Goal: Information Seeking & Learning: Learn about a topic

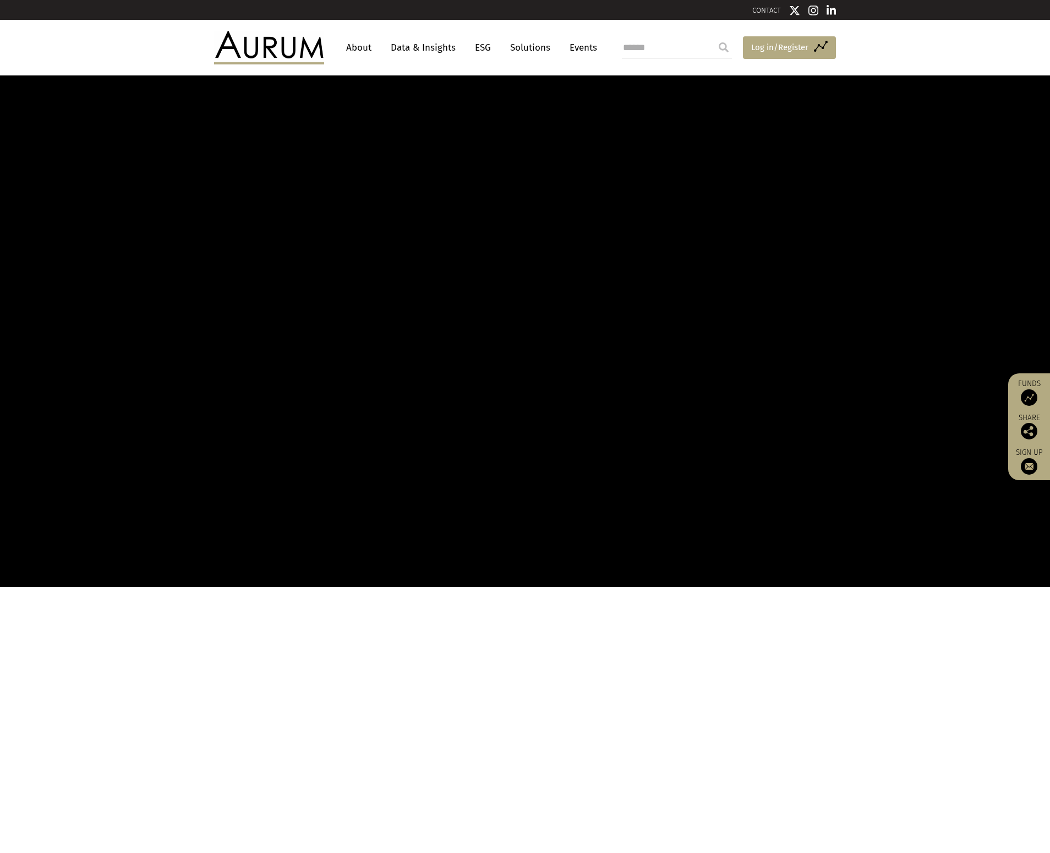
click at [792, 47] on span "Log in/Register" at bounding box center [779, 47] width 57 height 13
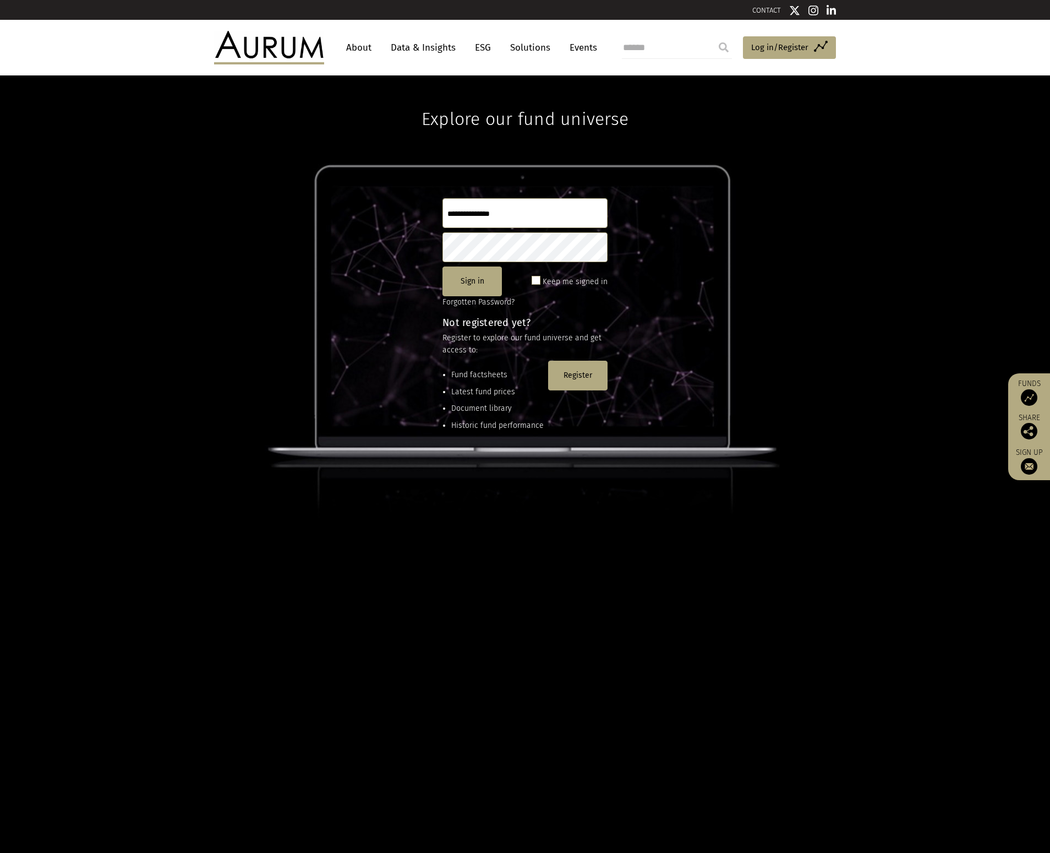
click at [493, 216] on input "text" at bounding box center [525, 213] width 165 height 30
click at [499, 218] on input "text" at bounding box center [525, 213] width 165 height 30
click at [443, 212] on protonpass-control-4cb6 at bounding box center [443, 213] width 0 height 10
type input "**********"
click at [542, 280] on div "Keep me signed in" at bounding box center [570, 281] width 76 height 14
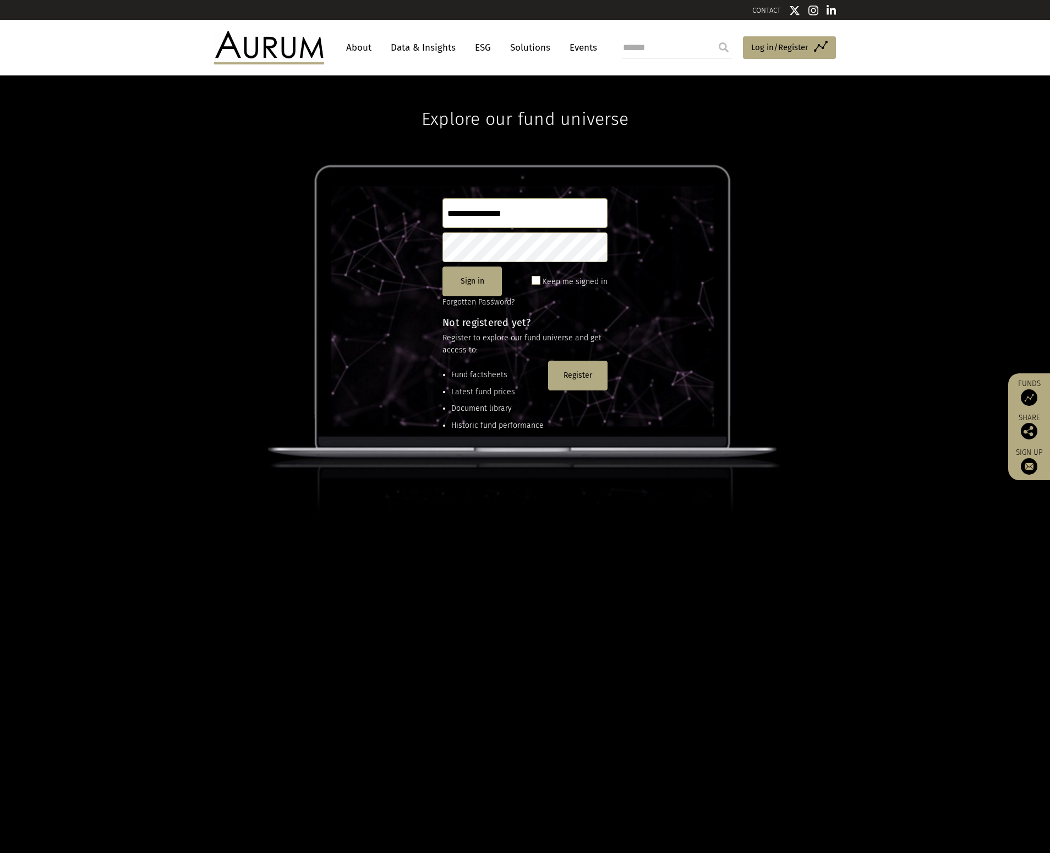
click at [537, 281] on span at bounding box center [536, 280] width 9 height 9
click at [453, 282] on button "Sign in" at bounding box center [472, 281] width 59 height 30
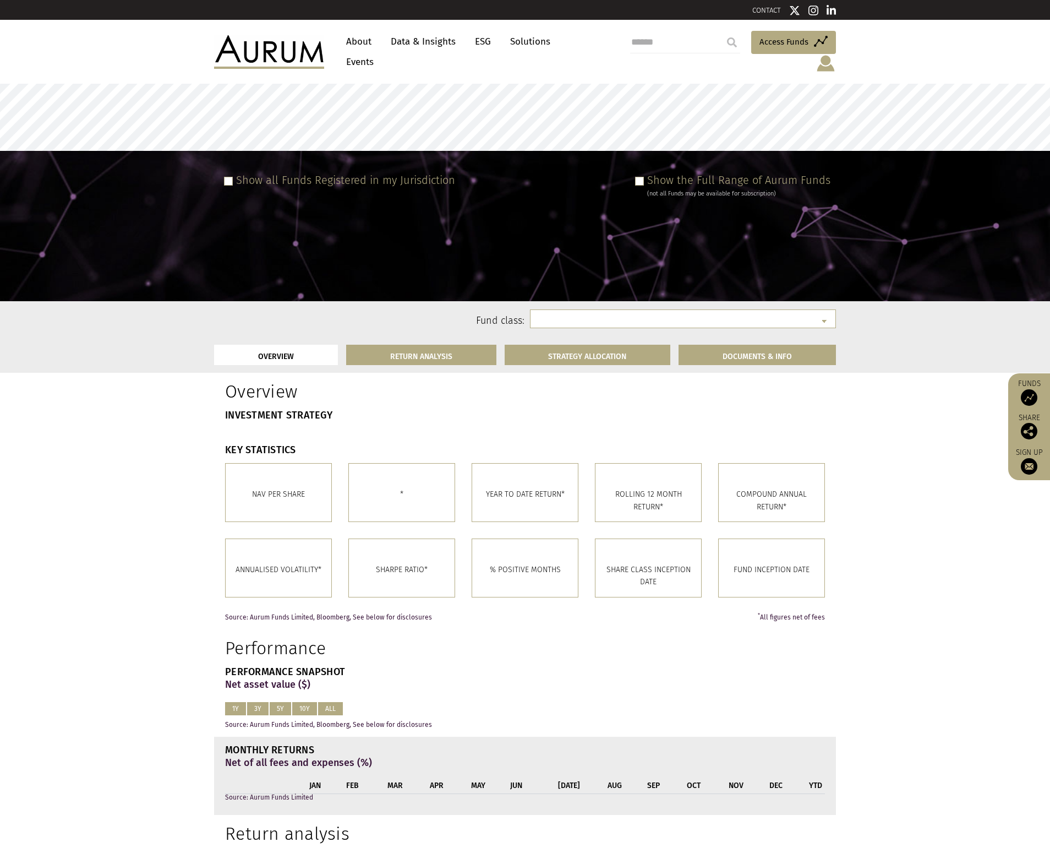
select select
click at [612, 301] on div "Fund class:" at bounding box center [525, 318] width 622 height 35
click at [603, 309] on select at bounding box center [683, 318] width 306 height 19
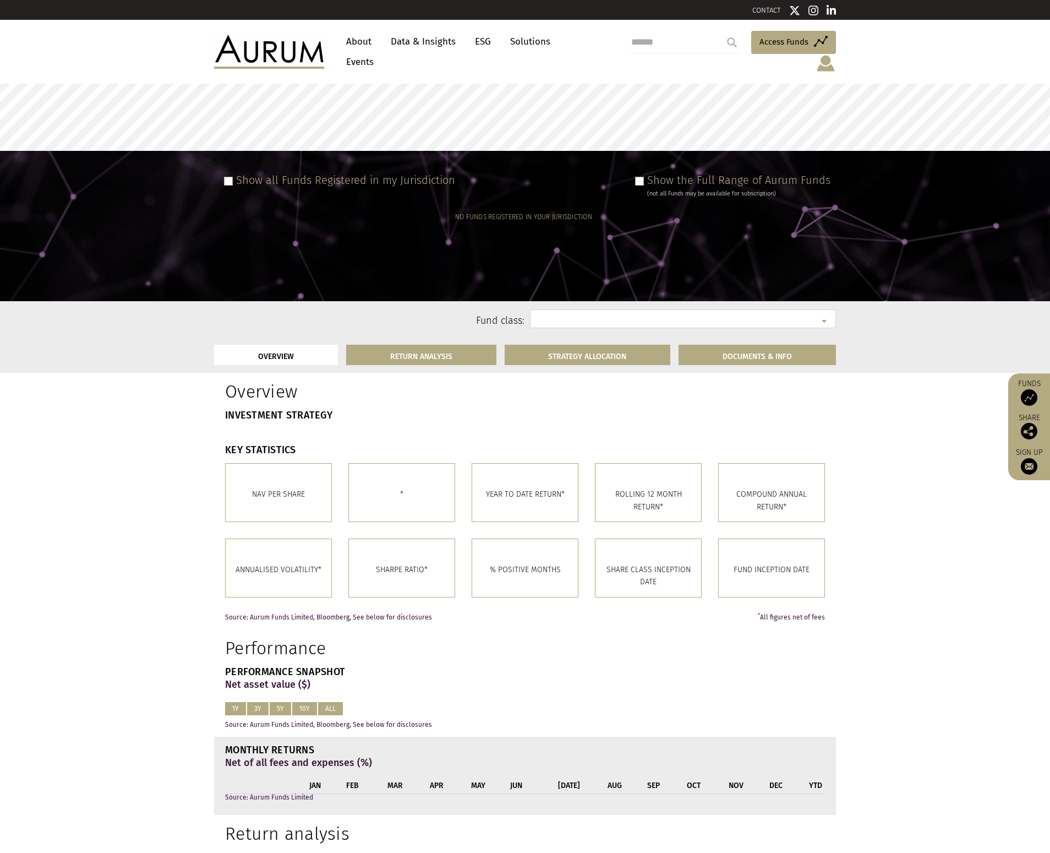
click at [603, 309] on select at bounding box center [683, 318] width 306 height 19
click at [644, 177] on span at bounding box center [639, 181] width 9 height 9
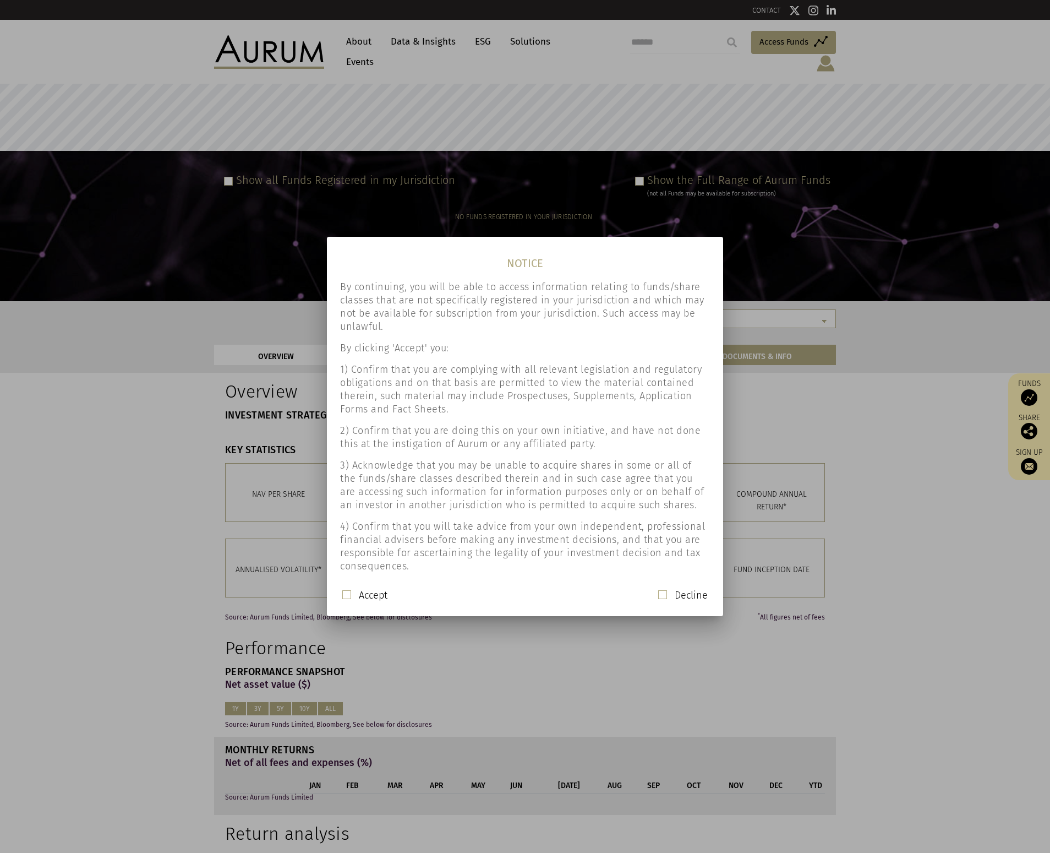
click at [341, 596] on div "Accept Decline" at bounding box center [525, 599] width 388 height 23
click at [347, 596] on span at bounding box center [346, 594] width 9 height 9
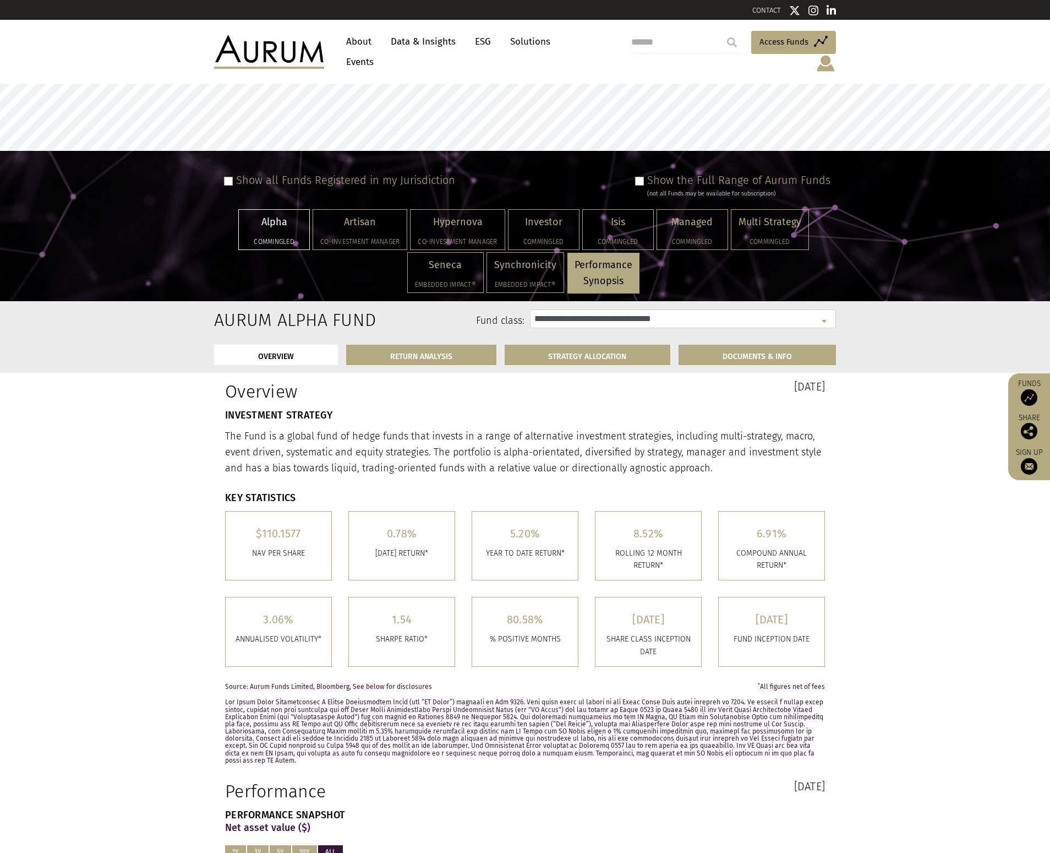
click at [640, 309] on select "**********" at bounding box center [683, 318] width 306 height 19
click at [530, 309] on select "**********" at bounding box center [683, 318] width 306 height 19
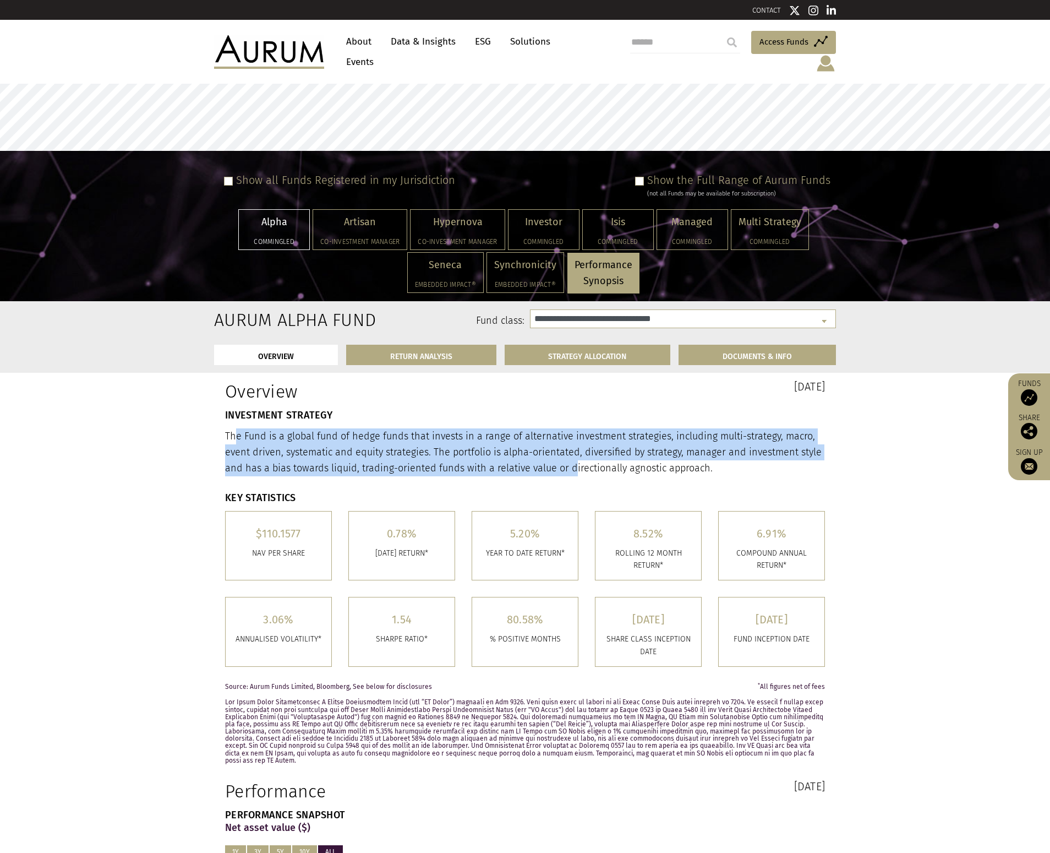
drag, startPoint x: 367, startPoint y: 431, endPoint x: 603, endPoint y: 455, distance: 237.4
click at [586, 454] on p "The Fund is a global fund of hedge funds that invests in a range of alternative…" at bounding box center [525, 451] width 600 height 47
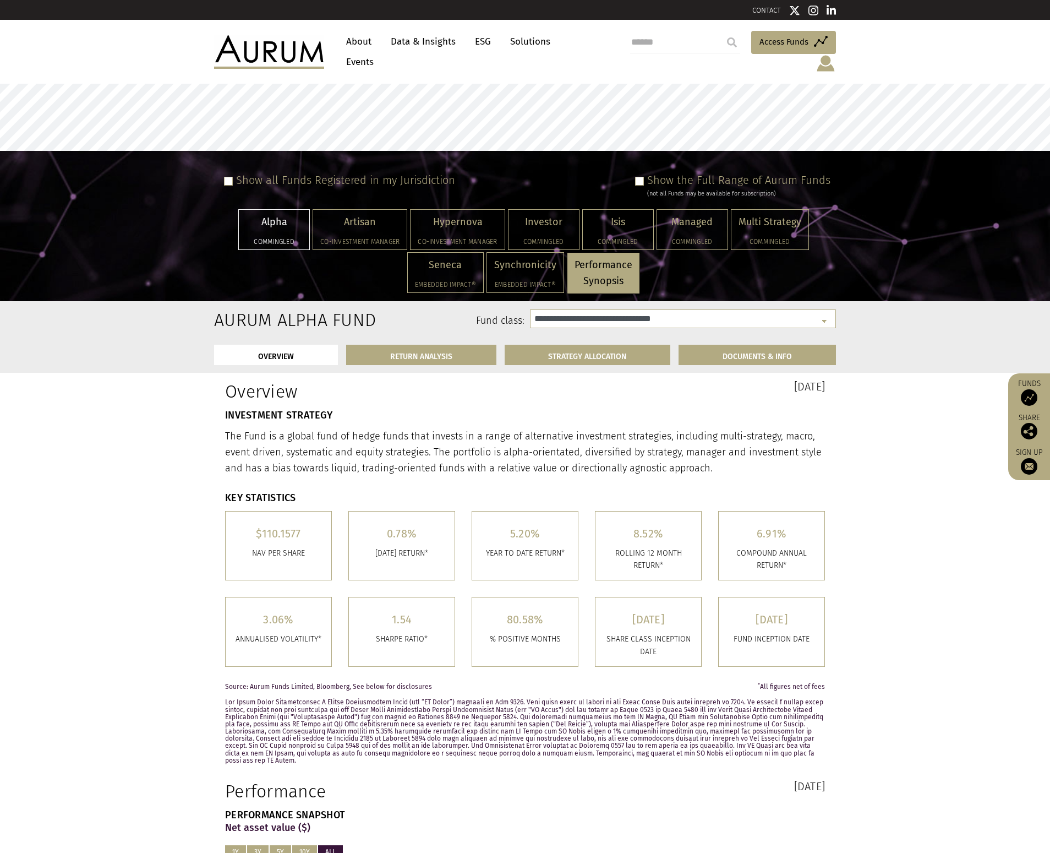
click at [603, 455] on p "The Fund is a global fund of hedge funds that invests in a range of alternative…" at bounding box center [525, 451] width 600 height 47
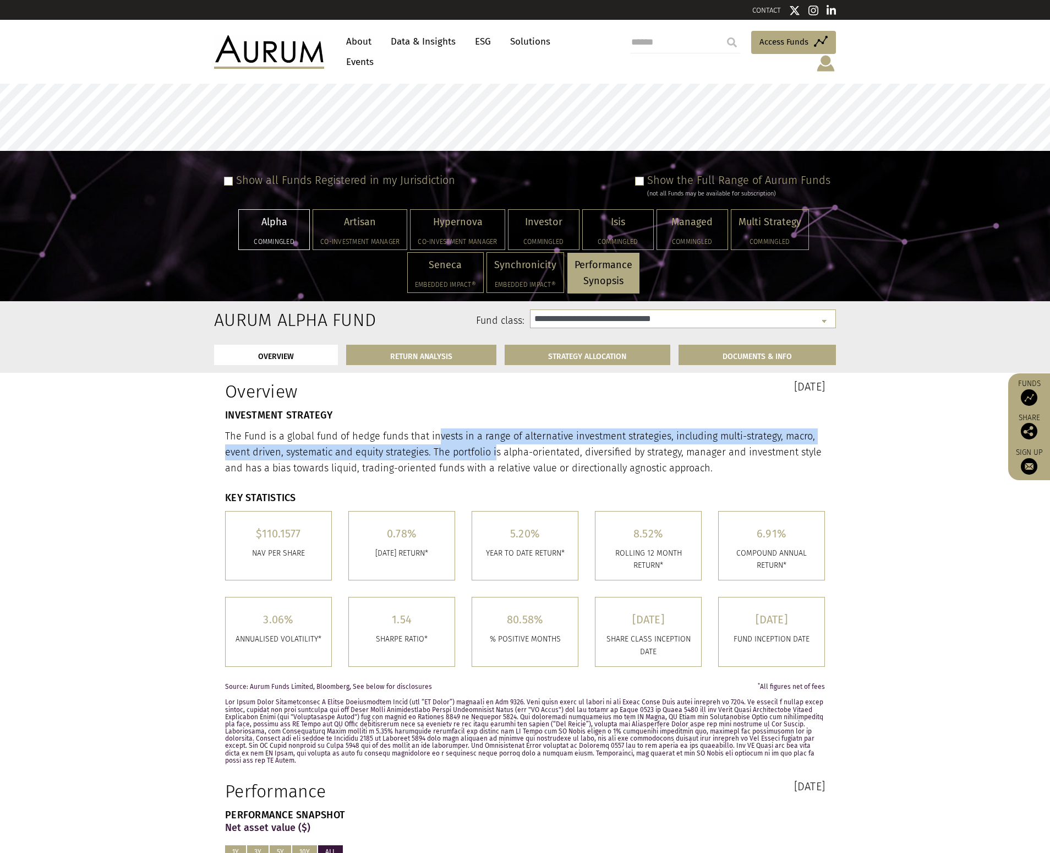
drag, startPoint x: 477, startPoint y: 437, endPoint x: 439, endPoint y: 434, distance: 38.6
click at [439, 434] on p "The Fund is a global fund of hedge funds that invests in a range of alternative…" at bounding box center [525, 451] width 600 height 47
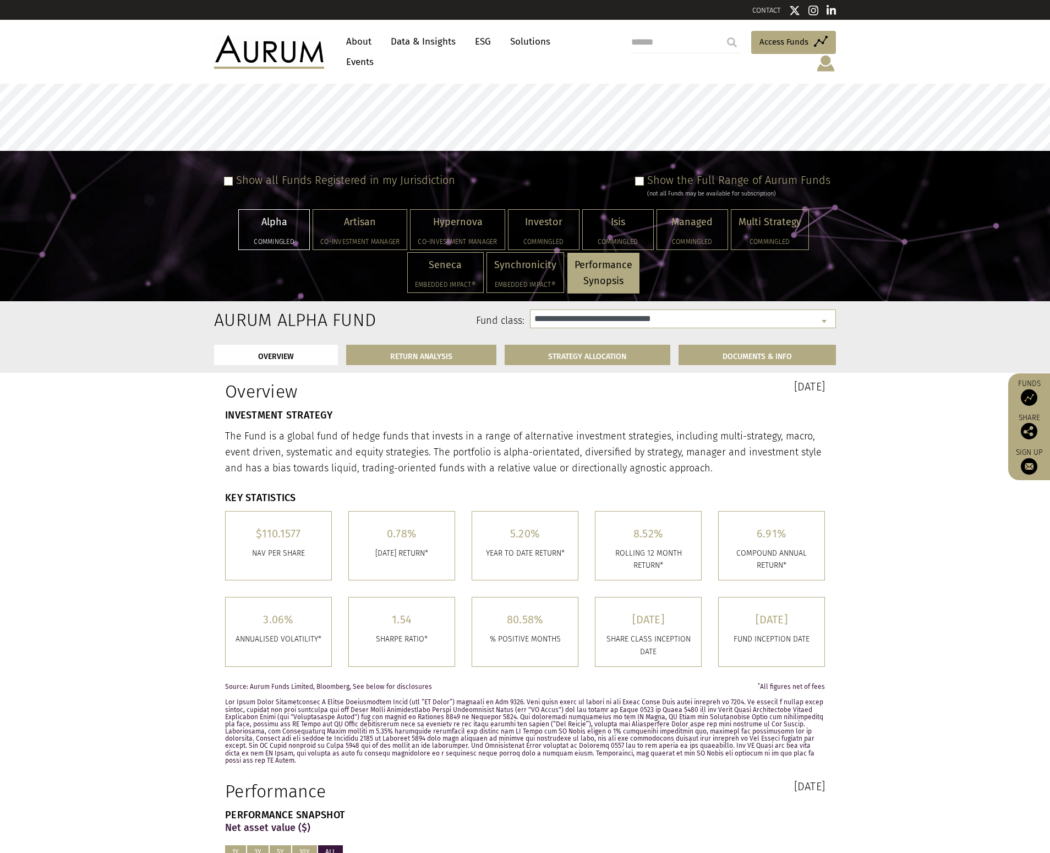
click at [376, 432] on p "The Fund is a global fund of hedge funds that invests in a range of alternative…" at bounding box center [525, 451] width 600 height 47
click at [615, 309] on select "**********" at bounding box center [683, 318] width 306 height 19
click at [576, 312] on select "**********" at bounding box center [683, 318] width 306 height 19
click at [530, 309] on select "**********" at bounding box center [683, 318] width 306 height 19
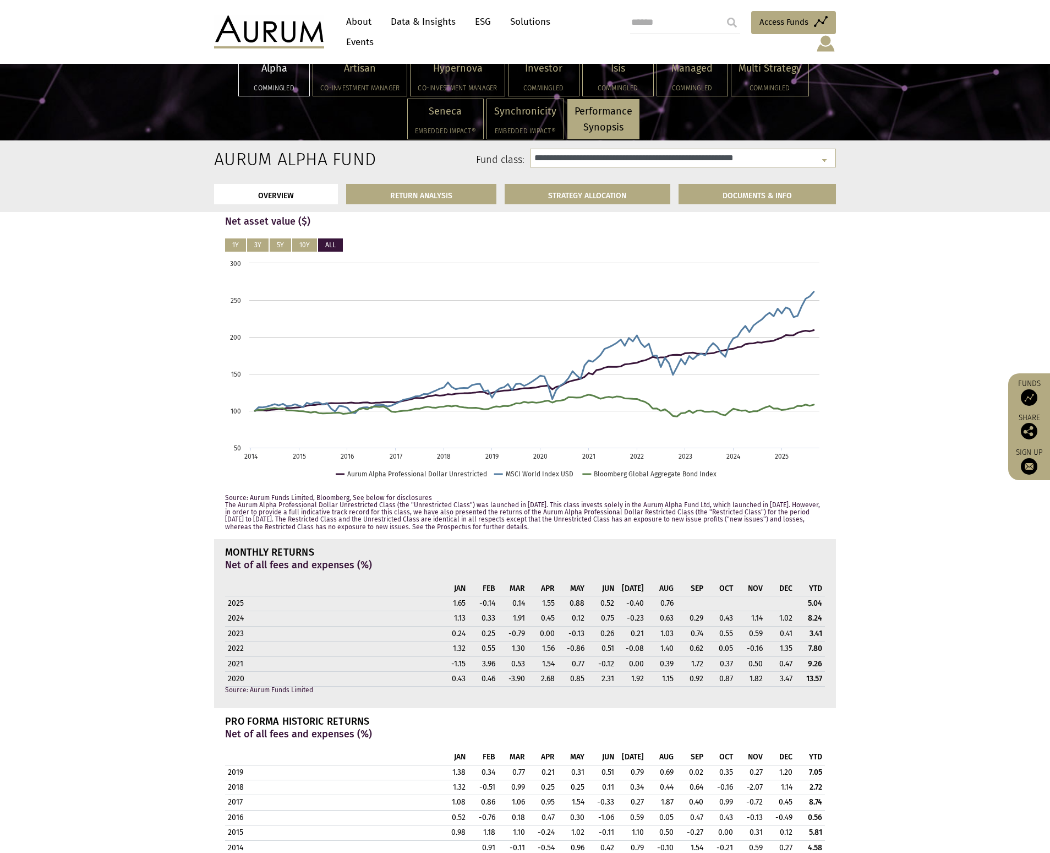
scroll to position [782, 0]
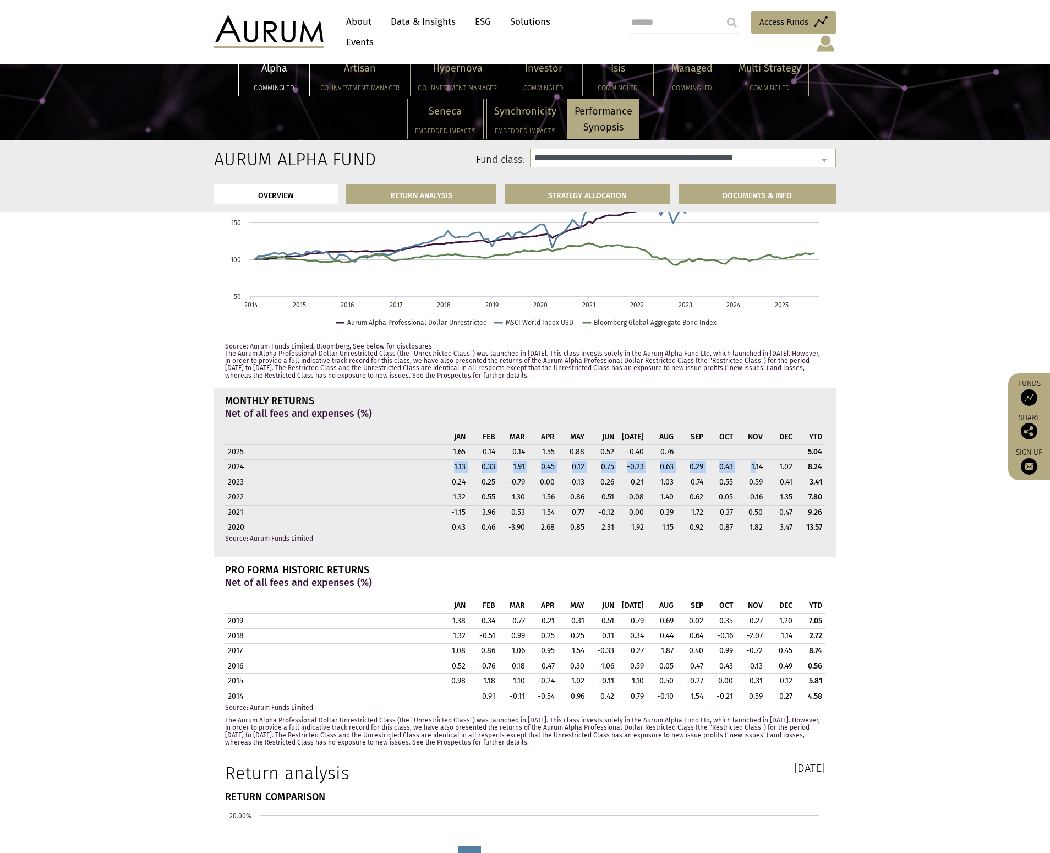
drag, startPoint x: 451, startPoint y: 464, endPoint x: 761, endPoint y: 468, distance: 310.0
click at [760, 468] on tr "2024 1.13 0.33 1.91 0.45 0.12 0.75 -0.23 0.63 0.29 0.43 1.14 1.02 8.24" at bounding box center [525, 467] width 600 height 15
click at [761, 468] on td "1.14" at bounding box center [751, 467] width 30 height 15
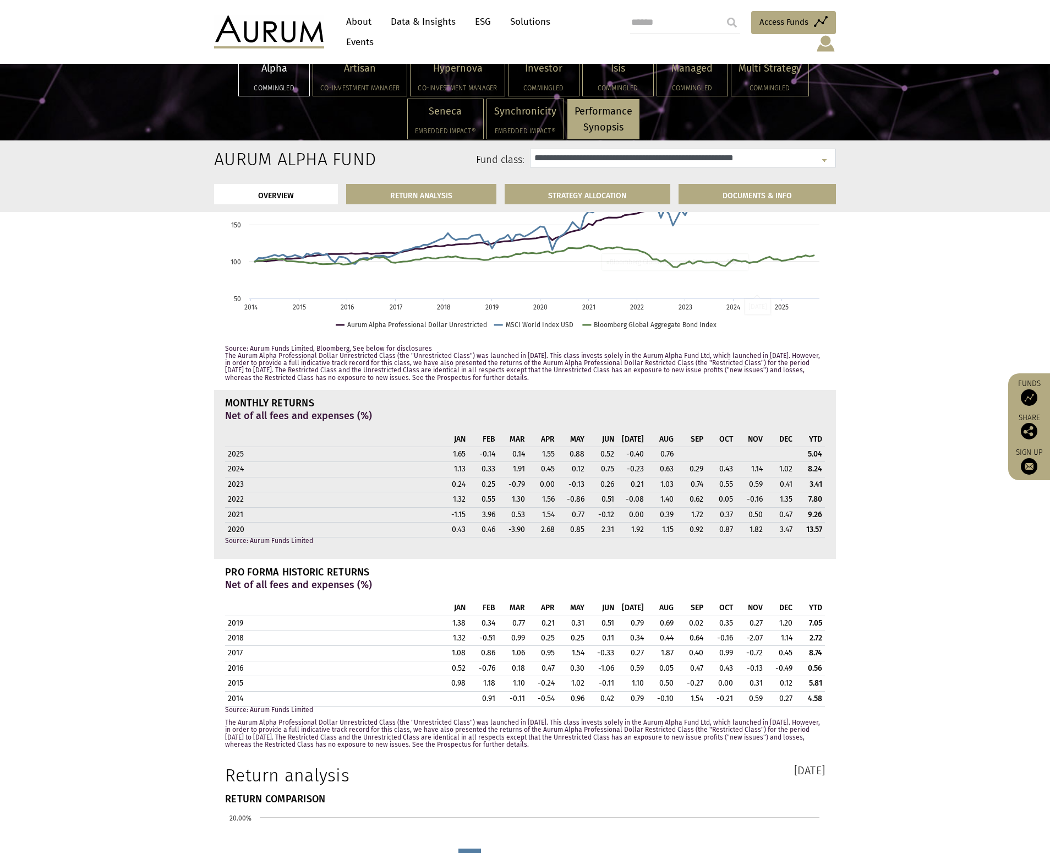
click at [701, 155] on select "**********" at bounding box center [683, 158] width 306 height 19
click at [530, 149] on select "**********" at bounding box center [683, 158] width 306 height 19
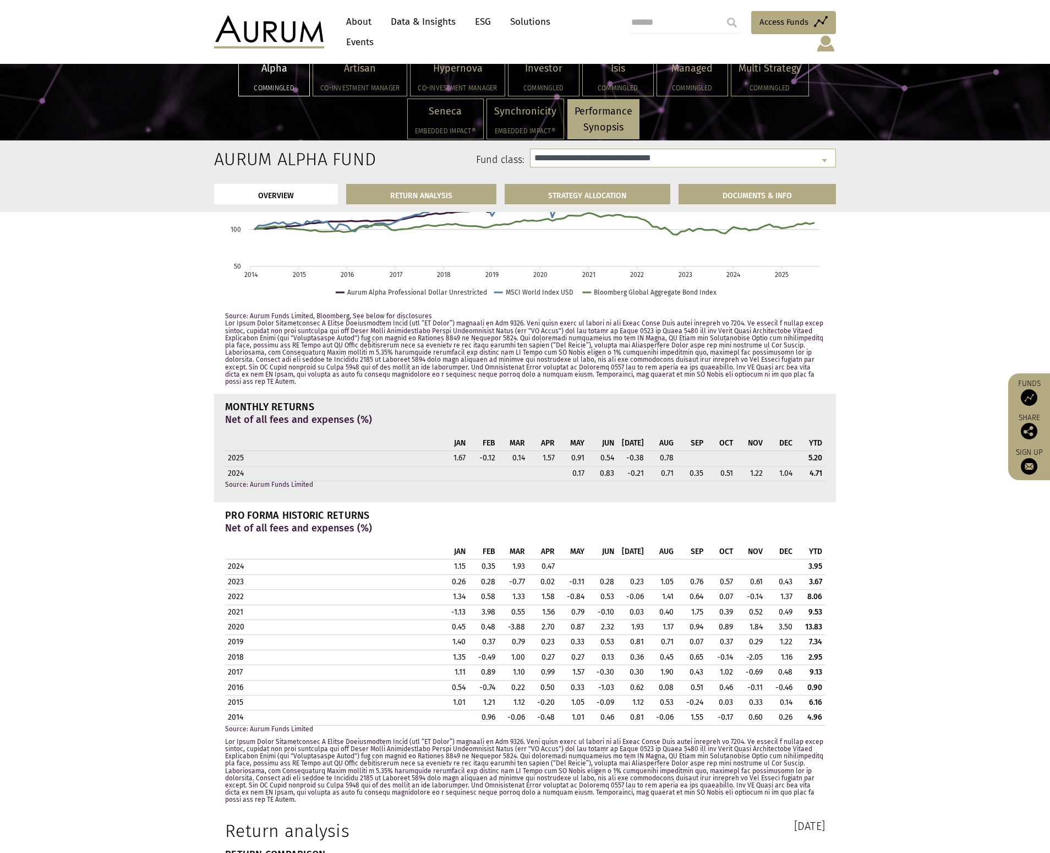
drag, startPoint x: 569, startPoint y: 458, endPoint x: 833, endPoint y: 454, distance: 264.3
click at [833, 454] on div "MONTHLY RETURNS Net of all fees and expenses (%) JAN FEB MAR APR MAY JUN JUL AU…" at bounding box center [525, 448] width 622 height 92
copy table "JAN FEB MAR APR MAY JUN JUL AUG SEP OCT NOV DEC YTD 2025 1.67 -0.12 0.14 1.57 0…"
click at [628, 466] on td "-0.21" at bounding box center [632, 473] width 30 height 15
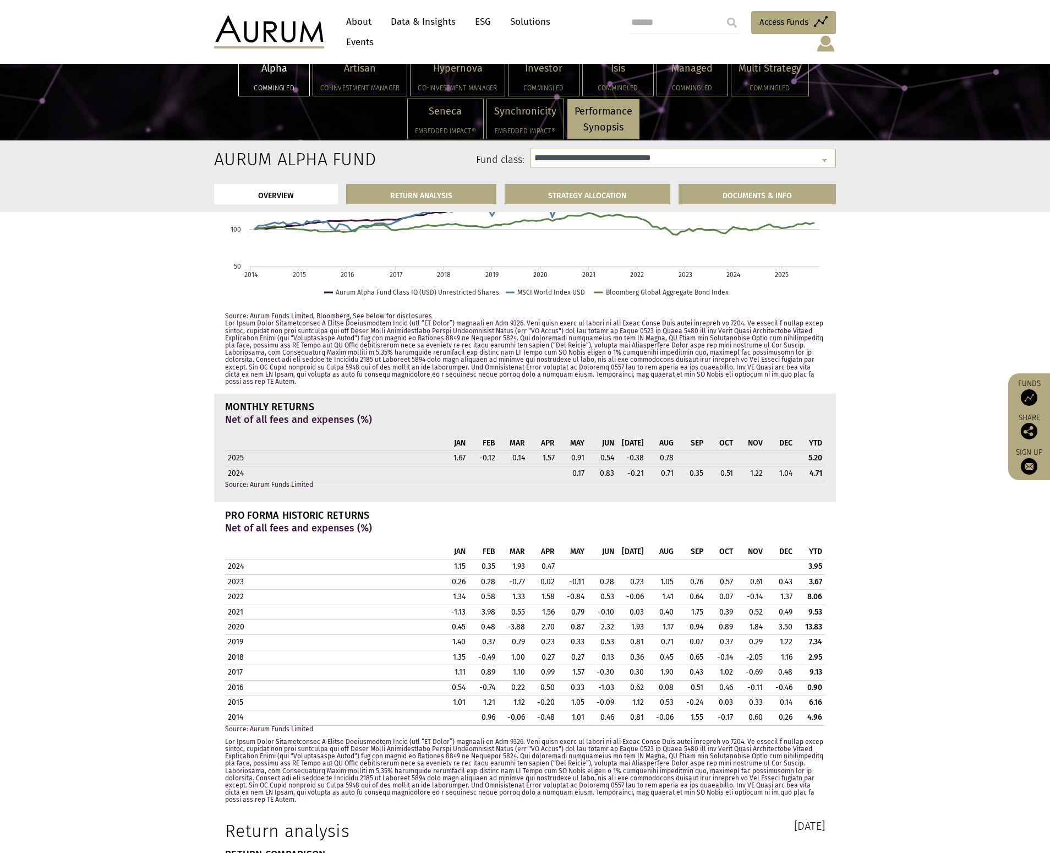
click at [531, 394] on div "MONTHLY RETURNS Net of all fees and expenses (%) JAN FEB MAR APR MAY JUN JUL AU…" at bounding box center [525, 448] width 622 height 108
click at [657, 162] on select "**********" at bounding box center [683, 158] width 306 height 19
click at [530, 149] on select "**********" at bounding box center [683, 158] width 306 height 19
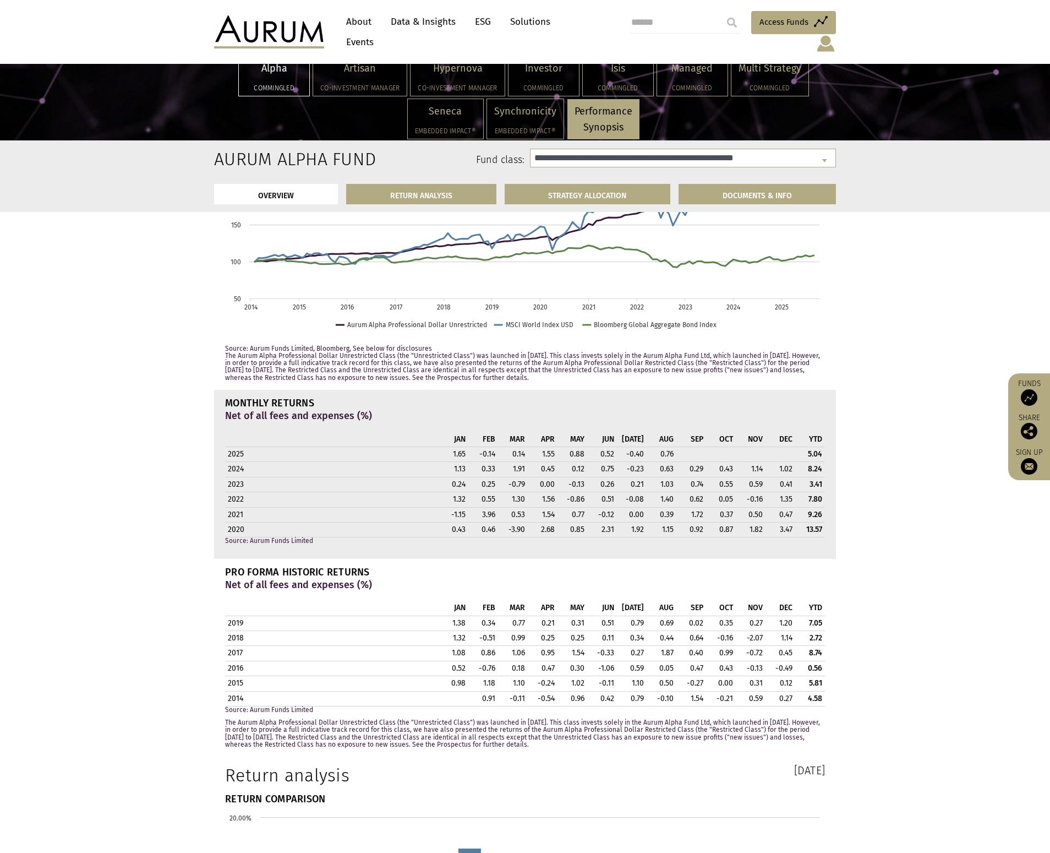
click at [554, 467] on td "0.45" at bounding box center [543, 469] width 30 height 15
drag, startPoint x: 542, startPoint y: 468, endPoint x: 822, endPoint y: 467, distance: 280.7
click at [822, 467] on tr "2024 1.13 0.33 1.91 0.45 0.12 0.75 -0.23 0.63 0.29 0.43 1.14 1.02 8.24" at bounding box center [525, 469] width 600 height 15
copy tr "0.45 0.12 0.75 -0.23 0.63 0.29 0.43 1.14 1.02 8.24"
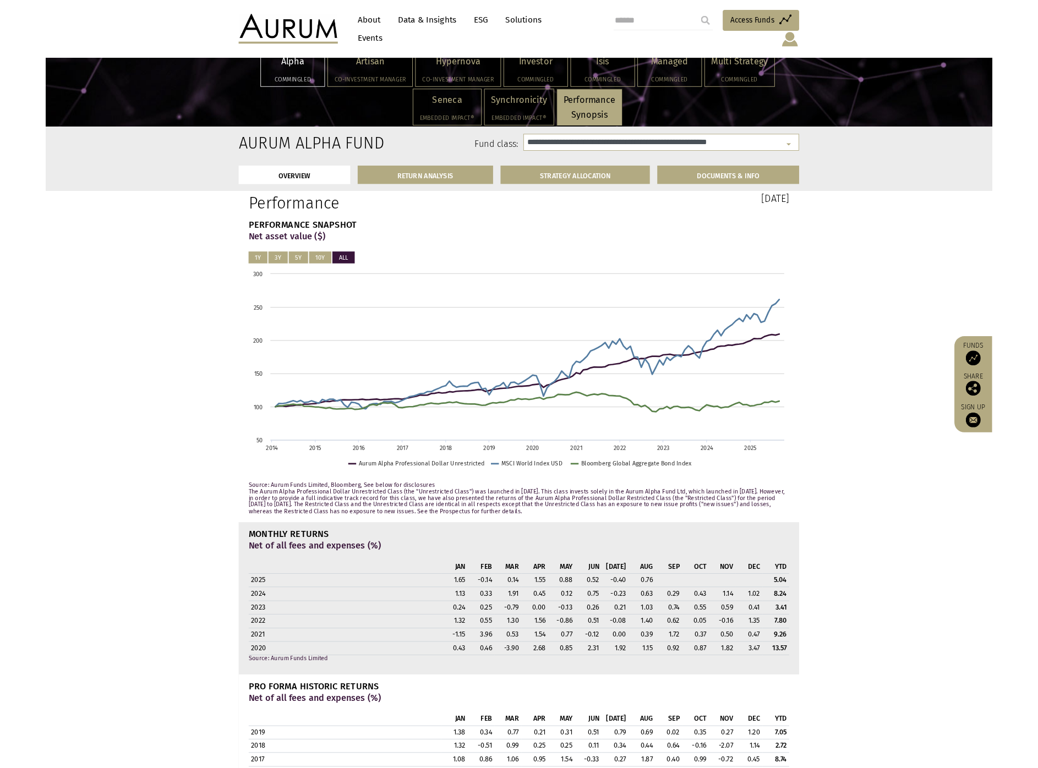
scroll to position [567, 0]
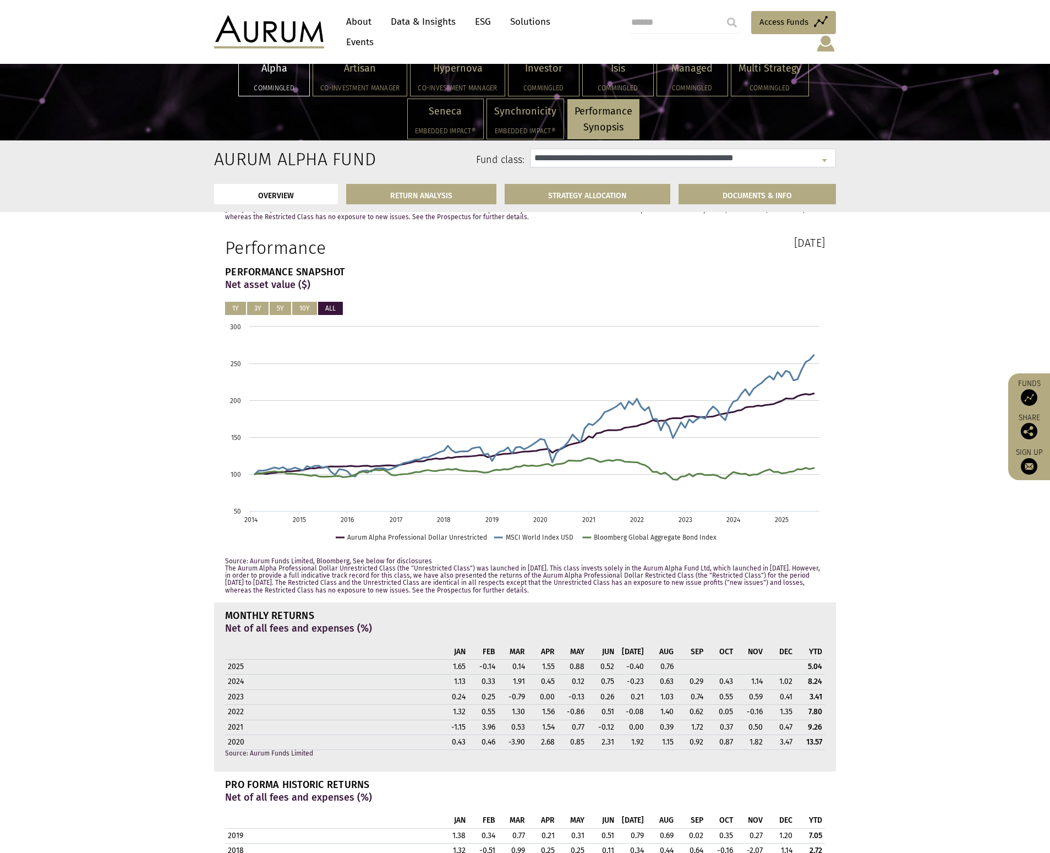
click at [629, 164] on select "**********" at bounding box center [683, 158] width 306 height 19
click at [530, 149] on select "**********" at bounding box center [683, 158] width 306 height 19
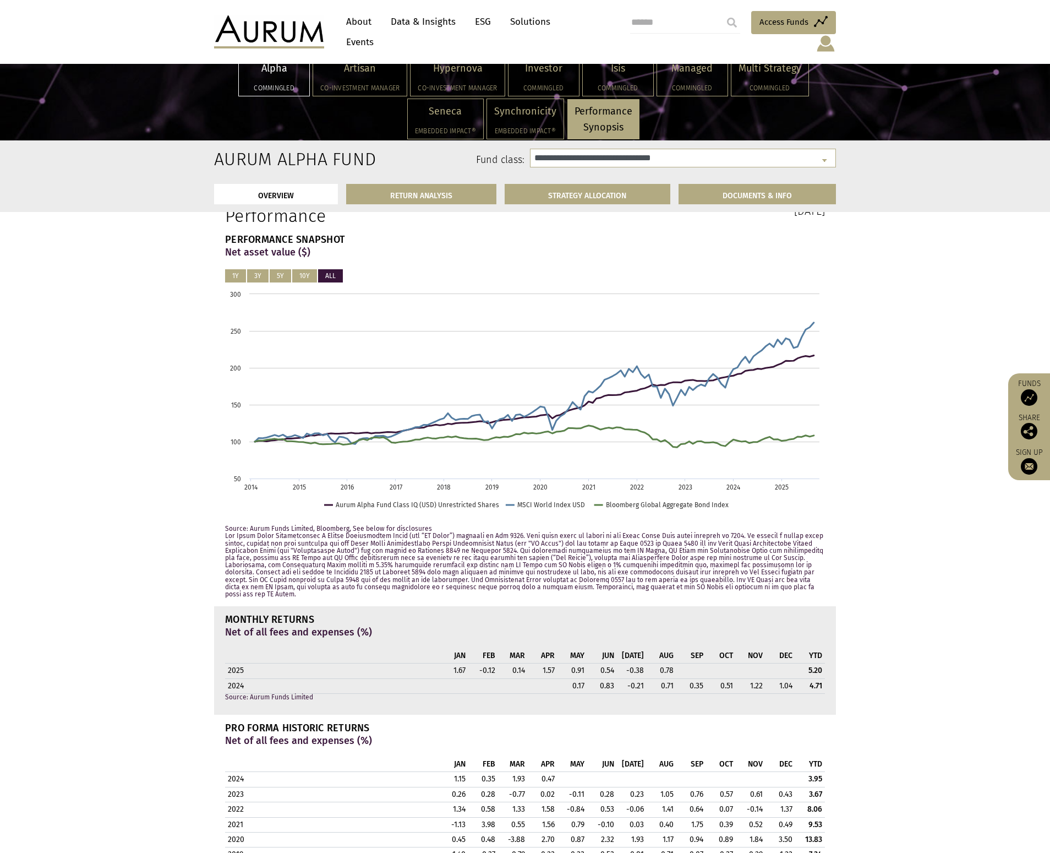
click at [235, 626] on strong "Net of all fees and expenses (%)" at bounding box center [298, 632] width 147 height 12
drag, startPoint x: 581, startPoint y: 639, endPoint x: 798, endPoint y: 637, distance: 216.9
click at [798, 648] on tr "JAN FEB MAR APR MAY JUN JUL AUG SEP OCT NOV DEC YTD" at bounding box center [525, 655] width 600 height 15
copy tr "MAY JUN JUL AUG SEP OCT NOV DEC"
click at [575, 678] on td "0.17" at bounding box center [573, 685] width 30 height 15
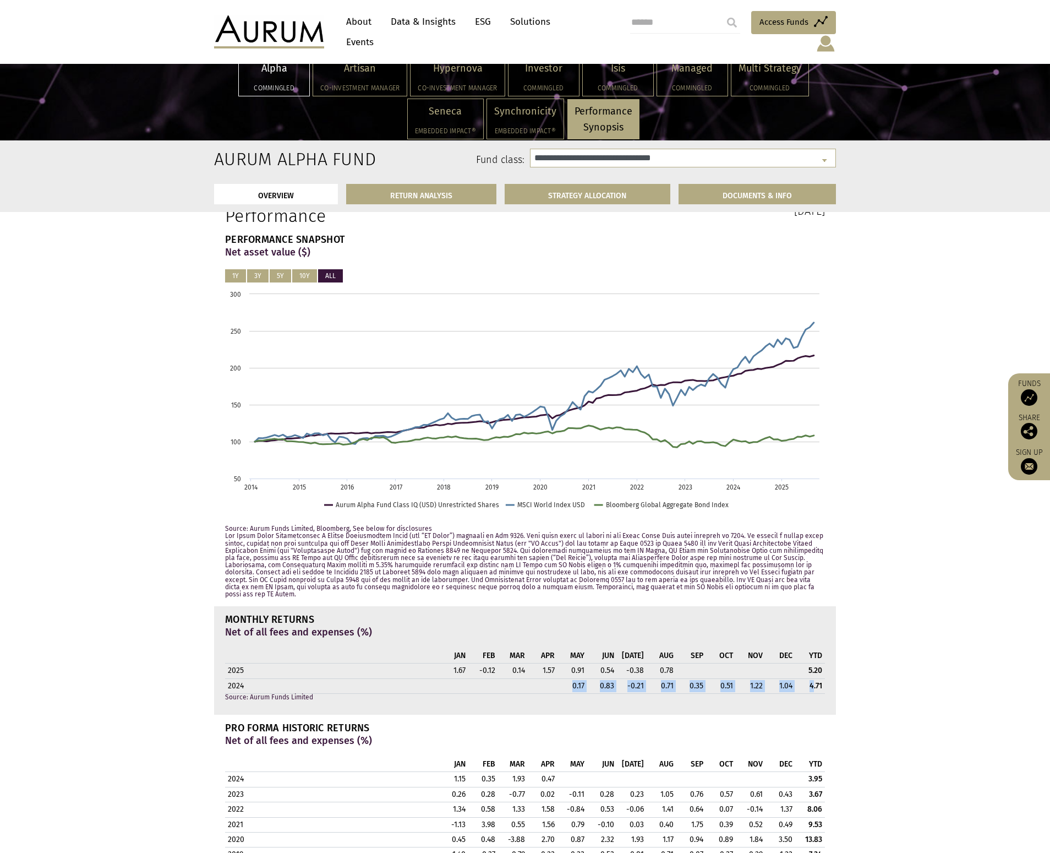
drag, startPoint x: 571, startPoint y: 672, endPoint x: 812, endPoint y: 671, distance: 240.6
click at [812, 678] on tr "2024 0.17 0.83 -0.21 0.71 0.35 0.51 1.22 1.04 4.71" at bounding box center [525, 685] width 600 height 15
click at [812, 681] on strong "4.71" at bounding box center [816, 685] width 13 height 9
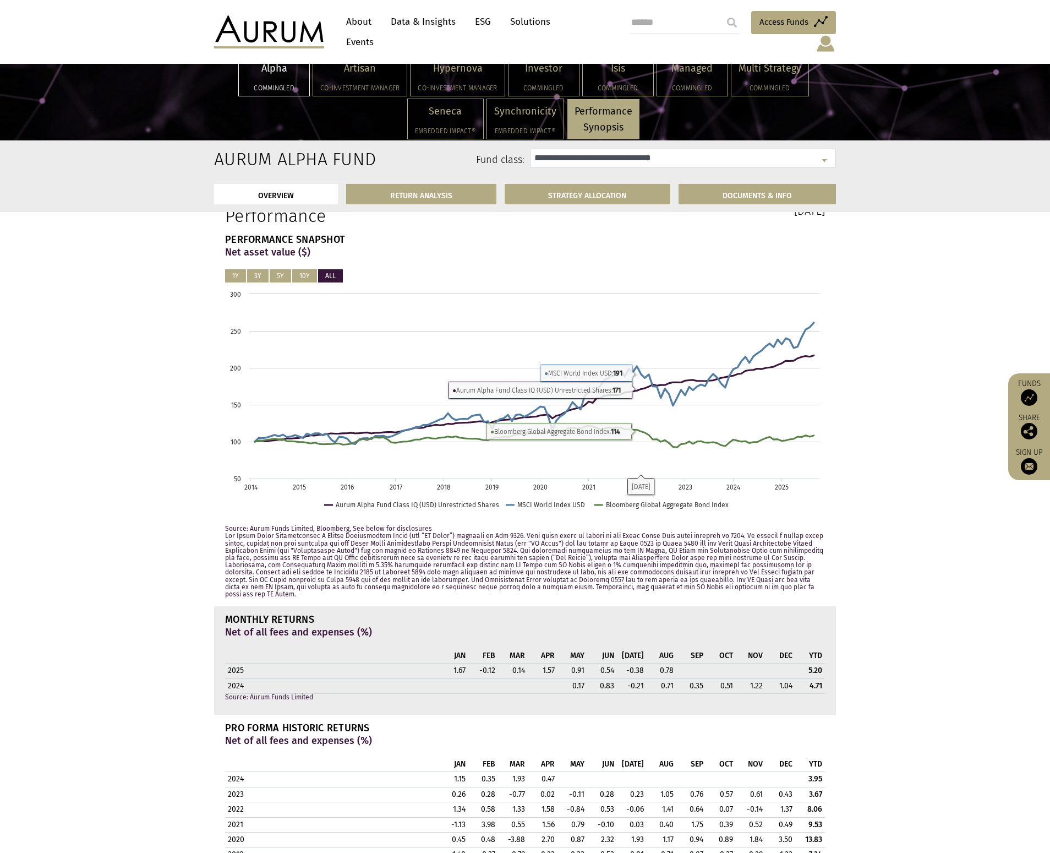
click at [650, 159] on select "**********" at bounding box center [683, 158] width 306 height 19
click at [530, 149] on select "**********" at bounding box center [683, 158] width 306 height 19
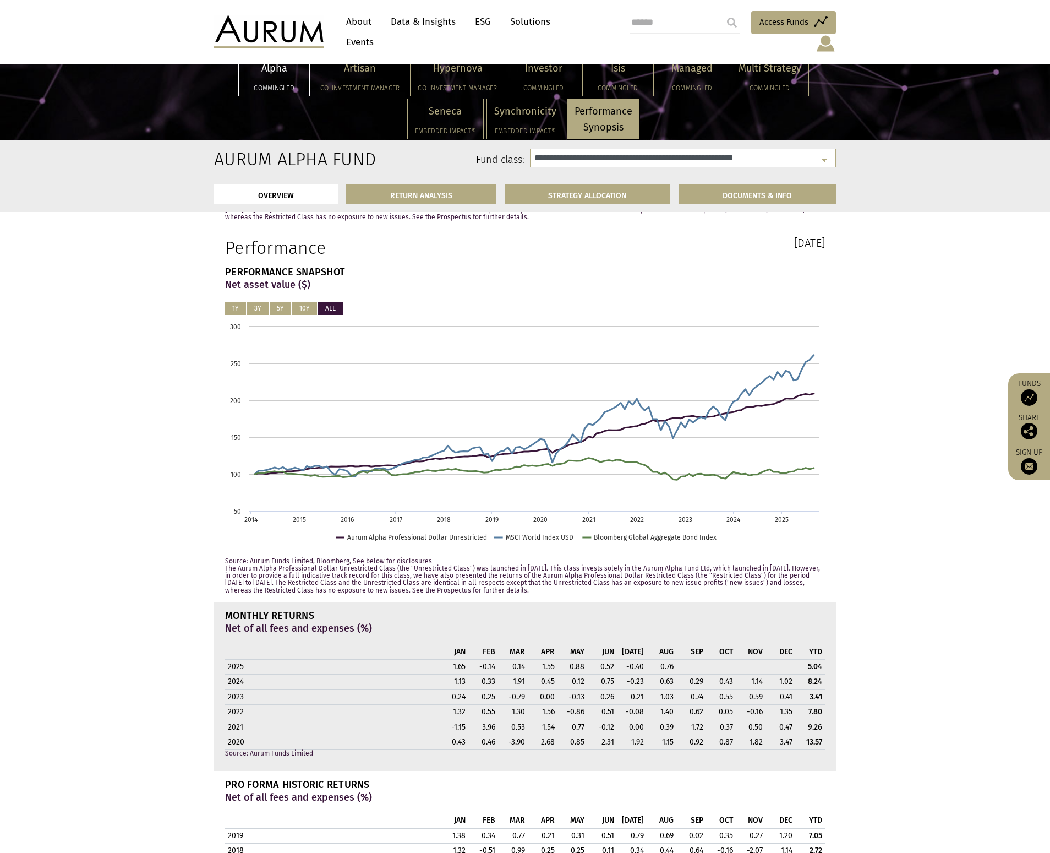
click at [331, 677] on th "2024" at bounding box center [332, 681] width 214 height 15
drag, startPoint x: 571, startPoint y: 683, endPoint x: 797, endPoint y: 683, distance: 225.7
click at [797, 683] on tr "2024 1.13 0.33 1.91 0.45 0.12 0.75 -0.23 0.63 0.29 0.43 1.14 1.02 8.24" at bounding box center [525, 681] width 600 height 15
copy tr "0.12 0.75 -0.23 0.63 0.29 0.43 1.14 1.02"
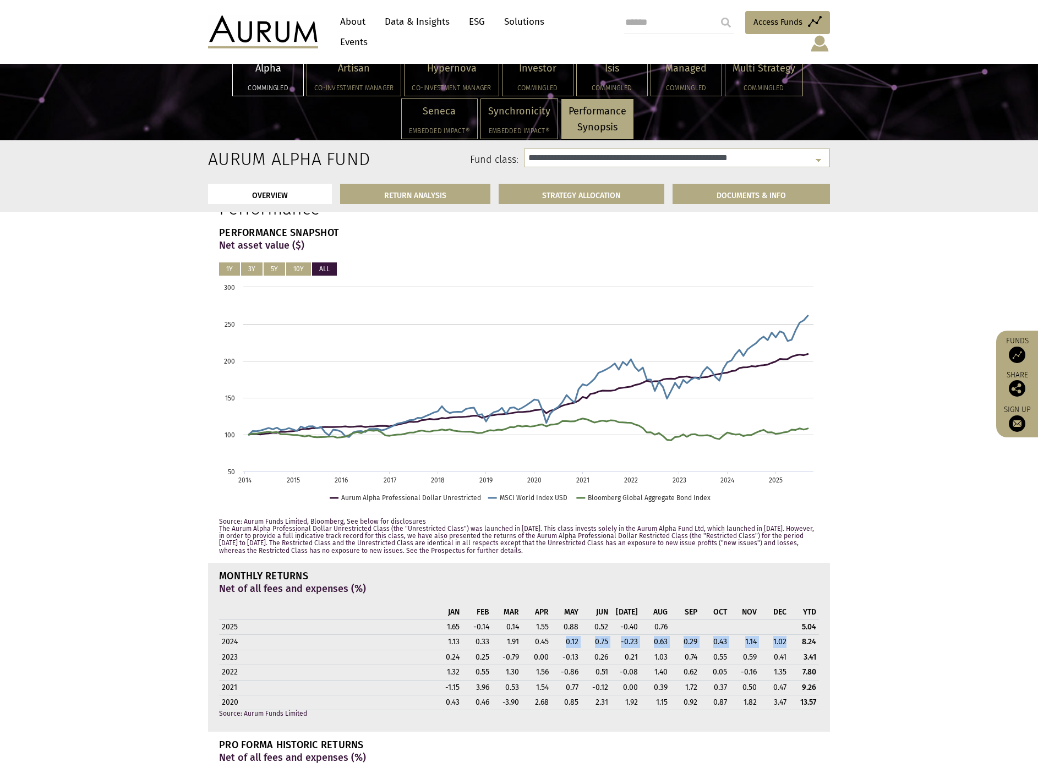
scroll to position [659, 0]
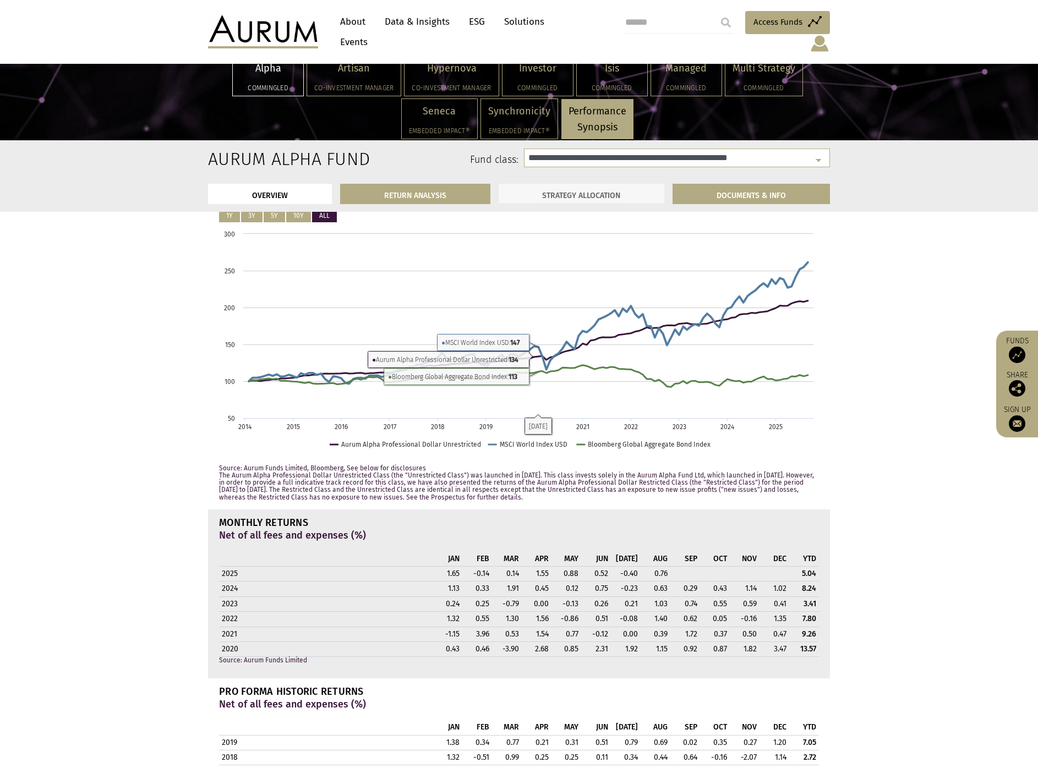
click at [564, 198] on link "STRATEGY ALLOCATION" at bounding box center [582, 194] width 166 height 20
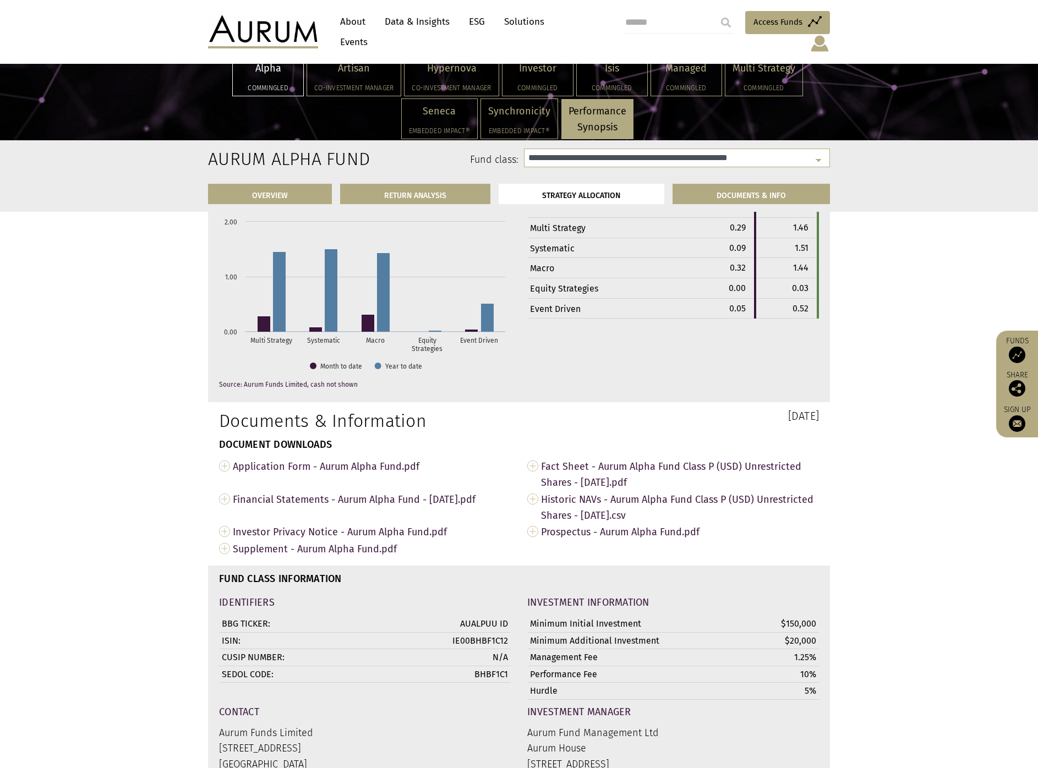
scroll to position [3464, 0]
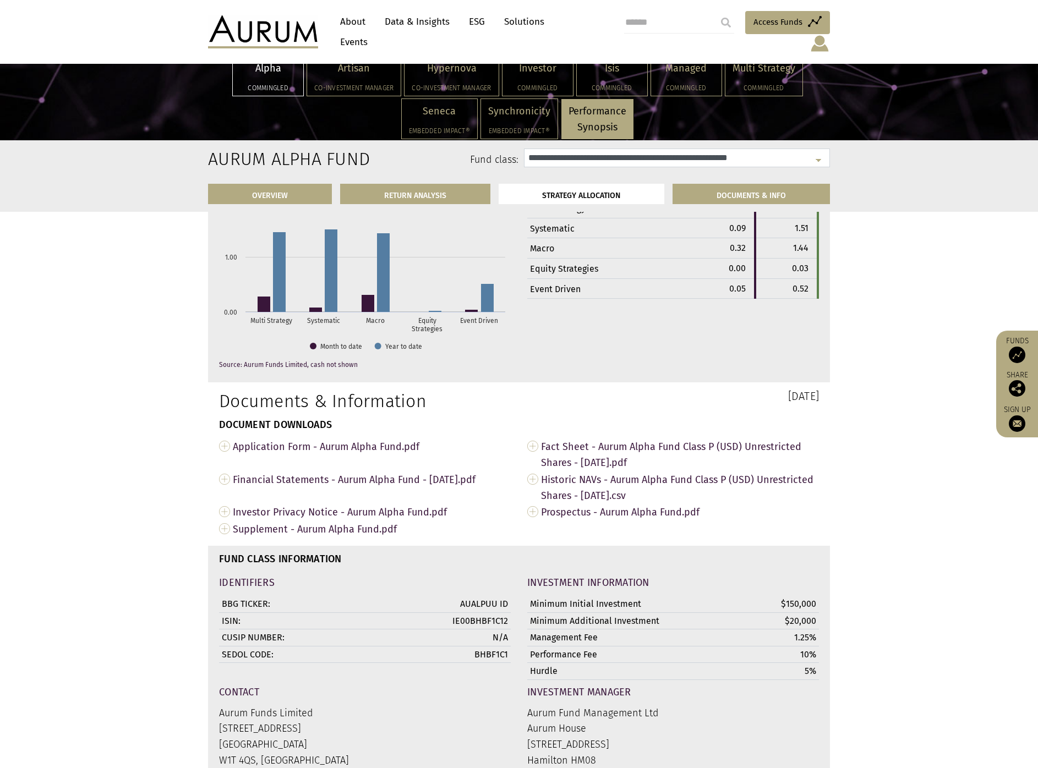
click at [592, 160] on select "**********" at bounding box center [677, 158] width 306 height 19
click at [524, 149] on select "**********" at bounding box center [677, 158] width 306 height 19
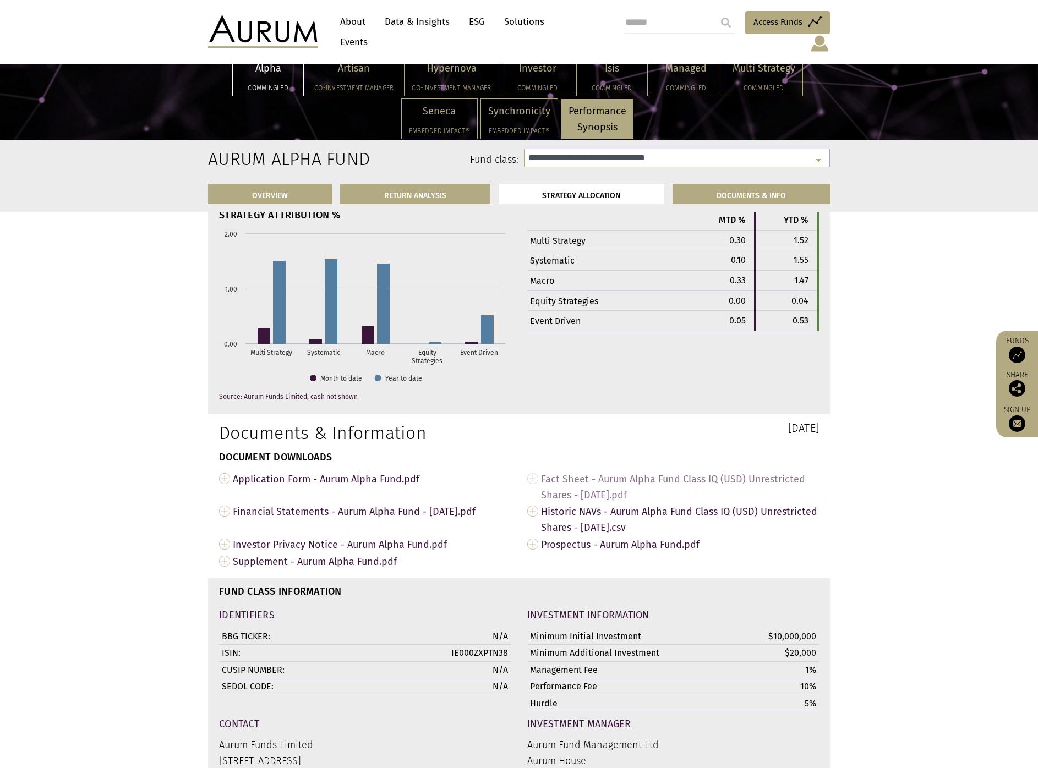
click at [592, 471] on span "Fact Sheet - Aurum Alpha Fund Class IQ (USD) Unrestricted Shares - Aug 2025.pdf" at bounding box center [680, 487] width 278 height 33
click at [620, 503] on span "Historic NAVs - Aurum Alpha Fund Class IQ (USD) Unrestricted Shares - Aug 2025.…" at bounding box center [680, 519] width 278 height 33
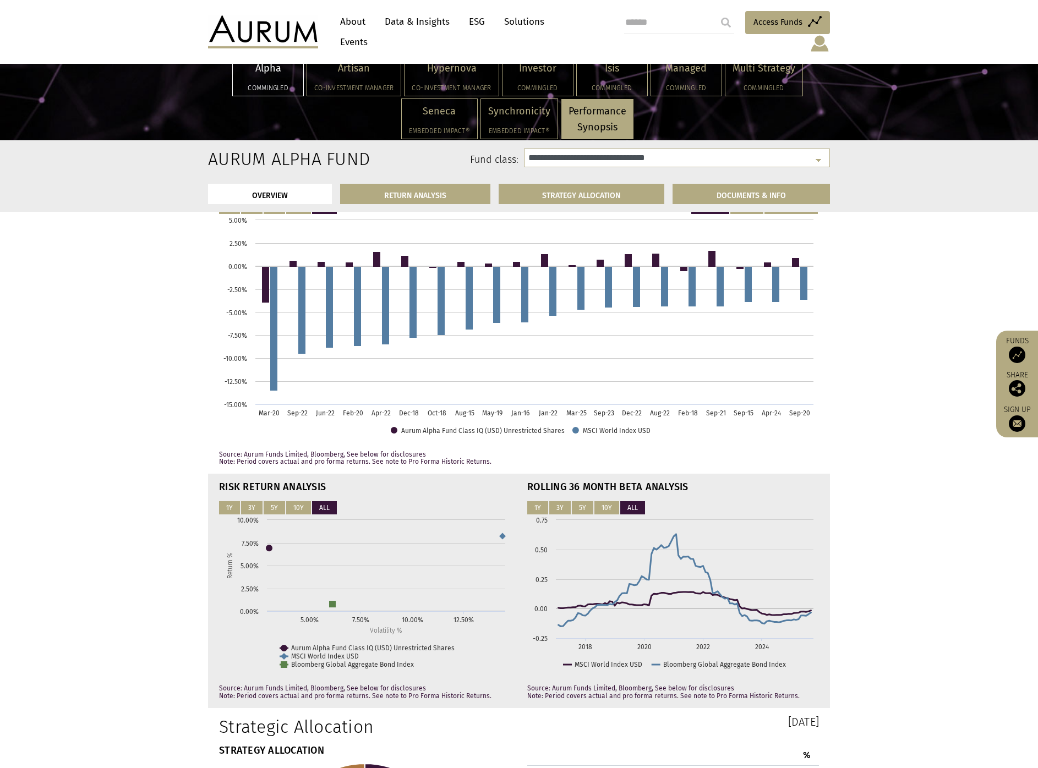
scroll to position [0, 0]
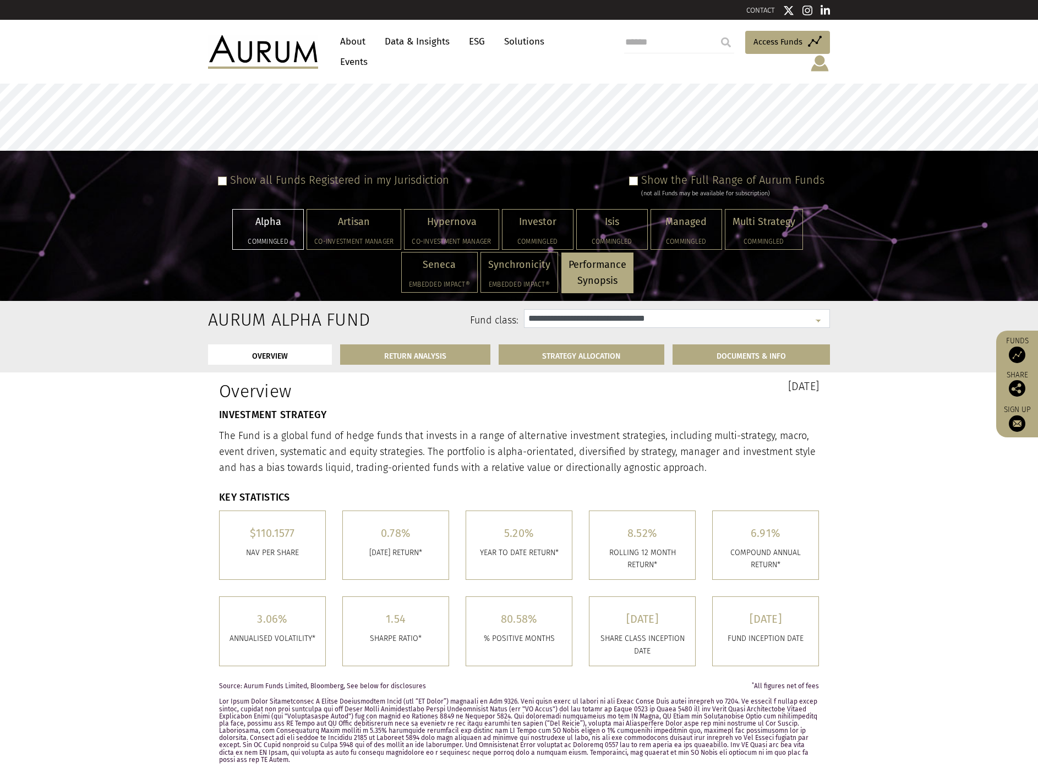
click at [611, 309] on select "**********" at bounding box center [677, 318] width 306 height 19
click at [524, 309] on select "**********" at bounding box center [677, 318] width 306 height 19
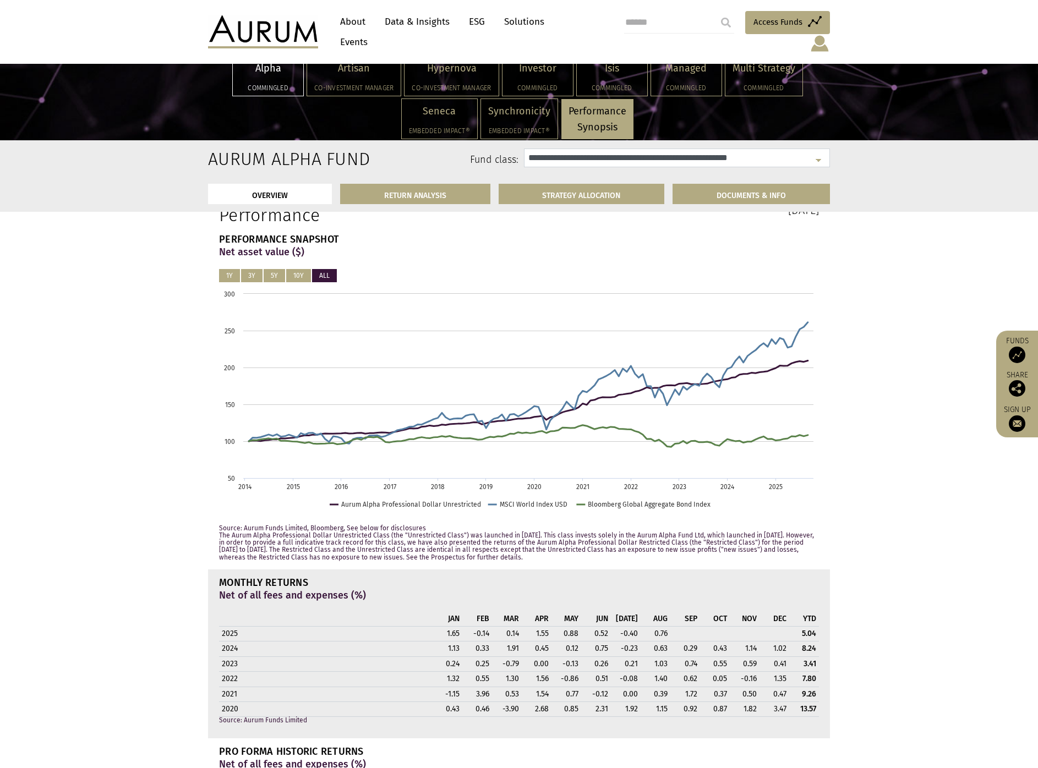
scroll to position [640, 0]
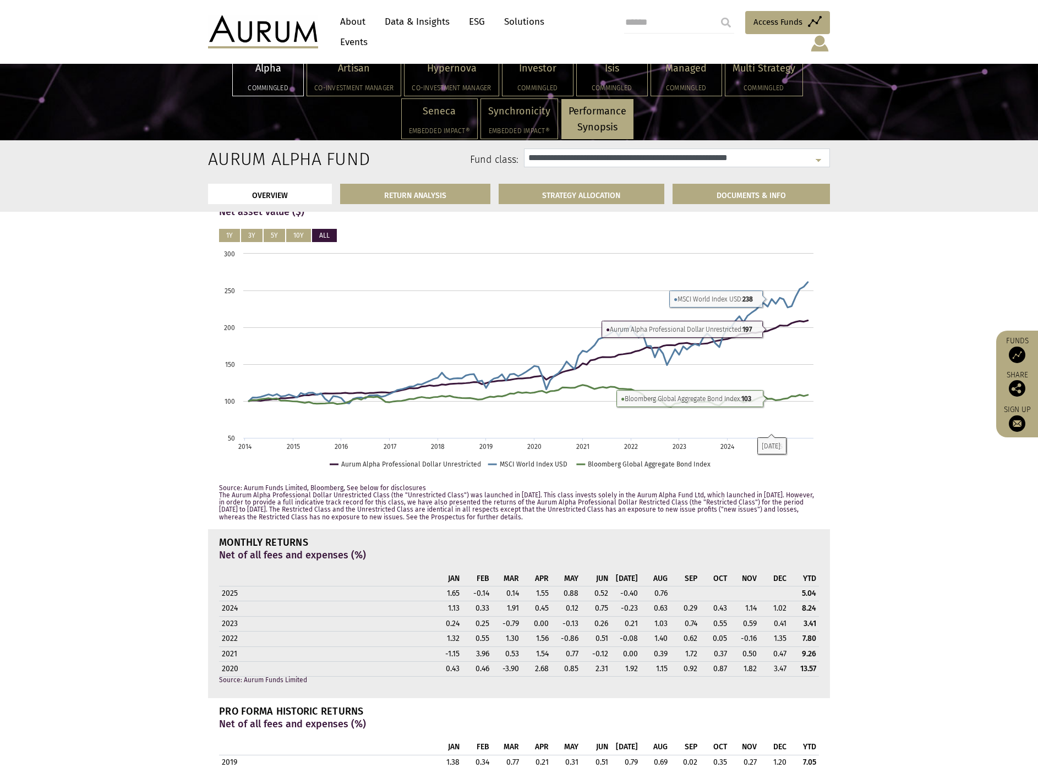
click at [657, 161] on select "**********" at bounding box center [677, 158] width 306 height 19
click at [524, 149] on select "**********" at bounding box center [677, 158] width 306 height 19
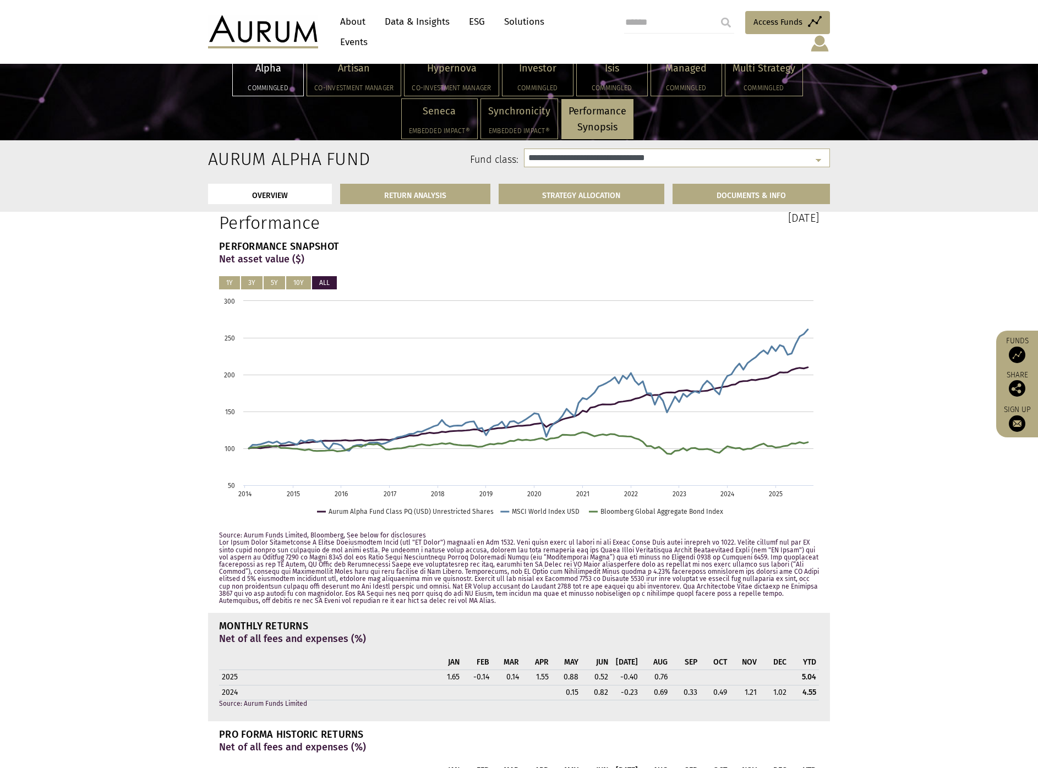
scroll to position [533, 0]
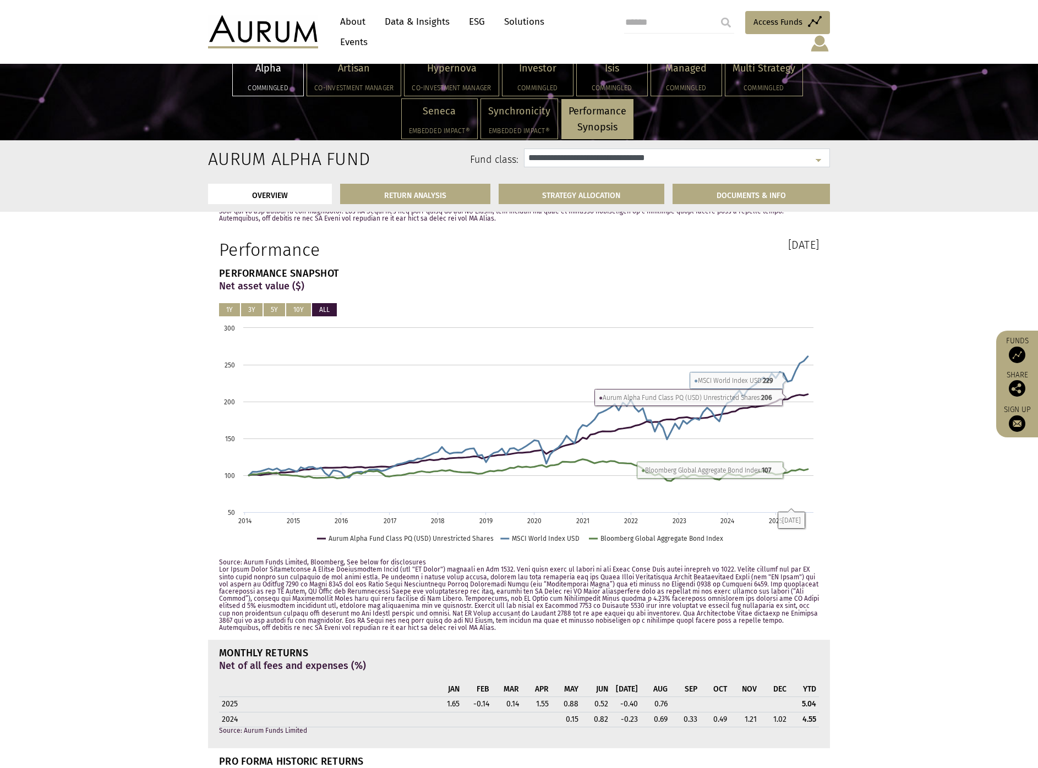
click at [610, 163] on select "**********" at bounding box center [677, 158] width 306 height 19
select select "**********"
click at [524, 149] on select "**********" at bounding box center [677, 158] width 306 height 19
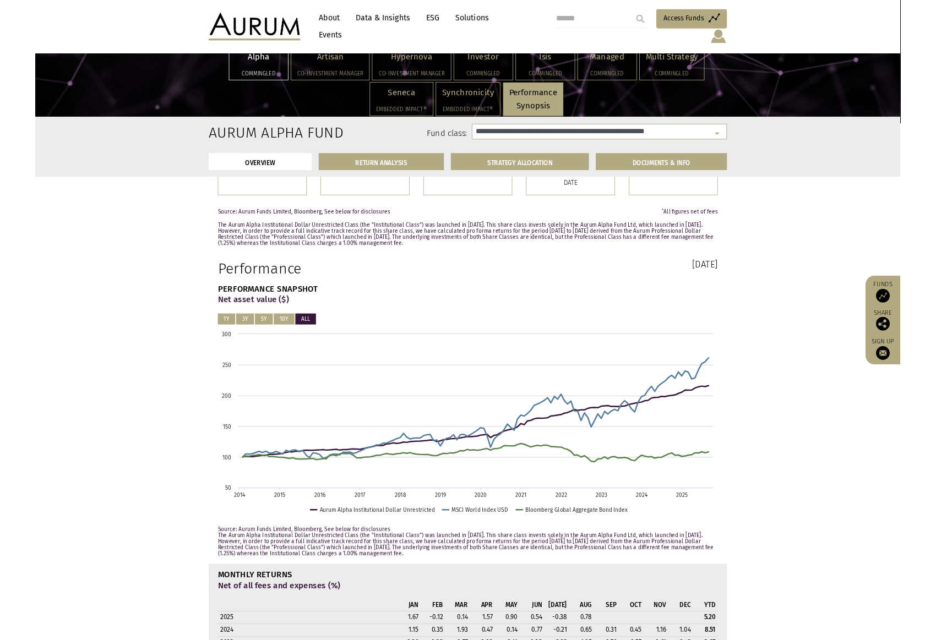
scroll to position [514, 0]
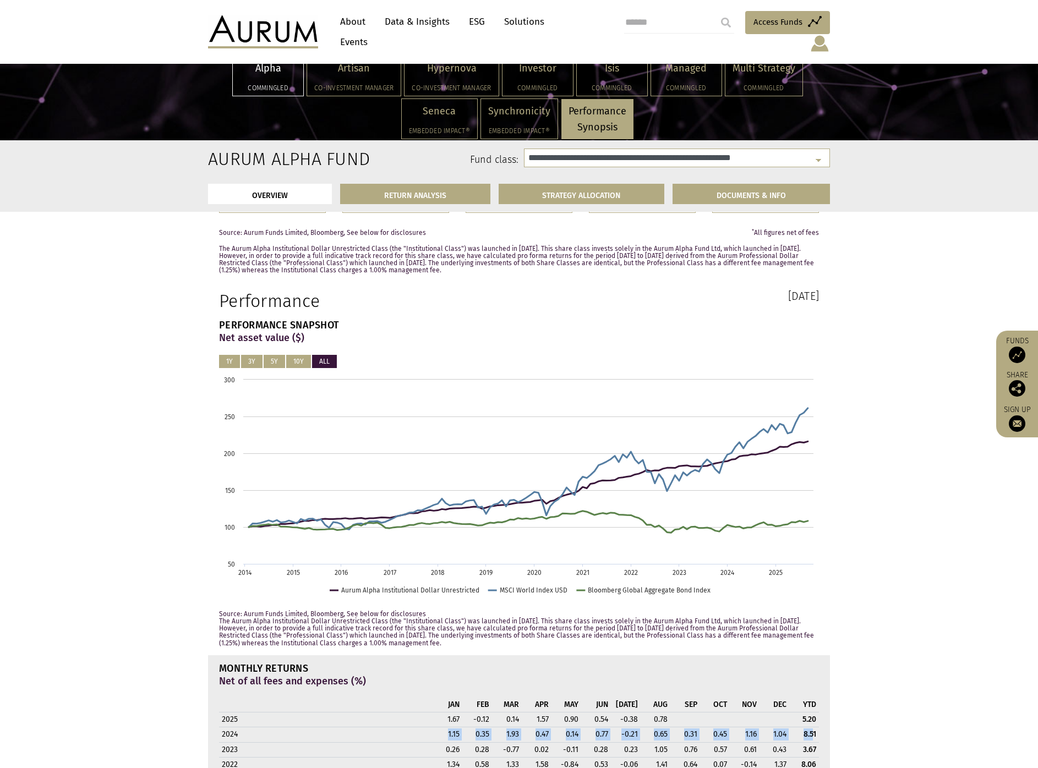
drag, startPoint x: 446, startPoint y: 735, endPoint x: 811, endPoint y: 735, distance: 364.4
click at [811, 735] on tr "2024 1.15 0.35 1.93 0.47 0.14 0.77 -0.21 0.65 0.31 0.45 1.16 1.04 8.51" at bounding box center [519, 735] width 600 height 15
click at [811, 735] on strong "8.51" at bounding box center [810, 734] width 13 height 9
drag, startPoint x: 815, startPoint y: 735, endPoint x: 771, endPoint y: 733, distance: 44.1
click at [771, 733] on tr "2024 1.15 0.35 1.93 0.47 0.14 0.77 -0.21 0.65 0.31 0.45 1.16 1.04 8.51" at bounding box center [519, 735] width 600 height 15
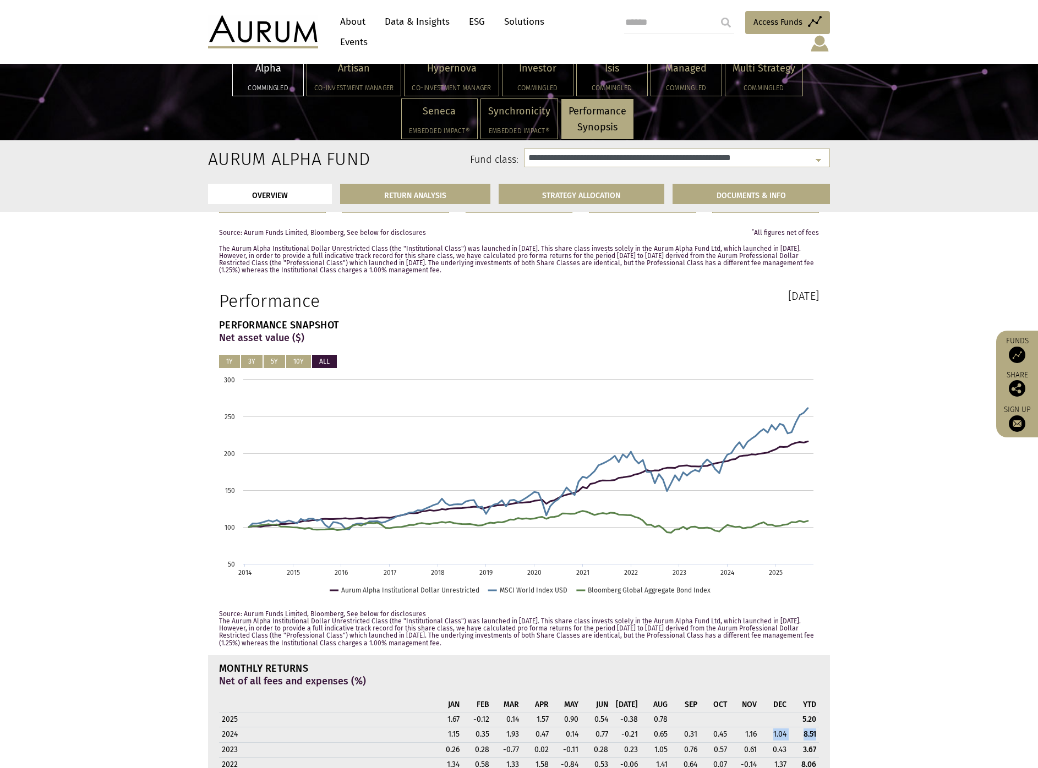
drag, startPoint x: 304, startPoint y: 253, endPoint x: 450, endPoint y: 272, distance: 147.2
click at [448, 272] on p "The Aurum Alpha Institutional Dollar Unrestricted Class (the "Institutional Cla…" at bounding box center [519, 260] width 600 height 29
drag, startPoint x: 450, startPoint y: 272, endPoint x: 476, endPoint y: 273, distance: 26.4
click at [450, 272] on p "The Aurum Alpha Institutional Dollar Unrestricted Class (the "Institutional Cla…" at bounding box center [519, 260] width 600 height 29
drag, startPoint x: 476, startPoint y: 273, endPoint x: 299, endPoint y: 252, distance: 178.6
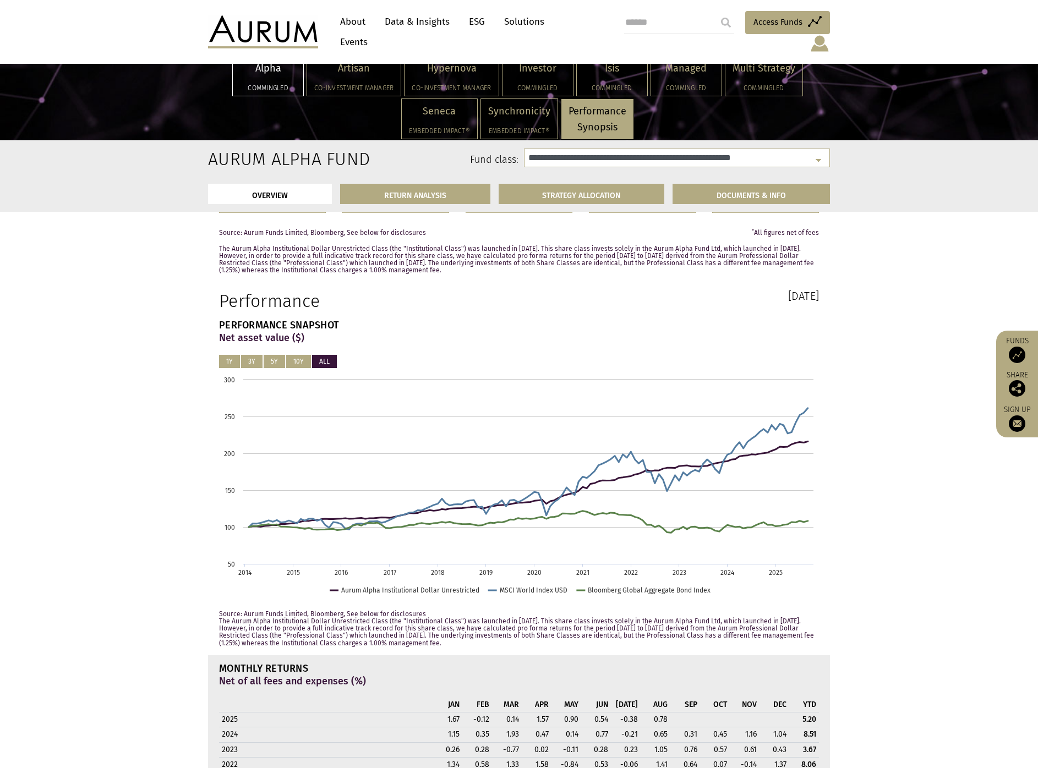
click at [312, 253] on p "The Aurum Alpha Institutional Dollar Unrestricted Class (the "Institutional Cla…" at bounding box center [519, 260] width 600 height 29
drag, startPoint x: 293, startPoint y: 251, endPoint x: 259, endPoint y: 249, distance: 34.2
click at [290, 250] on p "The Aurum Alpha Institutional Dollar Unrestricted Class (the "Institutional Cla…" at bounding box center [519, 260] width 600 height 29
drag, startPoint x: 302, startPoint y: 259, endPoint x: 439, endPoint y: 268, distance: 137.4
click at [427, 268] on p "The Aurum Alpha Institutional Dollar Unrestricted Class (the "Institutional Cla…" at bounding box center [519, 260] width 600 height 29
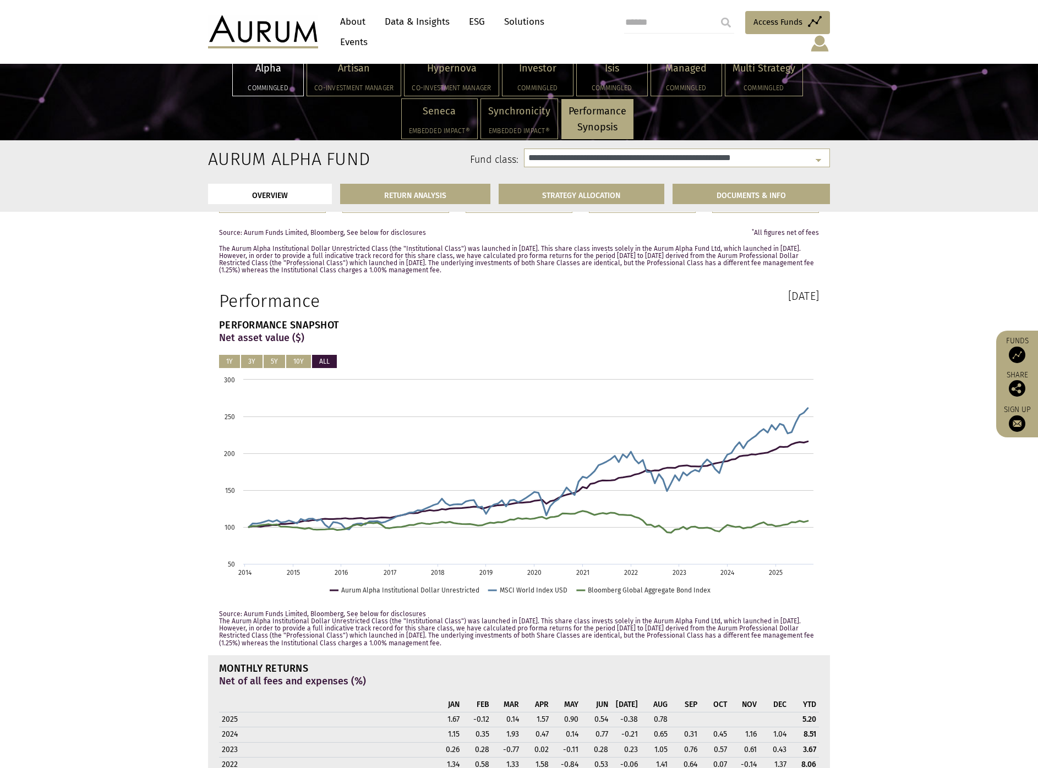
click at [452, 268] on p "The Aurum Alpha Institutional Dollar Unrestricted Class (the "Institutional Cla…" at bounding box center [519, 260] width 600 height 29
drag, startPoint x: 469, startPoint y: 270, endPoint x: 276, endPoint y: 241, distance: 195.3
click at [290, 243] on div "KEY STATISTICS $174.7012 Nav per share 0.78% August 2025 RETURN* 5.20% YEAR TO …" at bounding box center [519, 157] width 617 height 236
click at [276, 241] on div "KEY STATISTICS $174.7012 Nav per share 0.78% August 2025 RETURN* 5.20% YEAR TO …" at bounding box center [519, 157] width 617 height 236
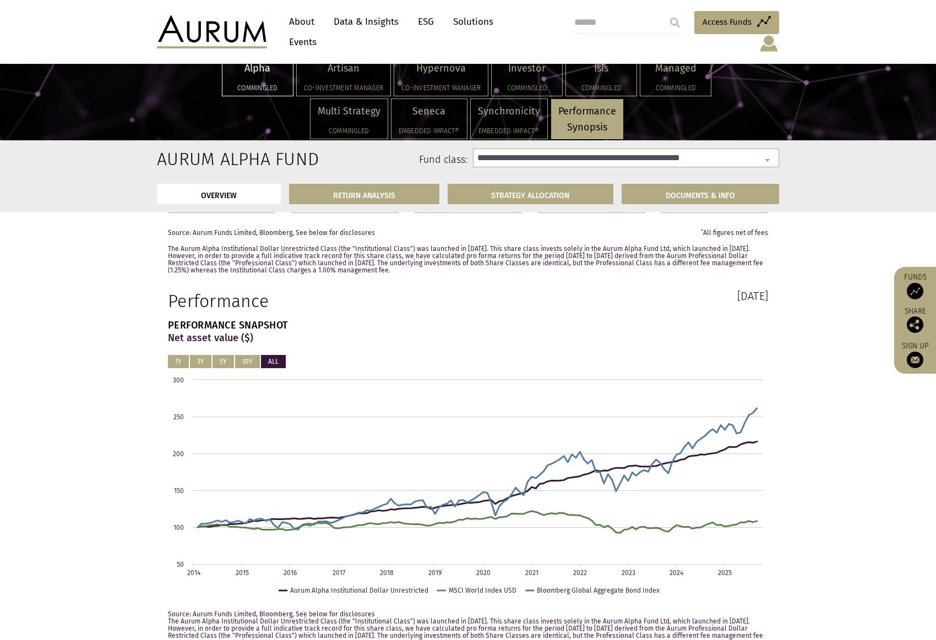
click at [244, 256] on p "The Aurum Alpha Institutional Dollar Unrestricted Class (the "Institutional Cla…" at bounding box center [468, 260] width 600 height 29
click at [680, 200] on link "DOCUMENTS & INFO" at bounding box center [699, 194] width 157 height 20
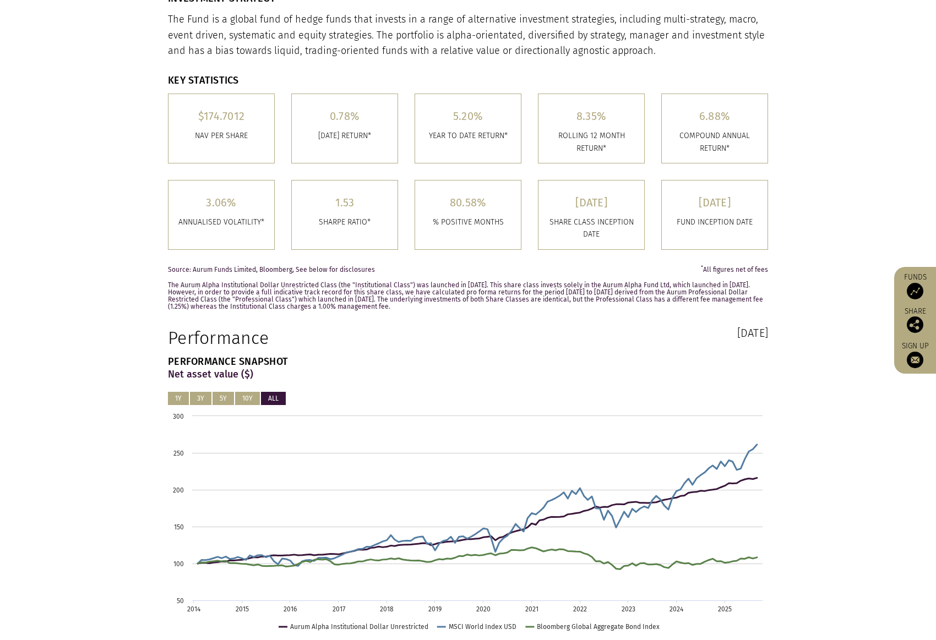
scroll to position [0, 0]
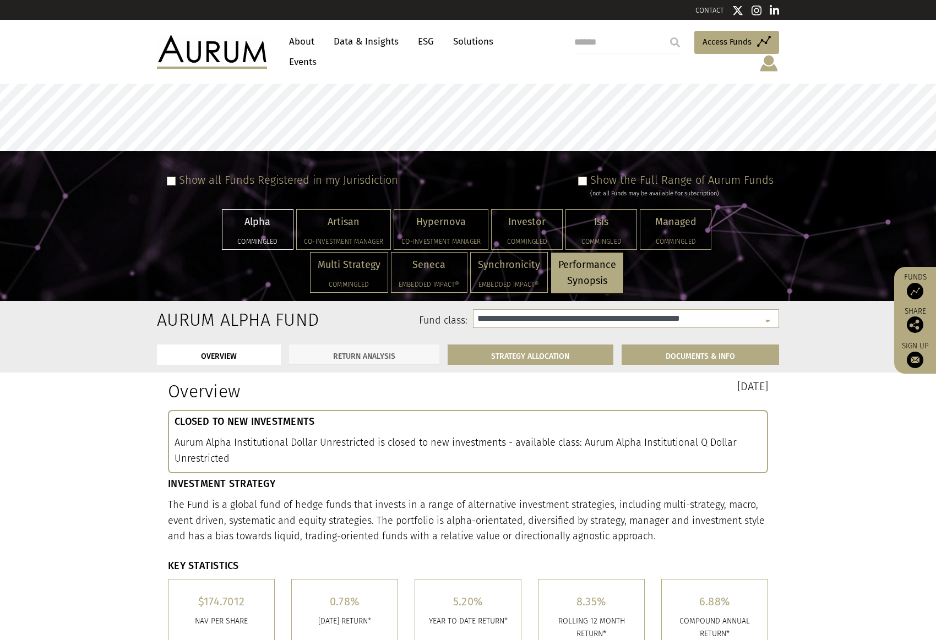
click at [348, 345] on link "RETURN ANALYSIS" at bounding box center [364, 355] width 150 height 20
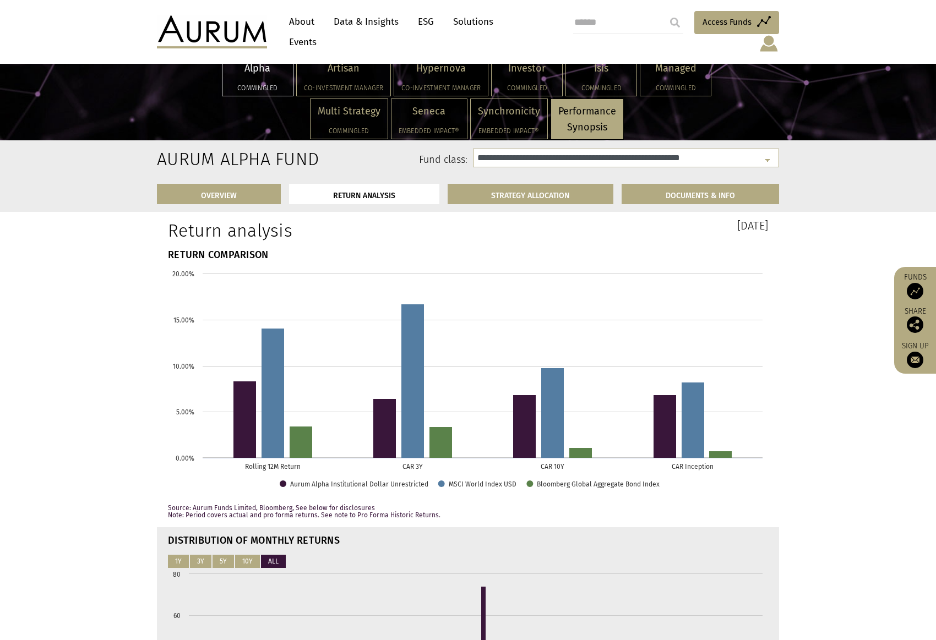
scroll to position [1339, 0]
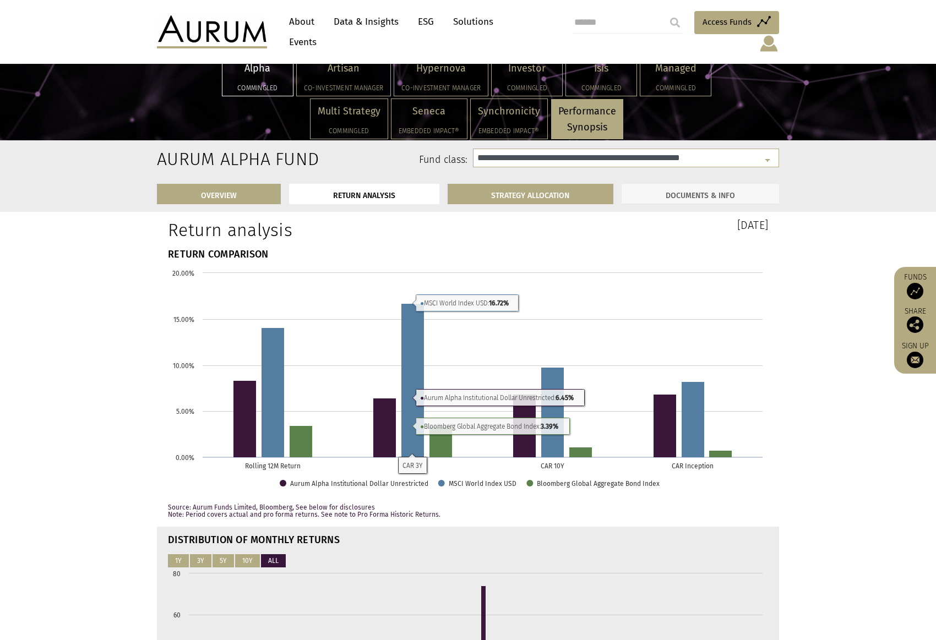
click at [723, 195] on link "DOCUMENTS & INFO" at bounding box center [699, 194] width 157 height 20
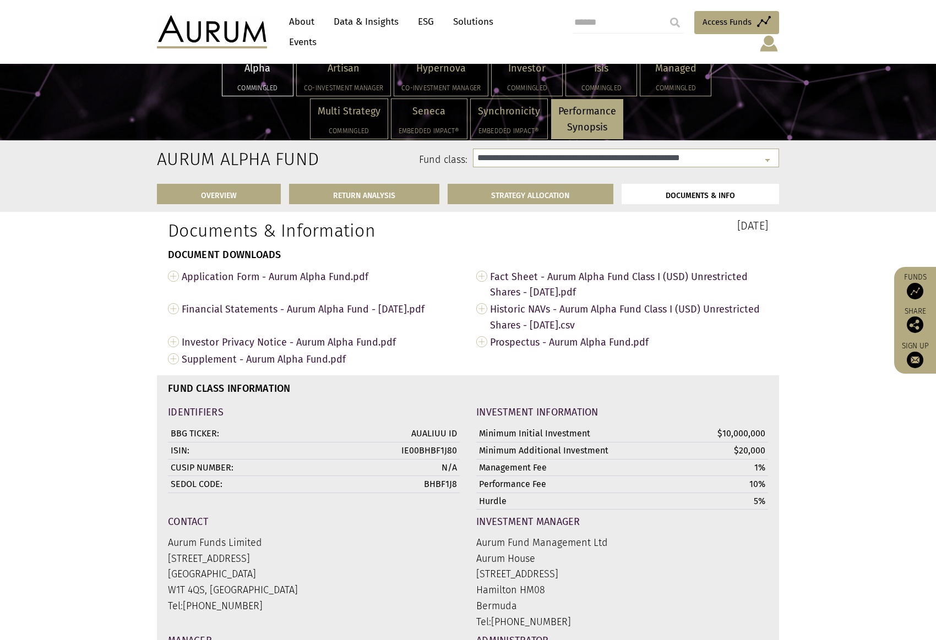
scroll to position [3661, 0]
drag, startPoint x: 682, startPoint y: 228, endPoint x: 780, endPoint y: 226, distance: 98.0
drag, startPoint x: 760, startPoint y: 225, endPoint x: 688, endPoint y: 225, distance: 72.1
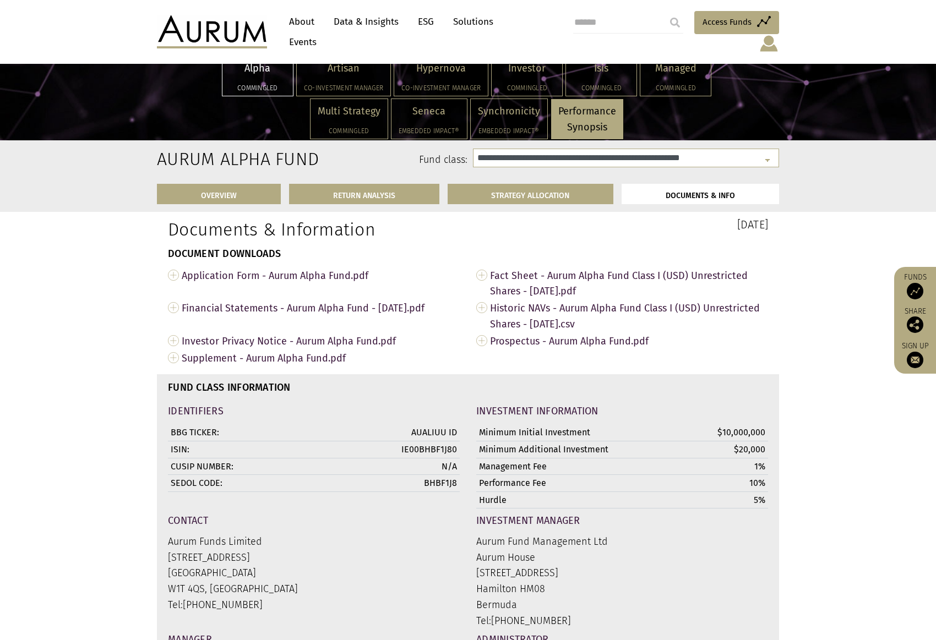
click at [688, 225] on div "Documents & Information 31st August 2025 DOCUMENT DOWNLOADS Application Form - …" at bounding box center [468, 292] width 622 height 147
click at [688, 225] on h3 "31st August 2025" at bounding box center [622, 224] width 292 height 11
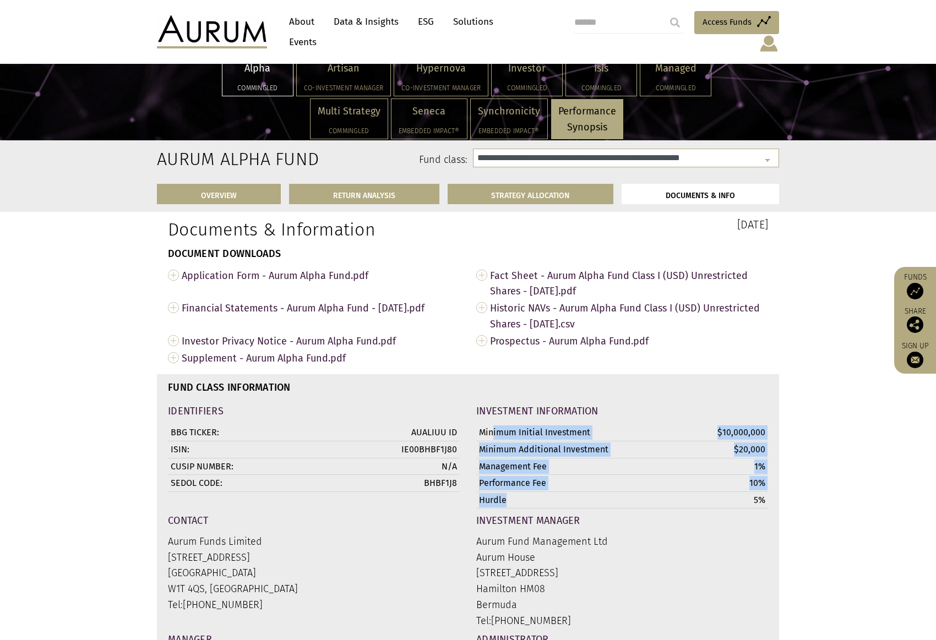
drag, startPoint x: 493, startPoint y: 428, endPoint x: 541, endPoint y: 503, distance: 89.3
click at [541, 503] on tbody "Minimum Initial Investment $10,000,000 Minimum Additional Investment $20,000 Ma…" at bounding box center [622, 466] width 292 height 84
click at [541, 503] on td "Hurdle" at bounding box center [569, 500] width 186 height 17
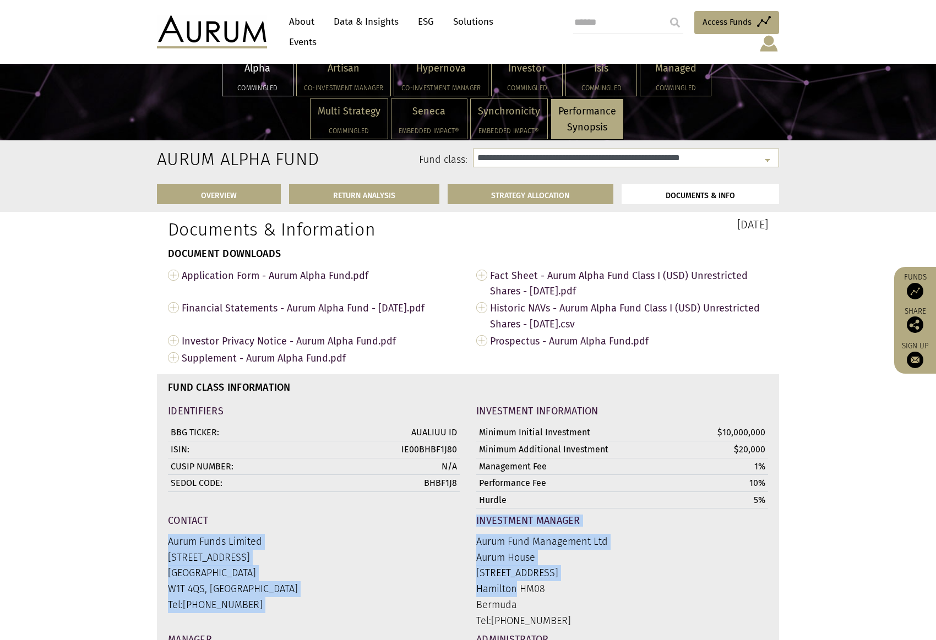
drag, startPoint x: 510, startPoint y: 584, endPoint x: 462, endPoint y: 535, distance: 68.5
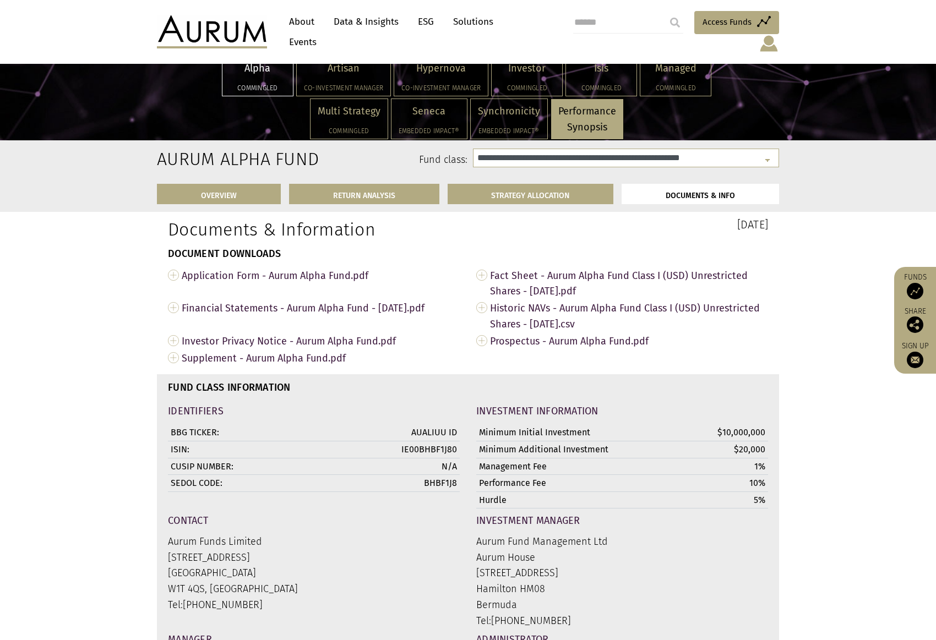
click at [462, 534] on div "Contact Aurum Funds Limited 80 Charlotte Street London W1T 4QS, UK Tel: +44 (0)…" at bounding box center [314, 569] width 308 height 119
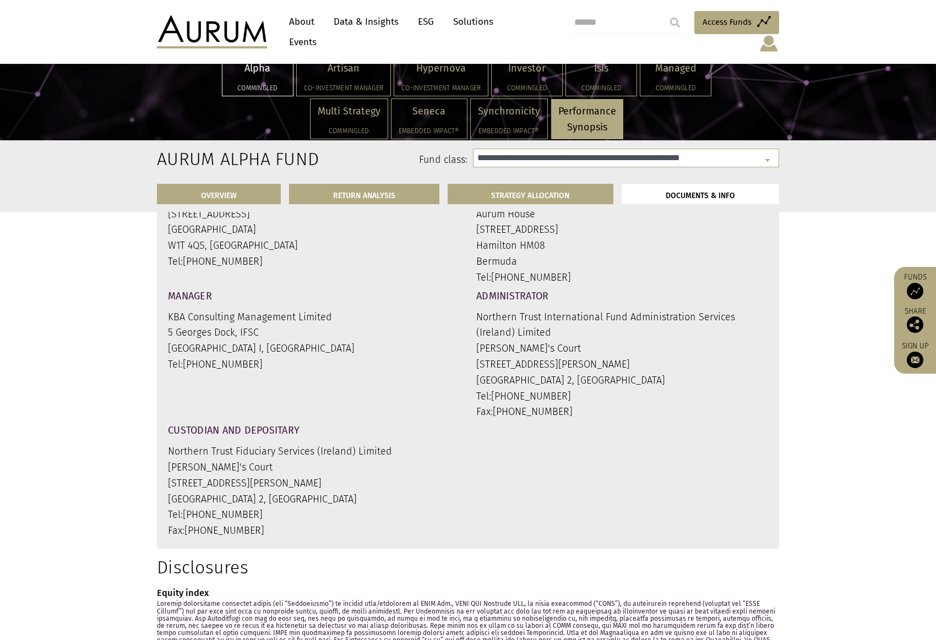
scroll to position [4188, 0]
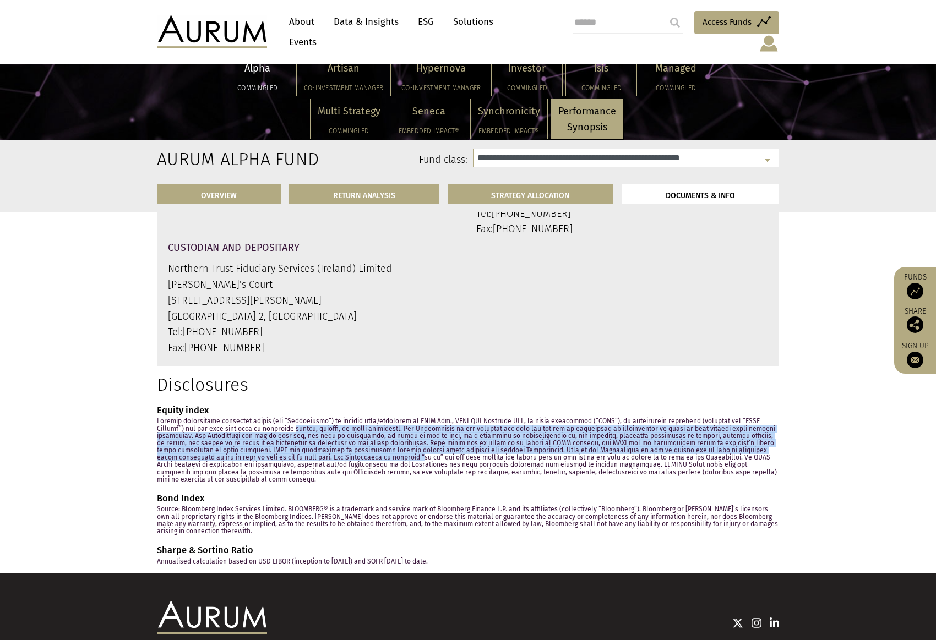
drag, startPoint x: 266, startPoint y: 438, endPoint x: 389, endPoint y: 471, distance: 127.1
click at [369, 467] on p at bounding box center [468, 451] width 622 height 66
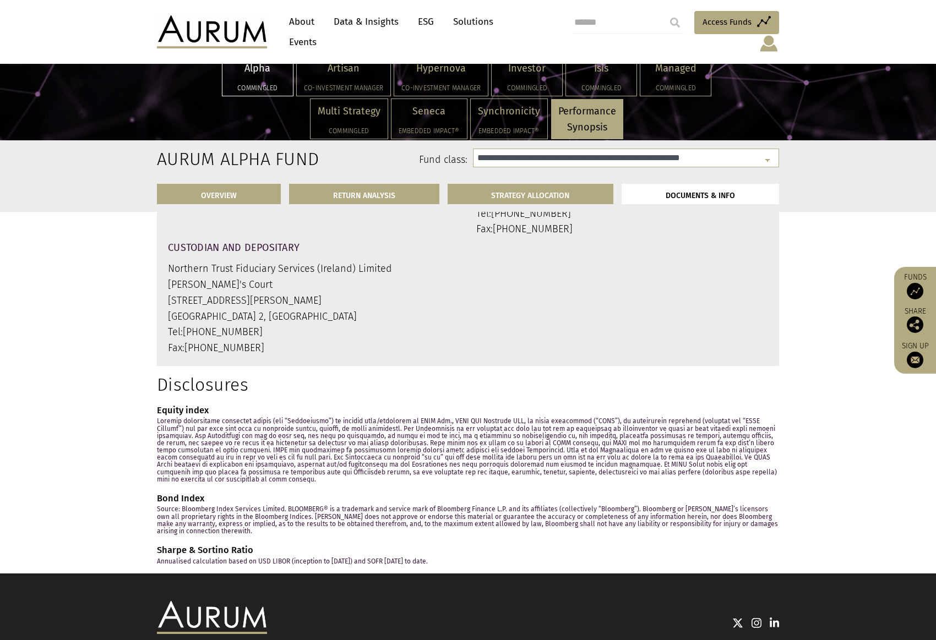
click at [399, 472] on p at bounding box center [468, 451] width 622 height 66
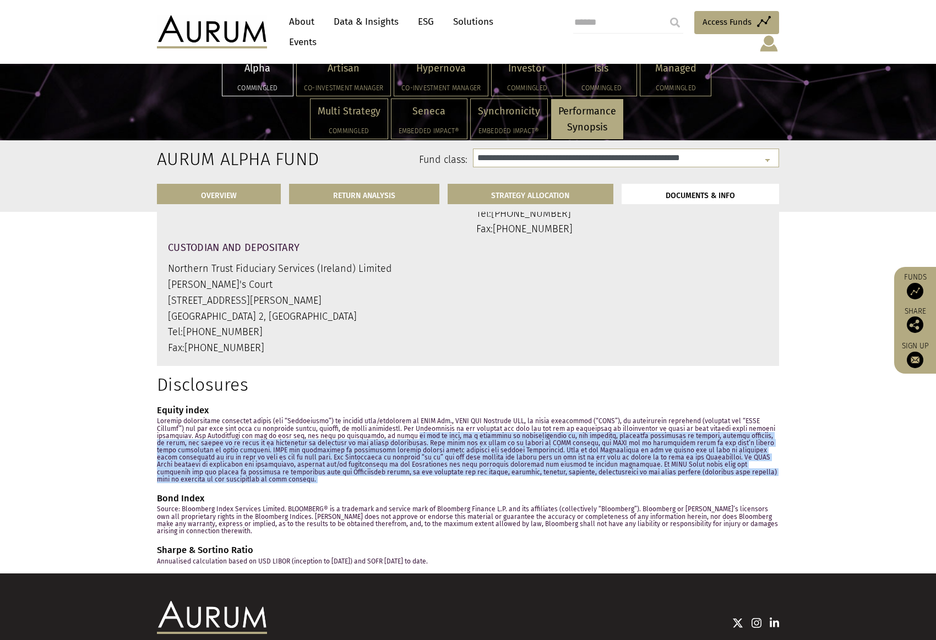
drag, startPoint x: 464, startPoint y: 483, endPoint x: 338, endPoint y: 435, distance: 134.9
click at [351, 439] on div "Disclosures Equity index Bond Index Source: Bloomberg Index Services Limited. B…" at bounding box center [468, 469] width 639 height 191
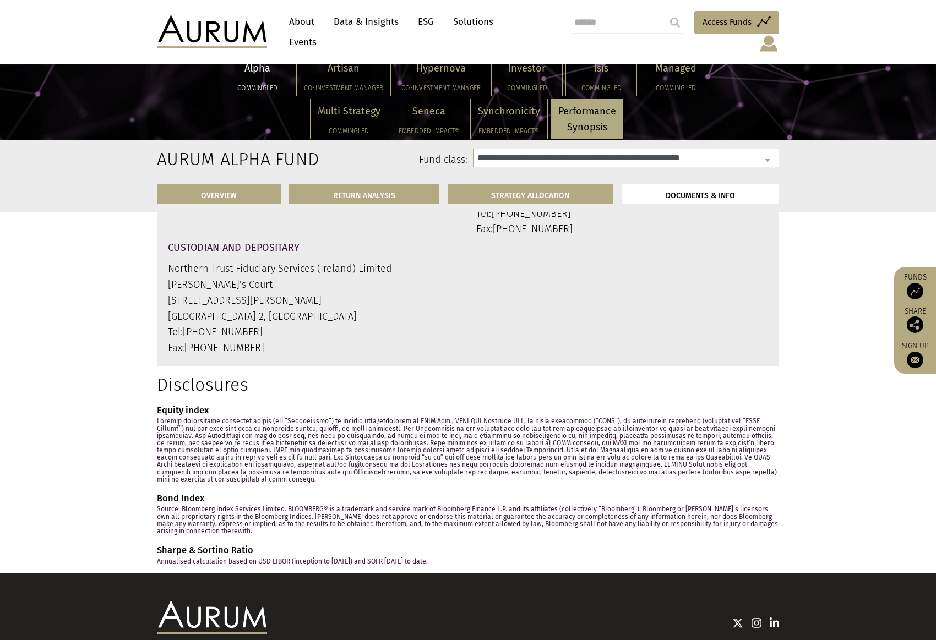
click at [337, 434] on p at bounding box center [468, 451] width 622 height 66
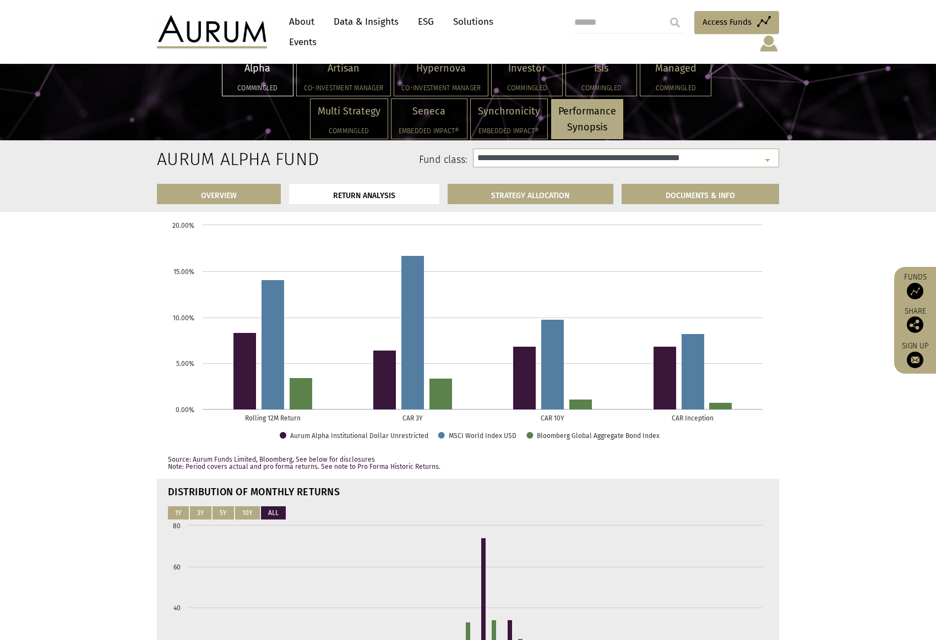
scroll to position [0, 0]
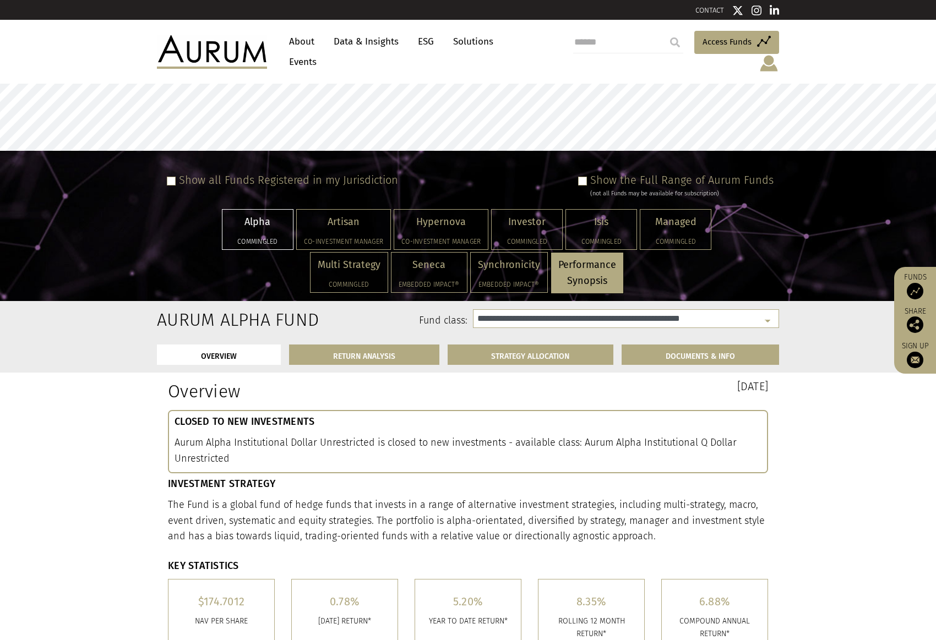
click at [768, 54] on img at bounding box center [769, 63] width 20 height 19
click at [756, 99] on link "Preferences" at bounding box center [769, 110] width 83 height 23
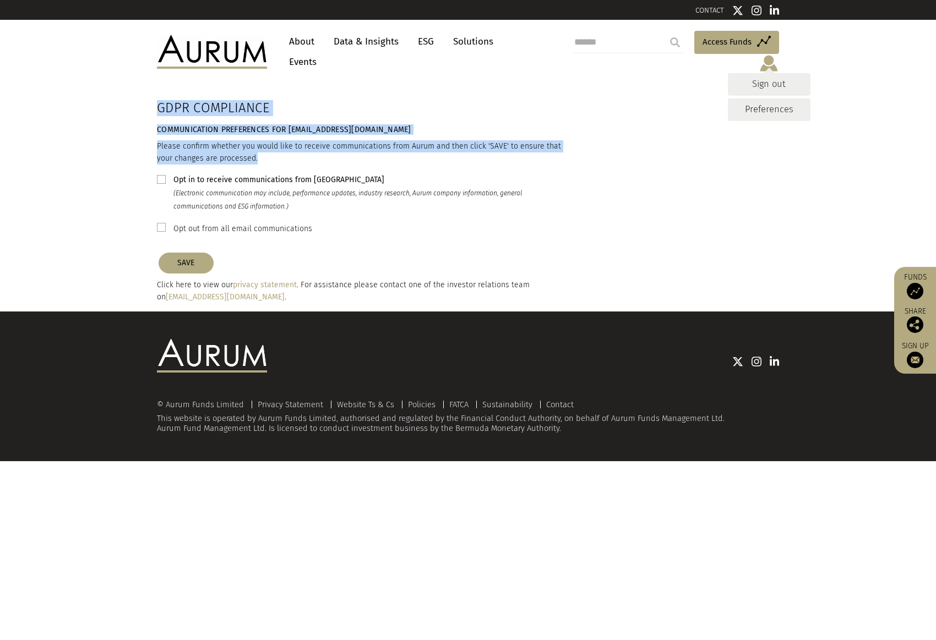
drag, startPoint x: 159, startPoint y: 100, endPoint x: 583, endPoint y: 154, distance: 427.2
click at [579, 154] on div "GDPR COMPLIANCE Communication Preferences for ao@a3-invest.com Please confirm w…" at bounding box center [468, 197] width 639 height 211
click at [583, 154] on div "GDPR COMPLIANCE Communication Preferences for ao@a3-invest.com Please confirm w…" at bounding box center [468, 197] width 639 height 211
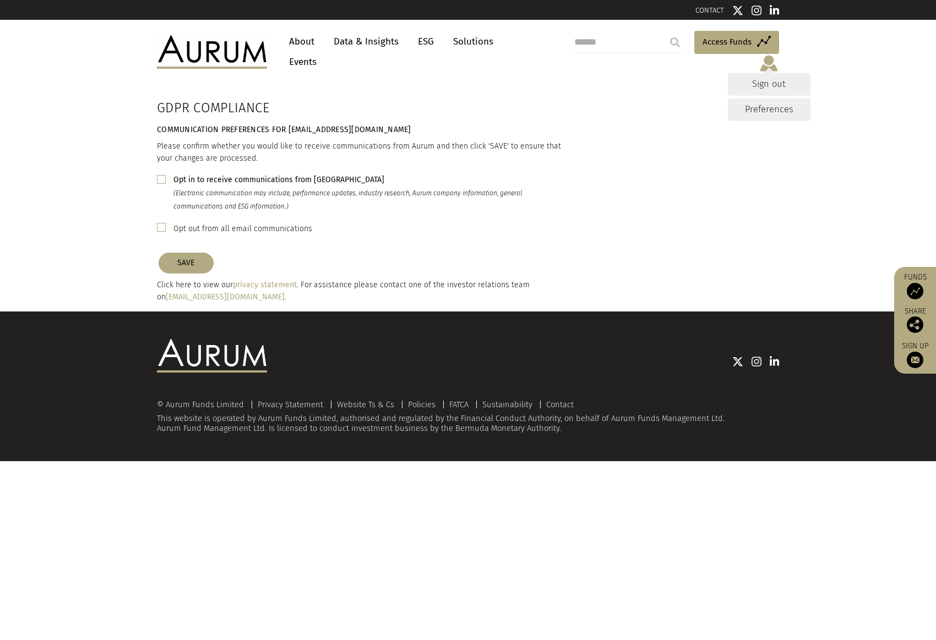
click at [563, 100] on h2 "GDPR COMPLIANCE" at bounding box center [361, 108] width 409 height 16
click at [760, 101] on link "Preferences" at bounding box center [769, 110] width 83 height 23
click at [677, 161] on div "GDPR COMPLIANCE Communication Preferences for ao@a3-invest.com Please confirm w…" at bounding box center [468, 197] width 639 height 211
click at [360, 50] on link "Data & Insights" at bounding box center [366, 41] width 76 height 20
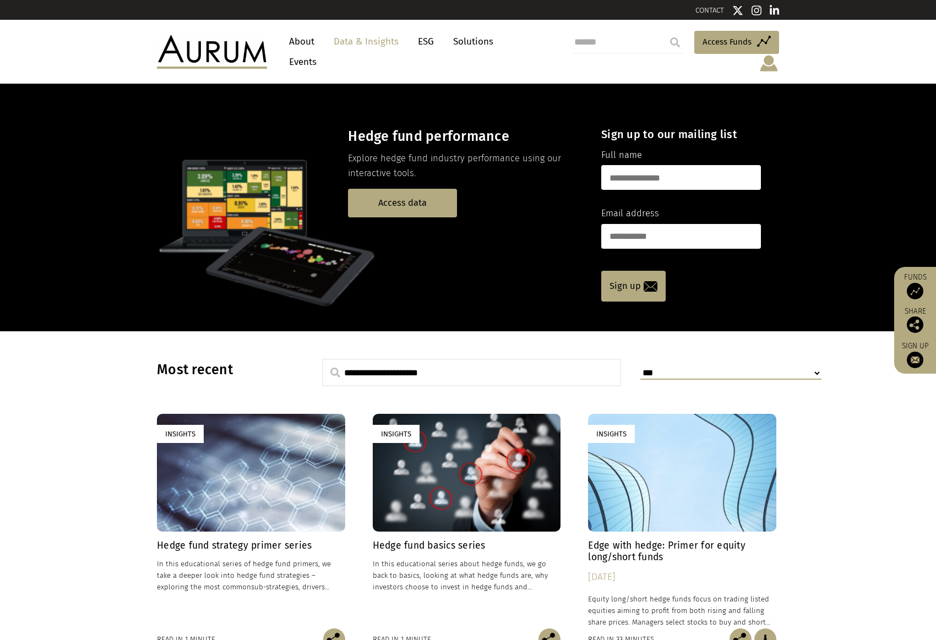
click at [649, 170] on input "text" at bounding box center [681, 177] width 160 height 25
type input "**********"
click at [467, 241] on p at bounding box center [369, 233] width 425 height 154
click at [376, 189] on link "Access data" at bounding box center [402, 203] width 109 height 28
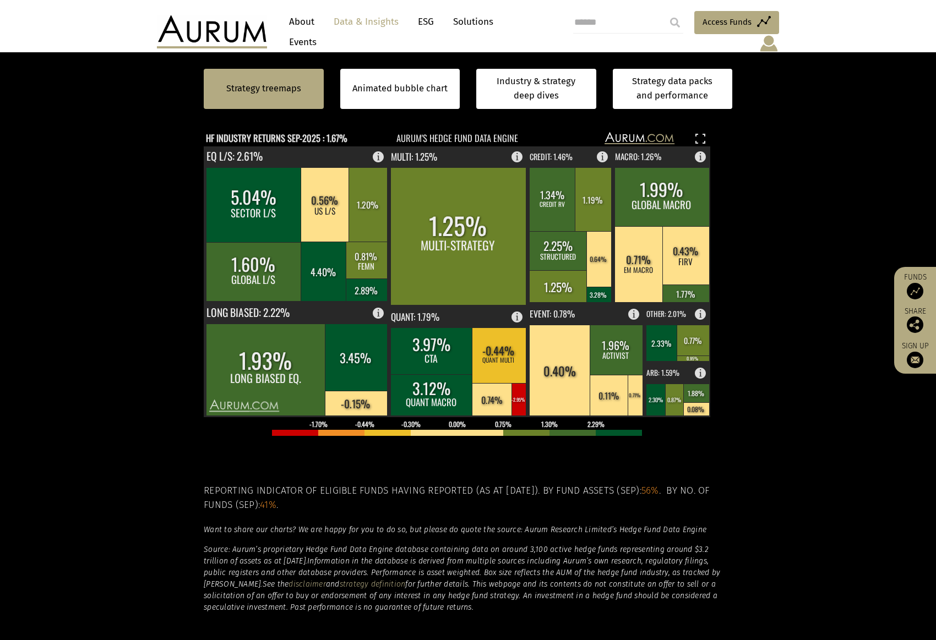
scroll to position [250, 0]
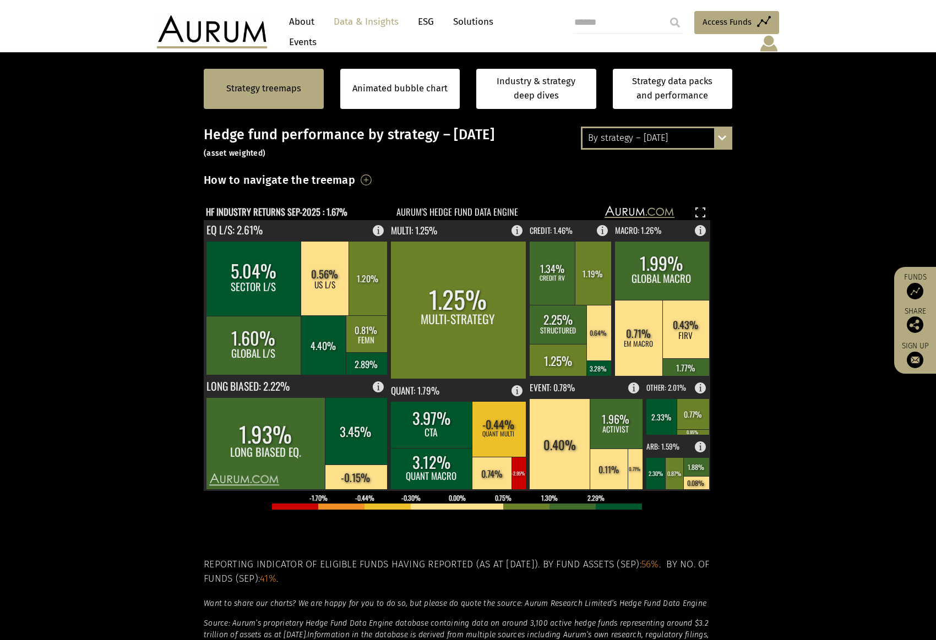
click at [355, 171] on h3 "How to navigate the treemap" at bounding box center [279, 180] width 151 height 19
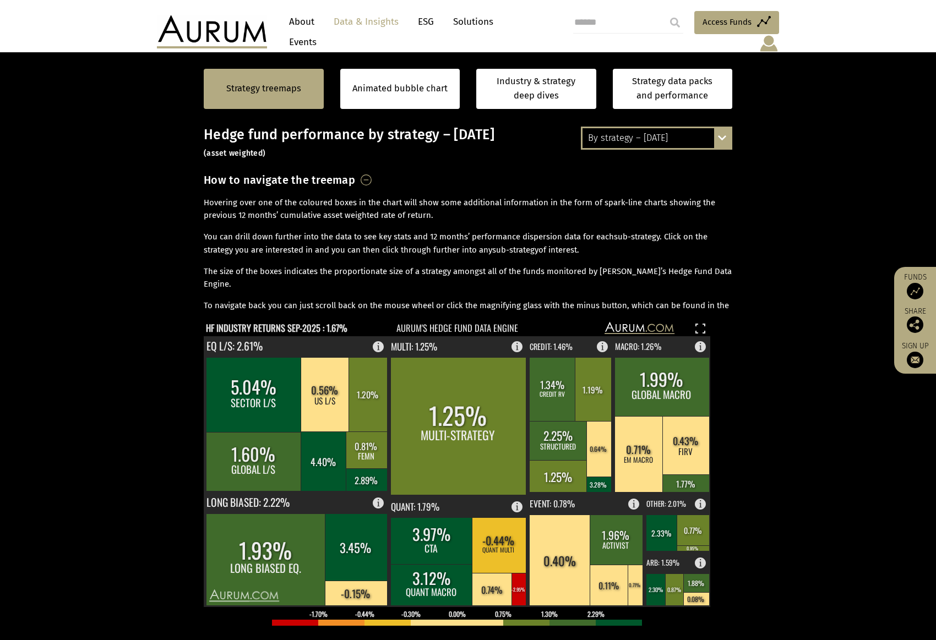
click at [355, 171] on h3 "How to navigate the treemap" at bounding box center [279, 180] width 151 height 19
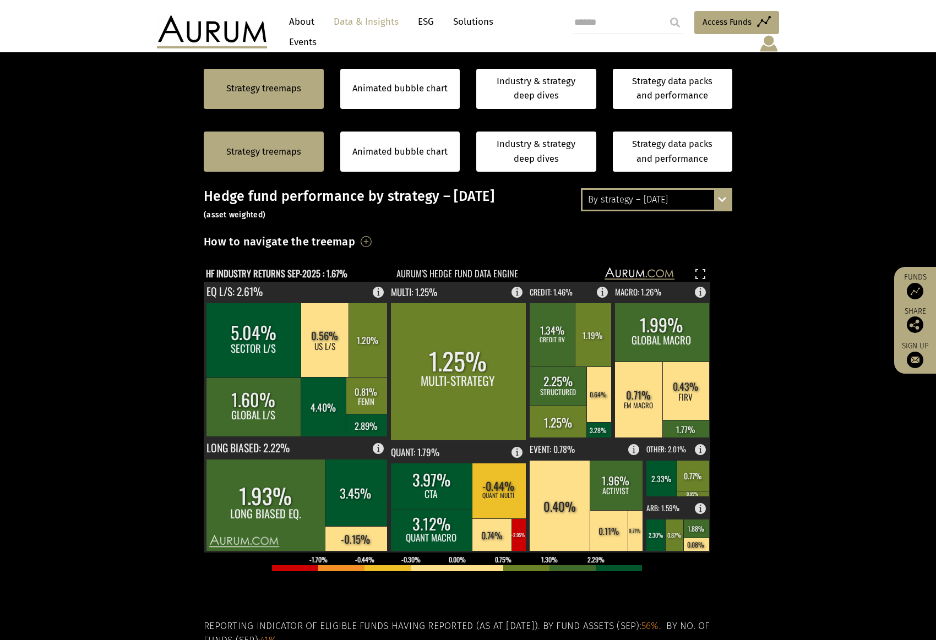
scroll to position [0, 0]
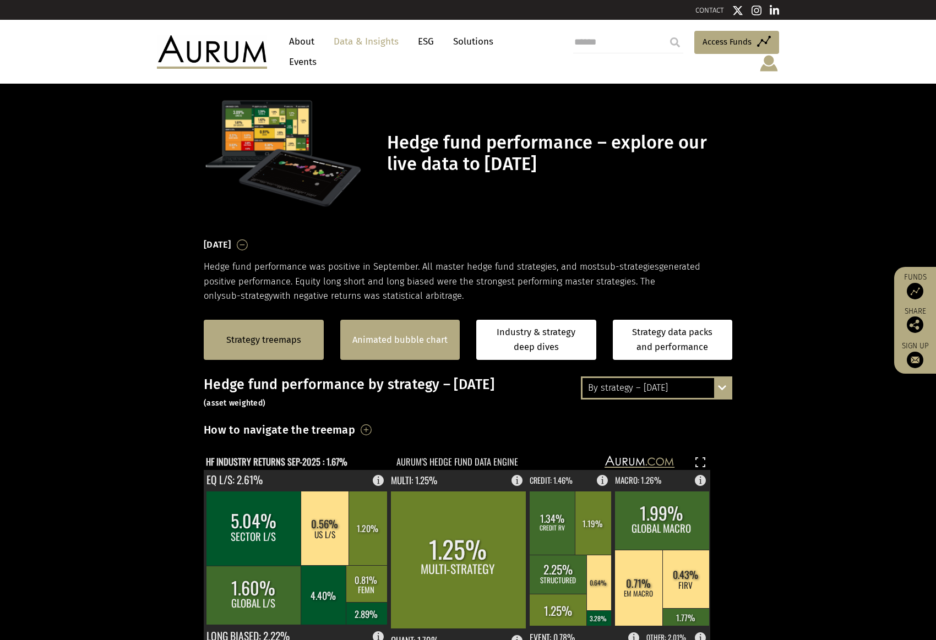
click at [384, 347] on div "Animated bubble chart" at bounding box center [400, 340] width 120 height 40
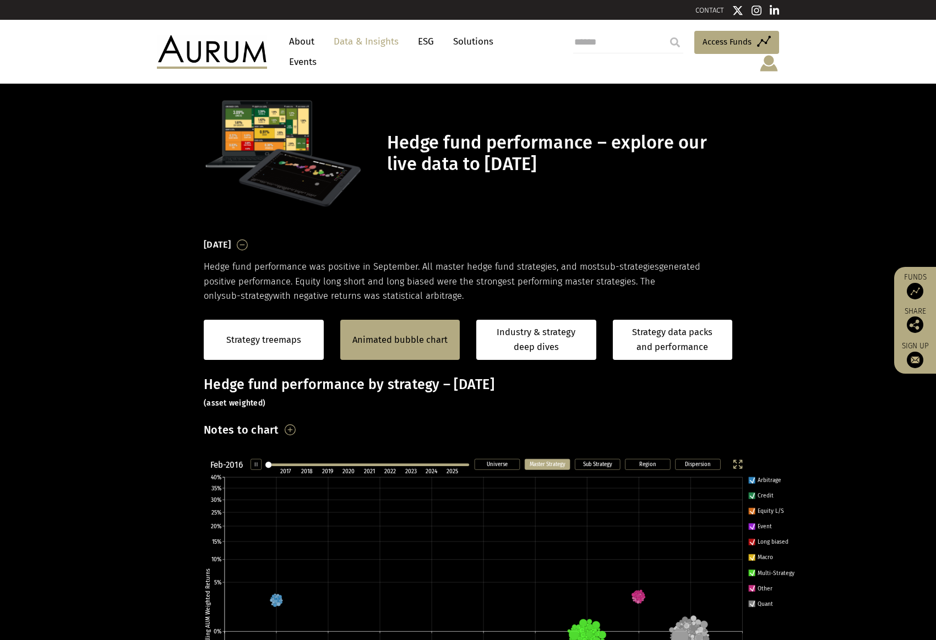
scroll to position [357, 0]
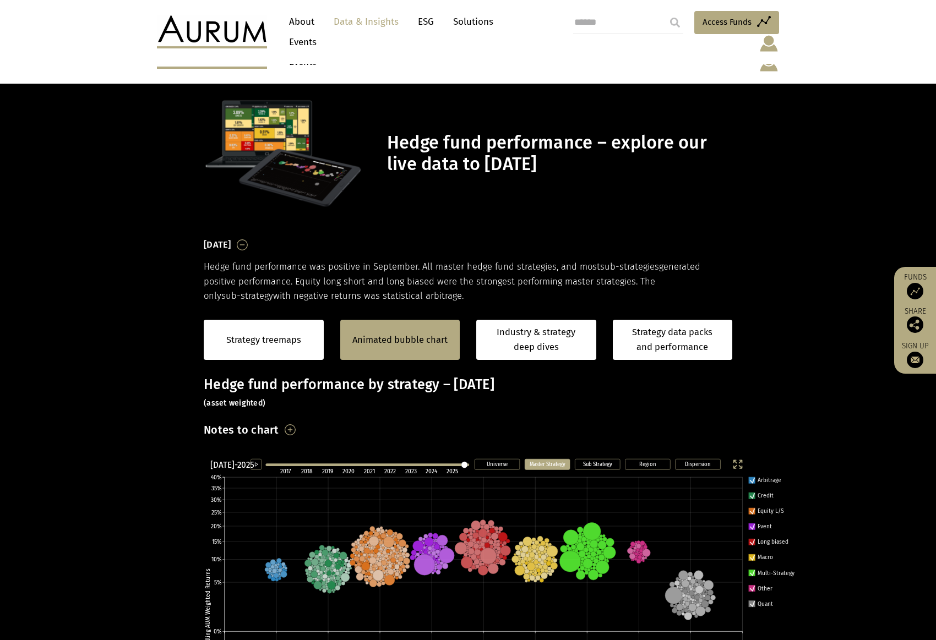
scroll to position [201, 0]
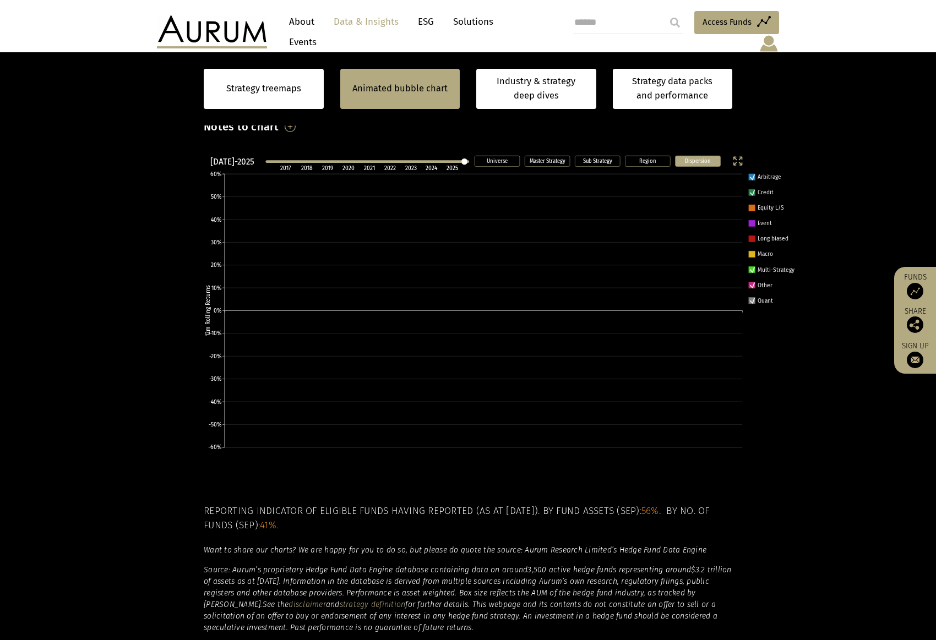
scroll to position [303, 0]
click at [753, 190] on icon at bounding box center [752, 192] width 4 height 5
click at [753, 175] on icon at bounding box center [752, 177] width 4 height 5
click at [753, 282] on icon at bounding box center [752, 284] width 4 height 5
click at [750, 297] on rect at bounding box center [752, 300] width 7 height 7
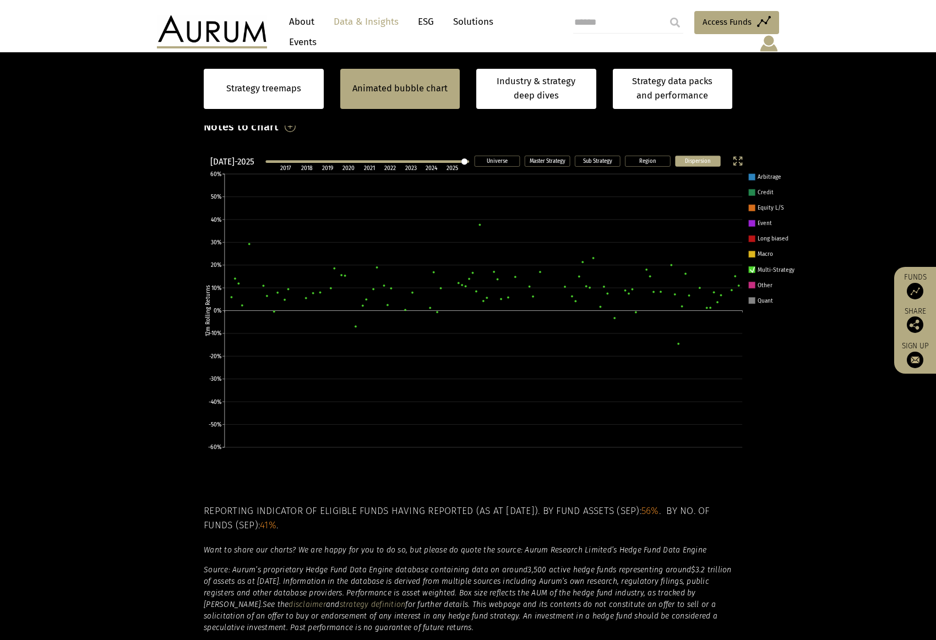
click at [488, 289] on icon at bounding box center [483, 311] width 517 height 274
click at [753, 267] on icon at bounding box center [752, 269] width 4 height 5
click at [751, 189] on rect at bounding box center [752, 192] width 7 height 7
click at [751, 190] on icon at bounding box center [752, 192] width 4 height 5
click at [751, 205] on rect at bounding box center [752, 208] width 7 height 7
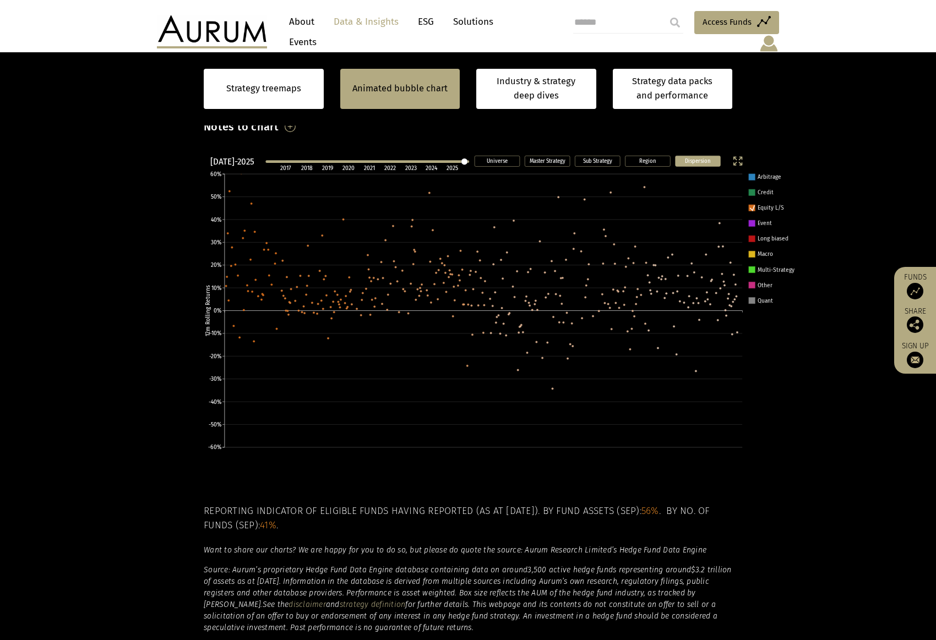
click at [750, 205] on icon at bounding box center [752, 207] width 4 height 5
click at [751, 236] on rect at bounding box center [752, 239] width 7 height 7
click at [742, 156] on rect at bounding box center [738, 161] width 10 height 10
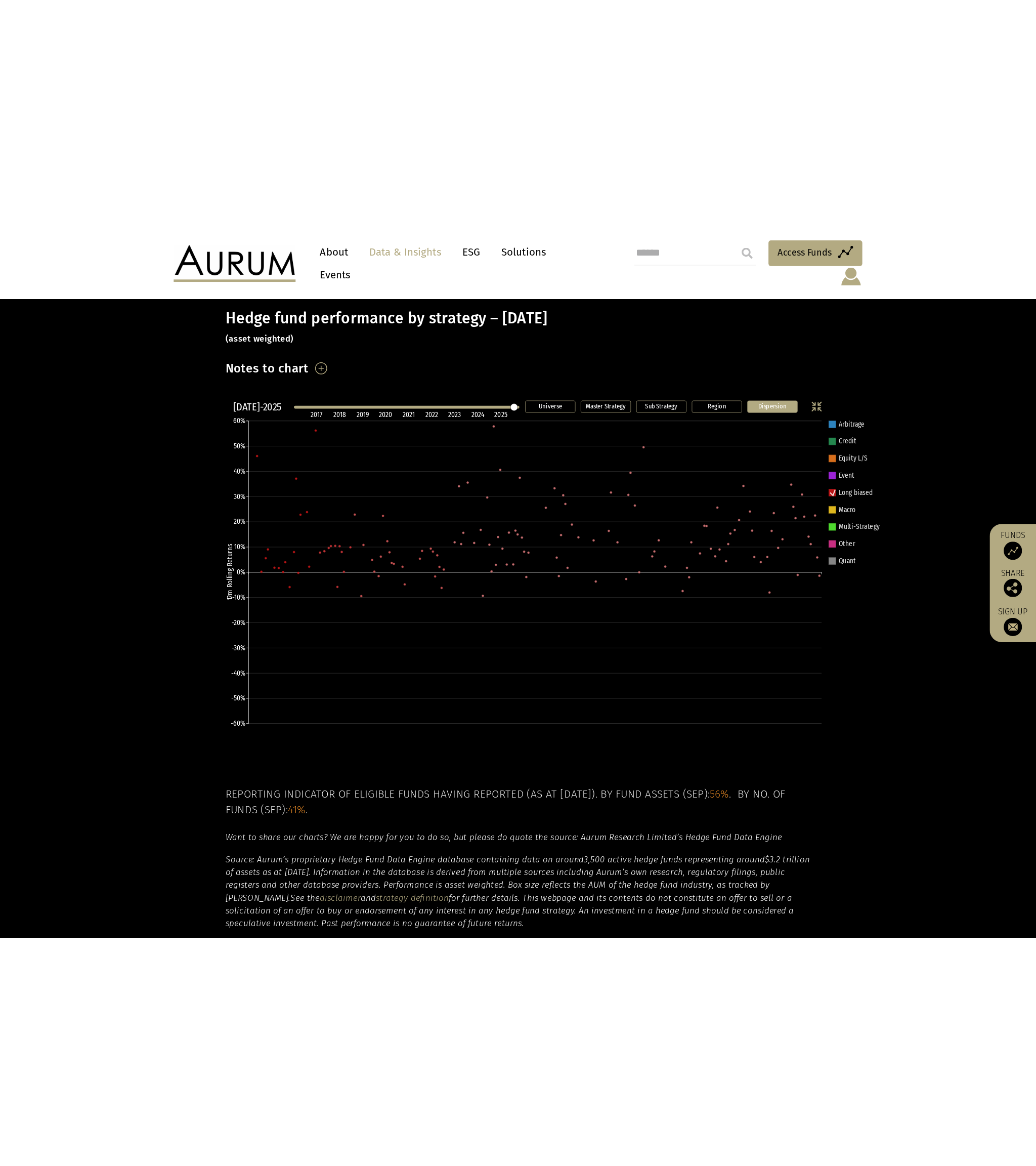
scroll to position [174, 0]
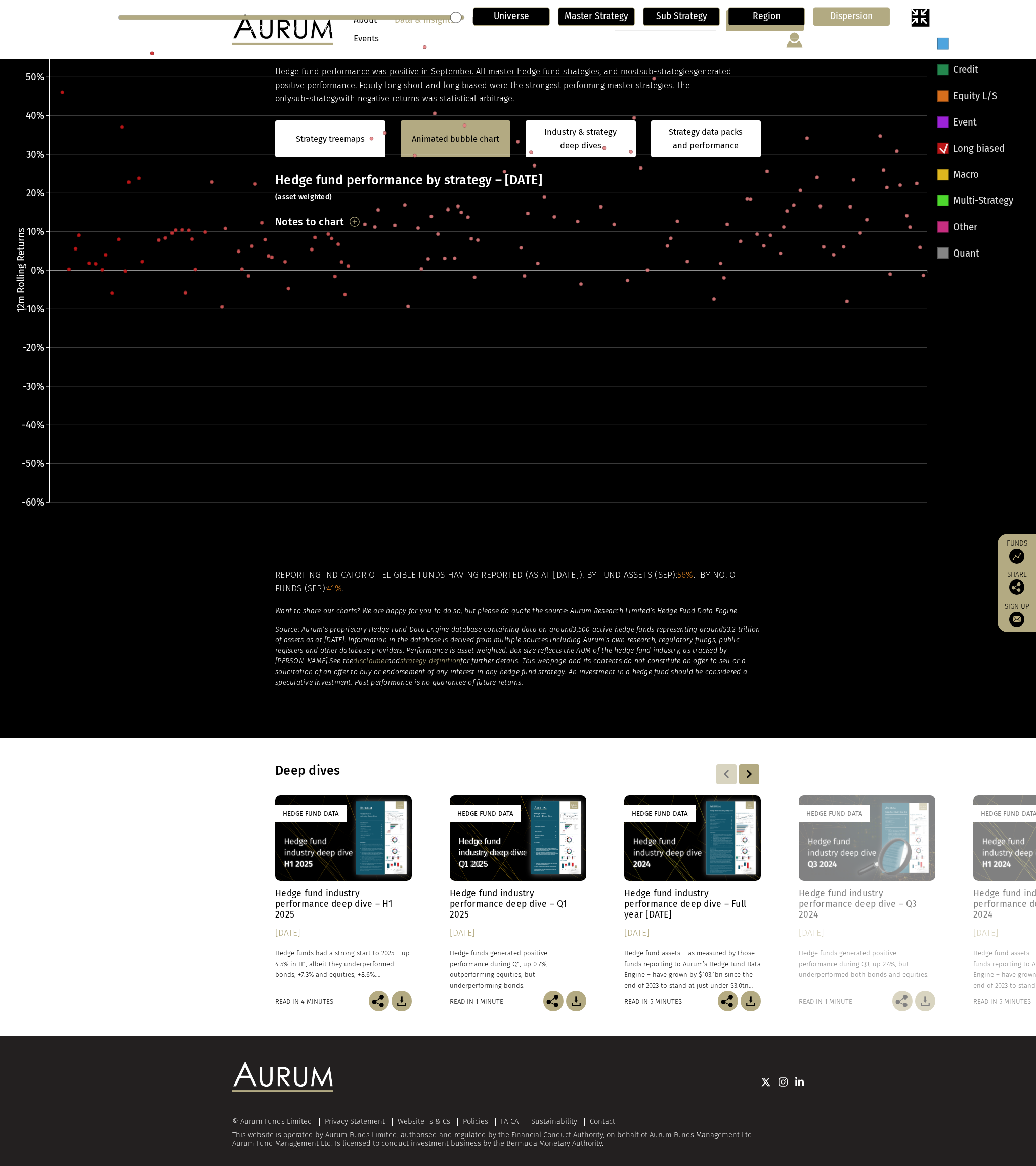
click at [860, 16] on rect at bounding box center [921, 17] width 18 height 18
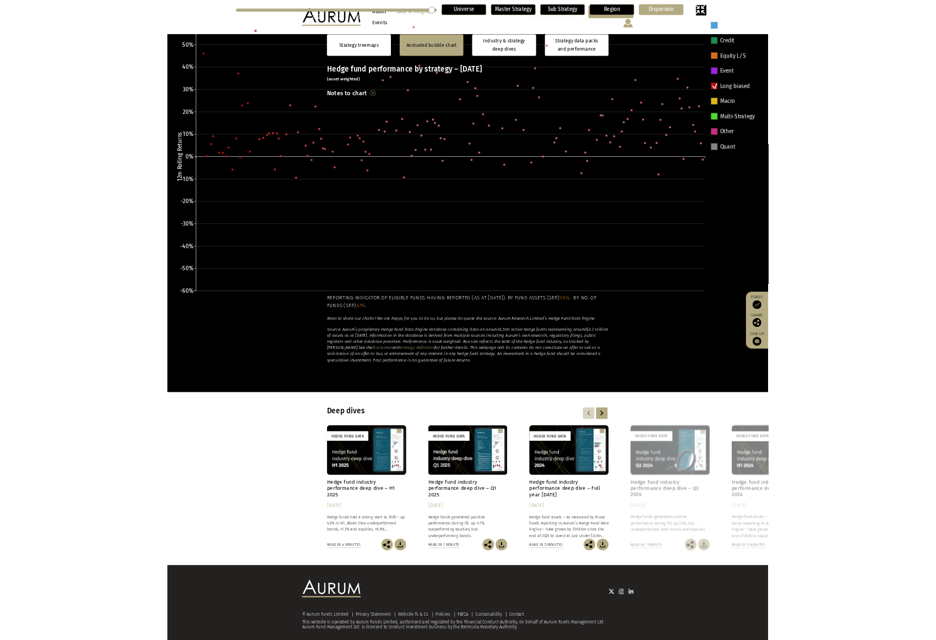
scroll to position [303, 0]
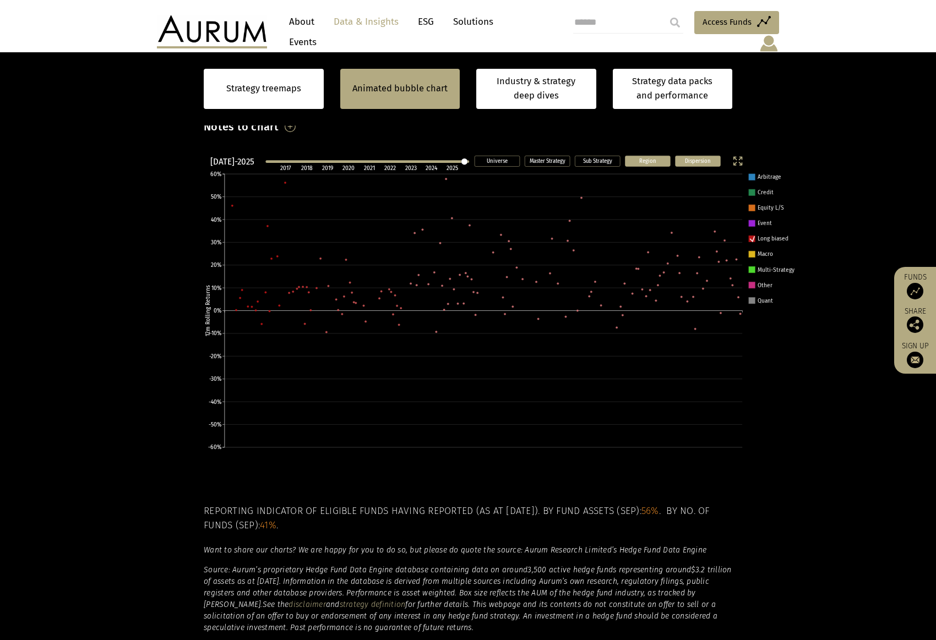
click at [649, 157] on text "Region" at bounding box center [647, 160] width 17 height 7
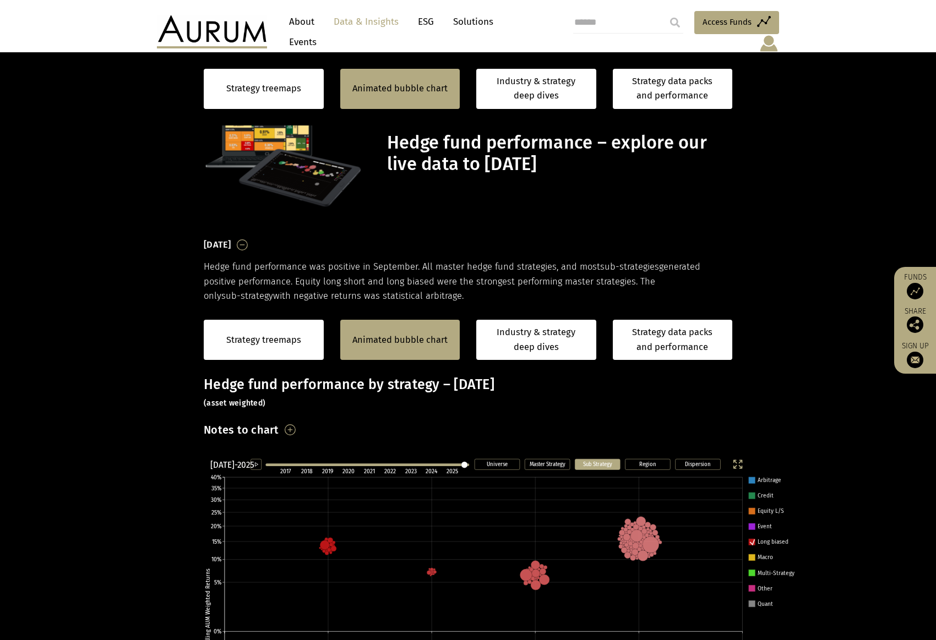
scroll to position [303, 0]
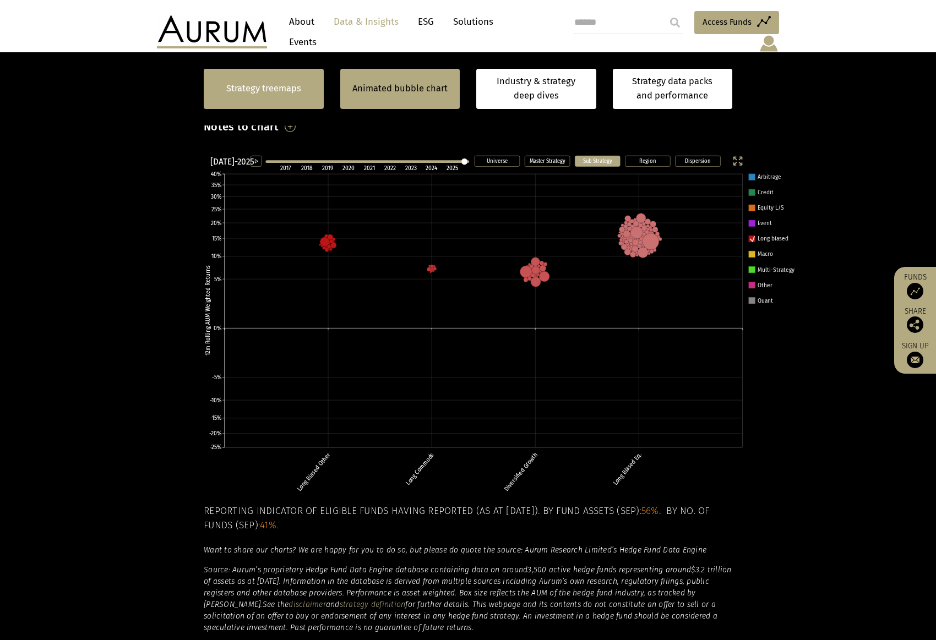
click at [260, 89] on link "Strategy treemaps" at bounding box center [263, 88] width 75 height 14
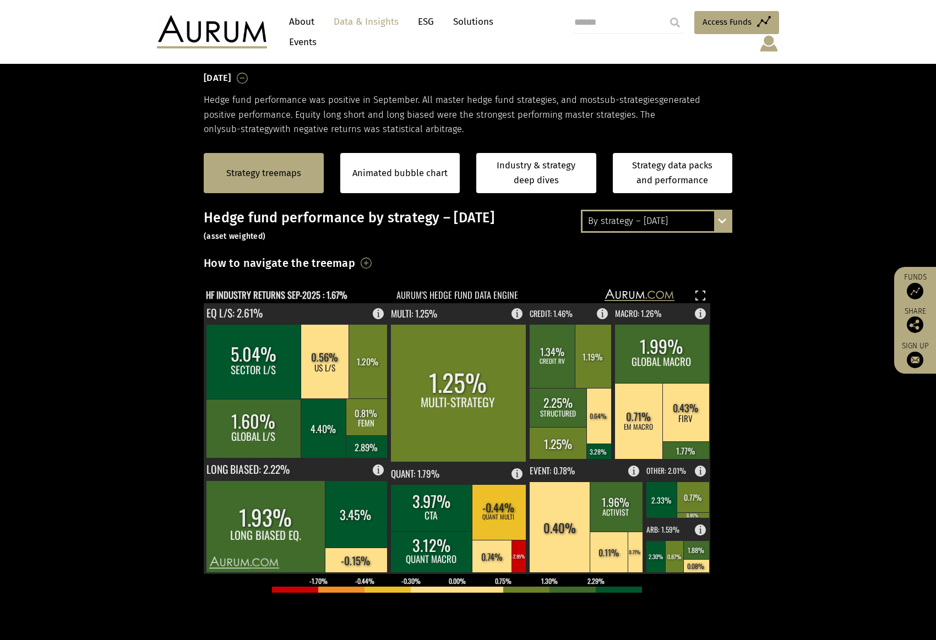
scroll to position [166, 0]
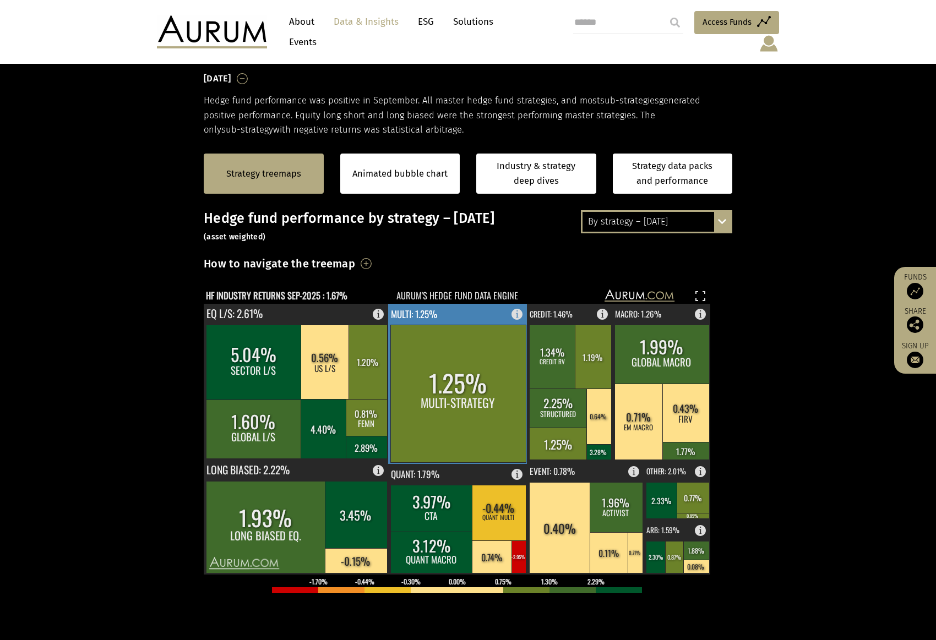
click at [474, 372] on rect at bounding box center [457, 394] width 135 height 138
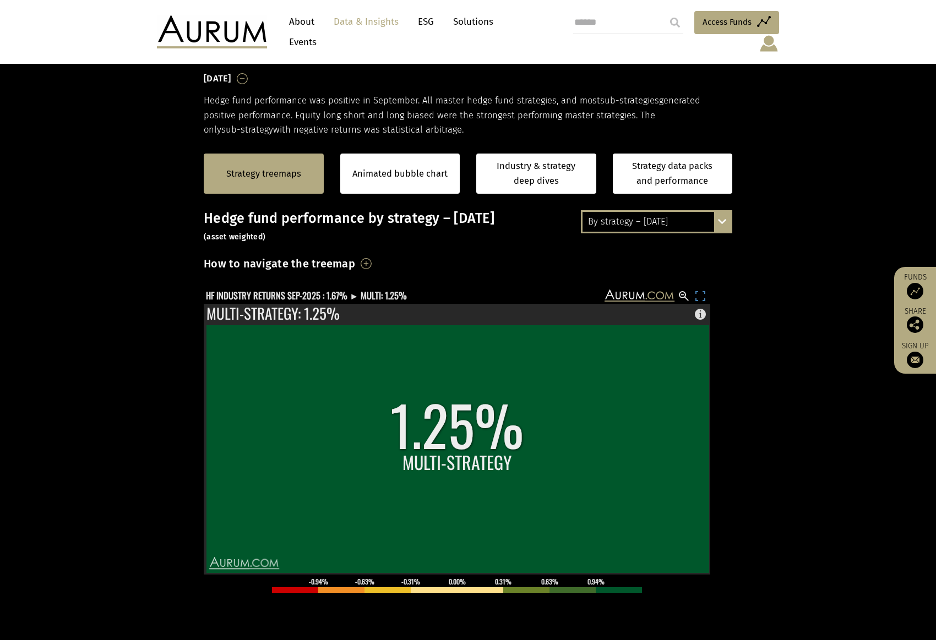
click at [696, 290] on rect at bounding box center [700, 296] width 13 height 13
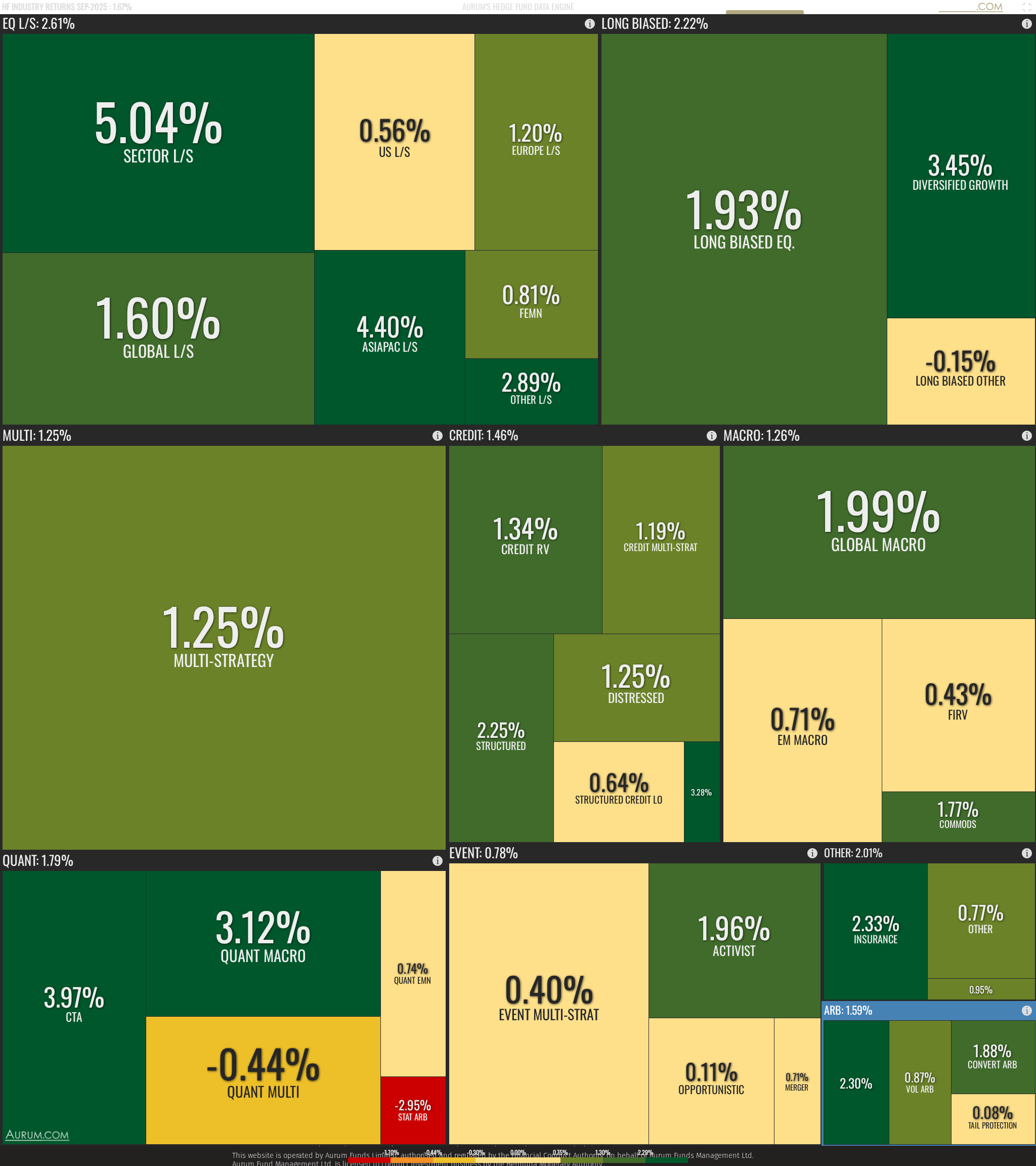
click at [860, 6] on rect at bounding box center [1027, 6] width 12 height 12
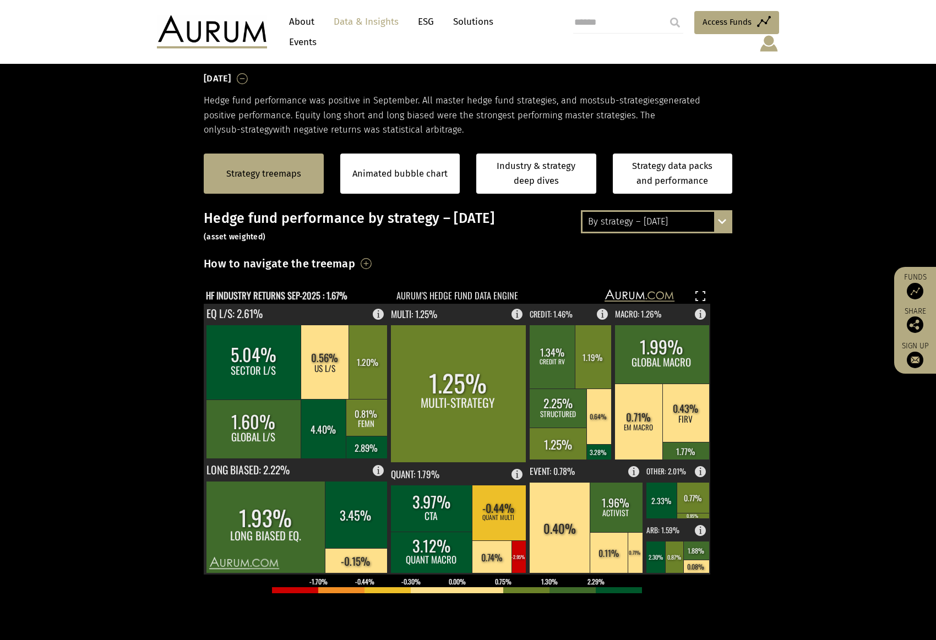
click at [787, 239] on section "Strategy treemaps Animated bubble chart Industry & strategy deep dives Strategy…" at bounding box center [468, 481] width 936 height 688
click at [656, 214] on div "By strategy – September 2025" at bounding box center [656, 222] width 148 height 20
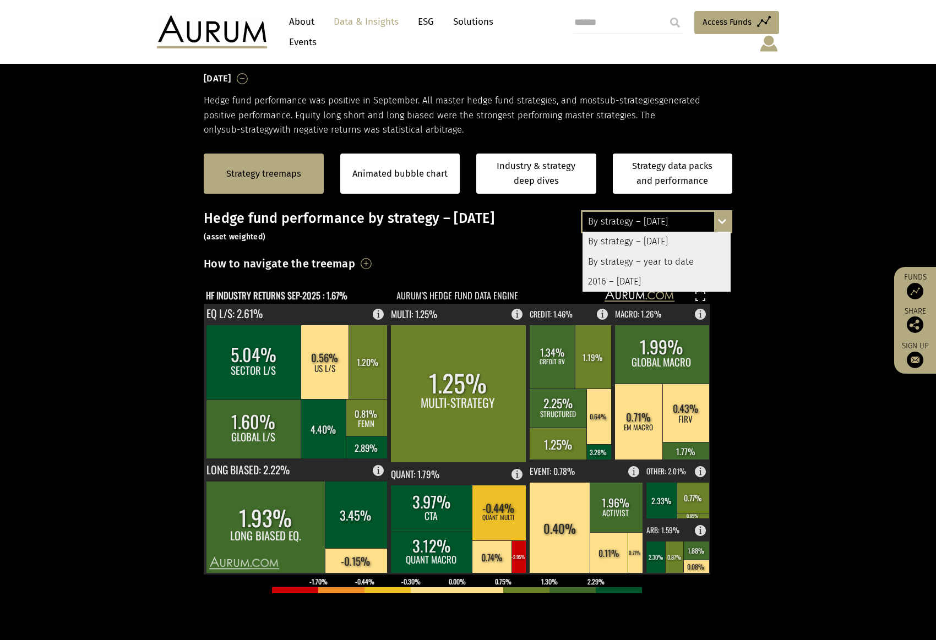
click at [665, 252] on div "By strategy – year to date" at bounding box center [656, 262] width 148 height 20
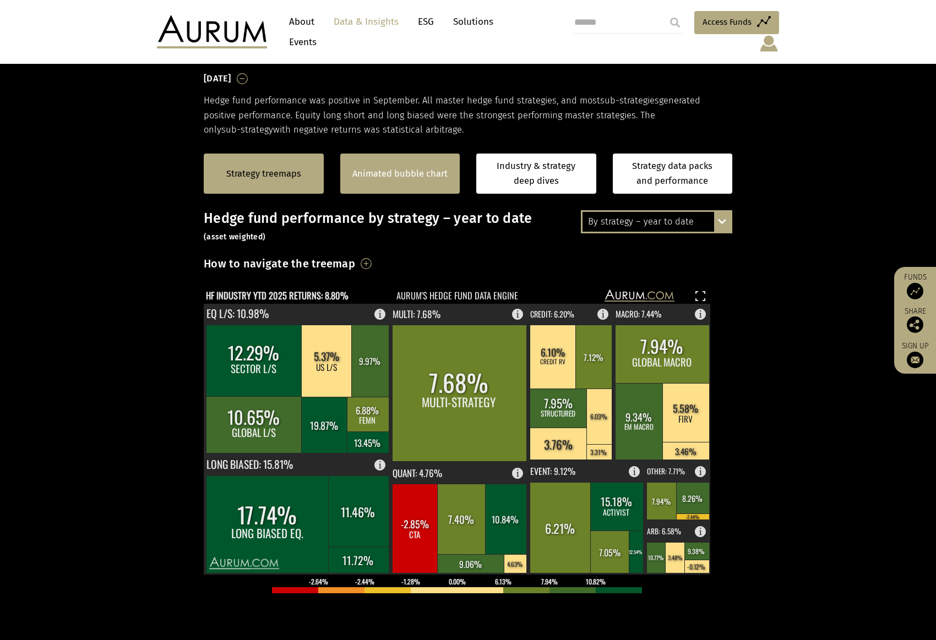
click at [386, 171] on link "Animated bubble chart" at bounding box center [399, 174] width 95 height 14
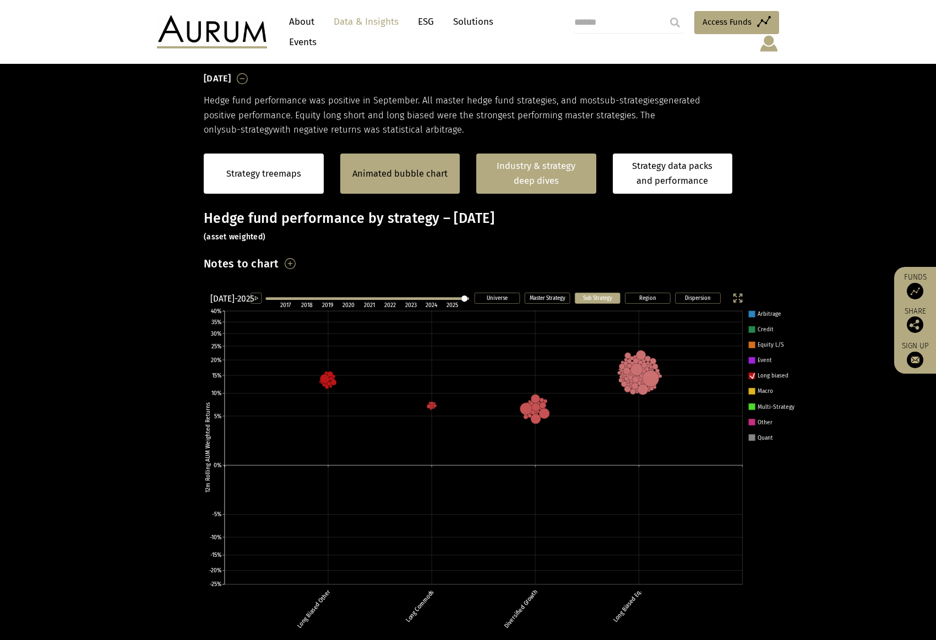
click at [521, 168] on link "Industry & strategy deep dives" at bounding box center [536, 174] width 120 height 40
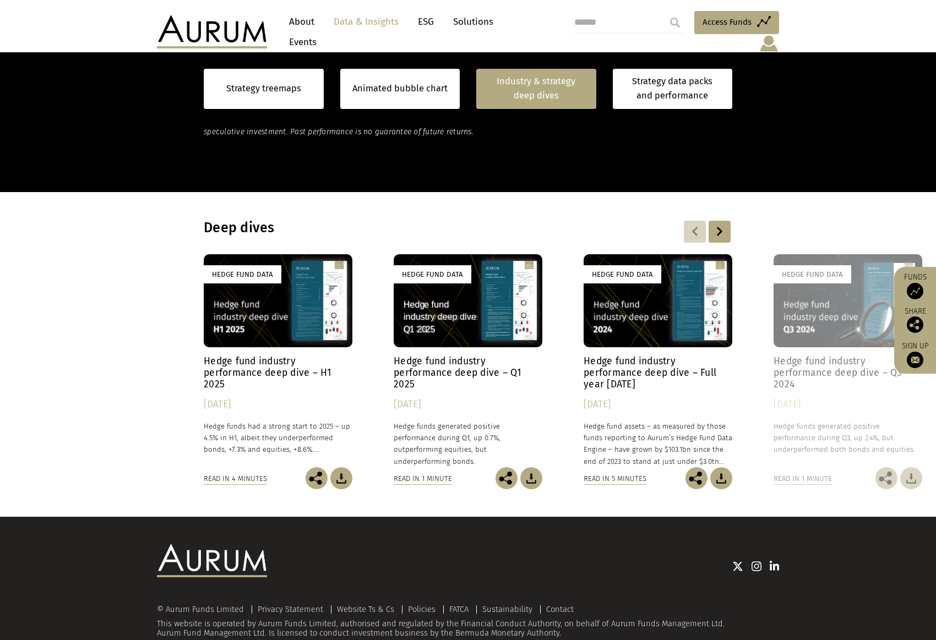
scroll to position [817, 0]
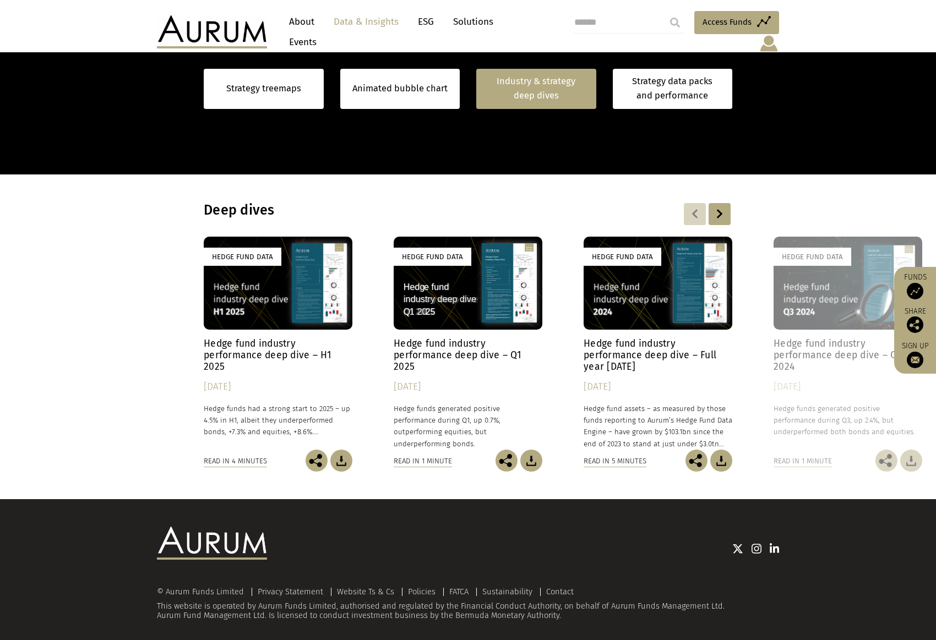
click at [254, 288] on div "Hedge Fund Data" at bounding box center [278, 283] width 149 height 93
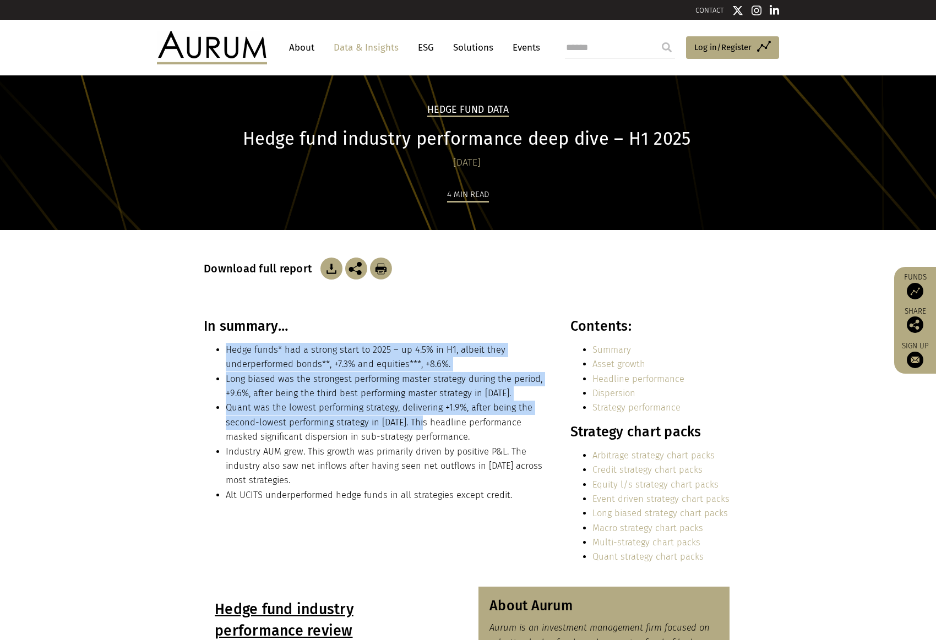
drag, startPoint x: 327, startPoint y: 377, endPoint x: 431, endPoint y: 423, distance: 113.9
click at [430, 422] on div "In summary… Hedge funds* had a strong start to 2025 – up 4.5% in H1, albeit the…" at bounding box center [375, 414] width 342 height 193
click at [432, 423] on li "Quant was the lowest performing strategy, delivering +1.9%, after being the sec…" at bounding box center [386, 422] width 320 height 43
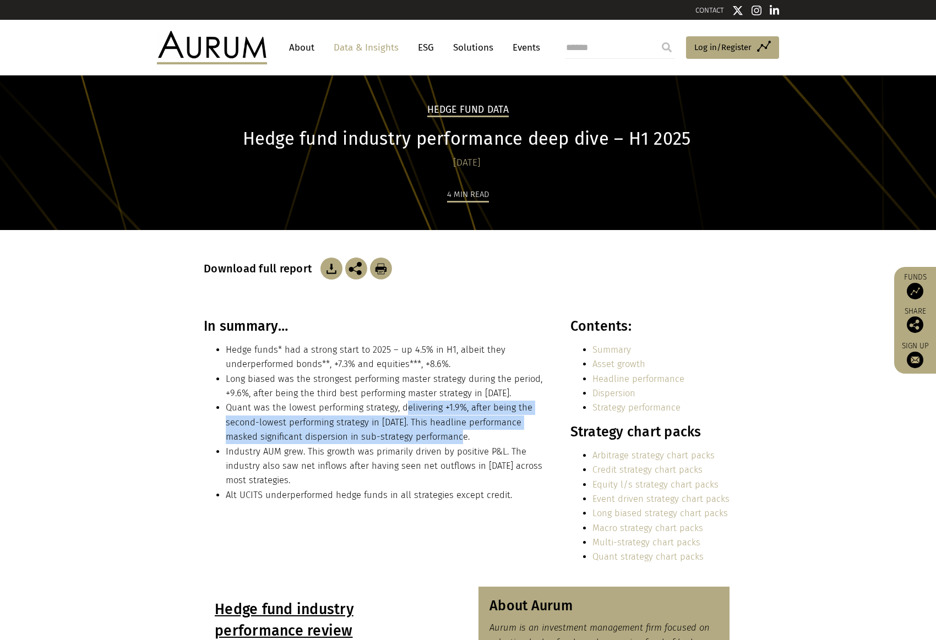
drag, startPoint x: 417, startPoint y: 416, endPoint x: 324, endPoint y: 378, distance: 100.8
click at [351, 390] on ul "Hedge funds* had a strong start to 2025 – up 4.5% in H1, albeit they underperfo…" at bounding box center [375, 423] width 342 height 160
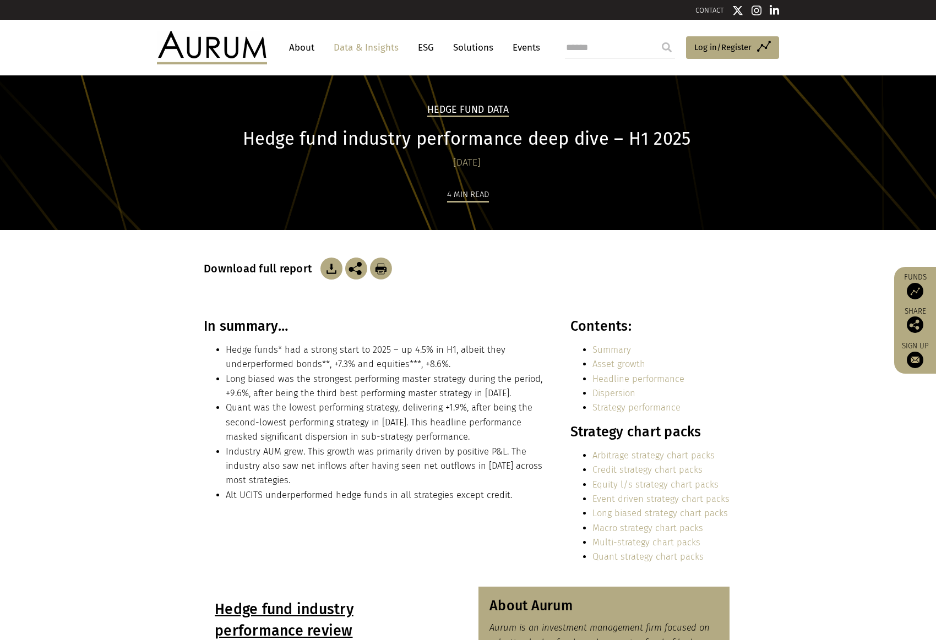
click at [323, 378] on li "Long biased was the strongest performing master strategy during the period, +9.…" at bounding box center [386, 386] width 320 height 29
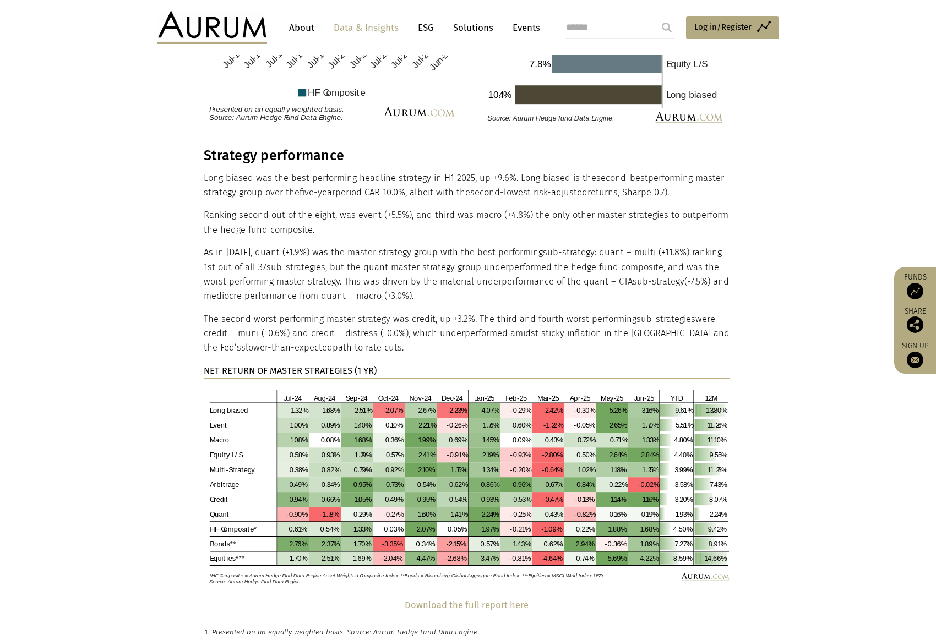
scroll to position [2341, 0]
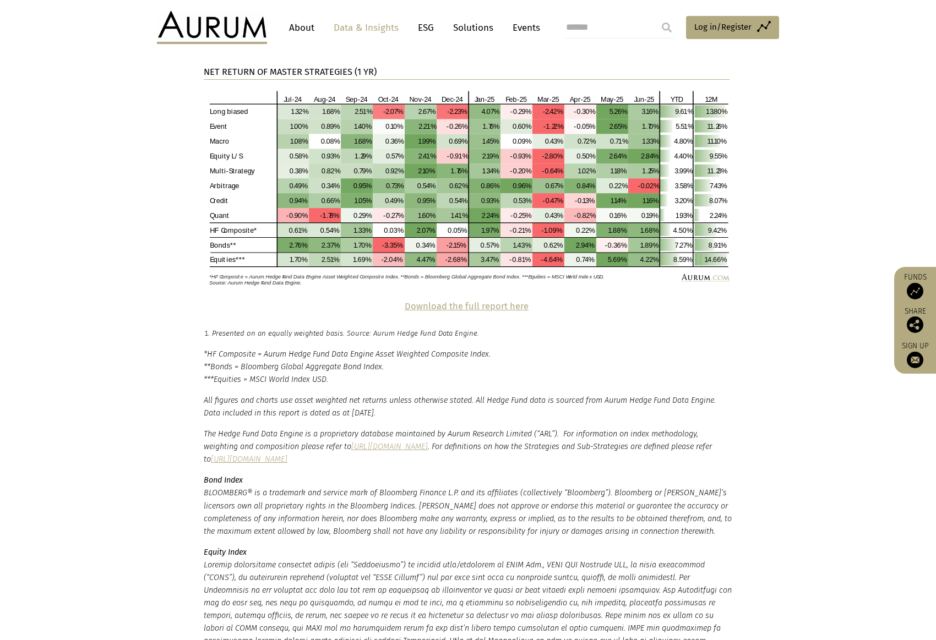
click at [464, 299] on p "Download the full report here" at bounding box center [467, 306] width 526 height 14
click at [465, 301] on strong "Download the full report here" at bounding box center [467, 306] width 124 height 10
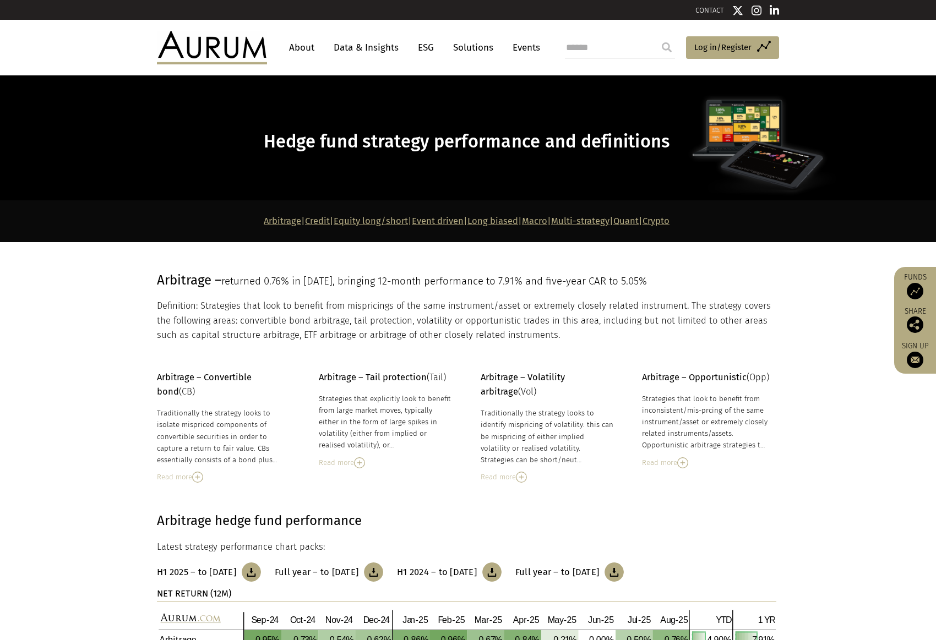
click at [609, 219] on link "Multi-strategy" at bounding box center [580, 221] width 58 height 10
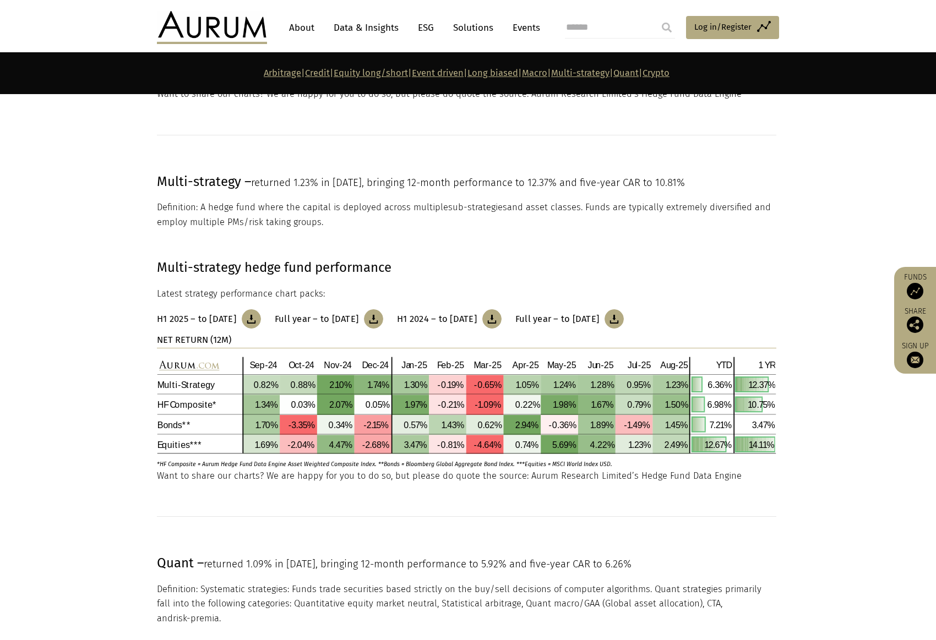
scroll to position [4276, 0]
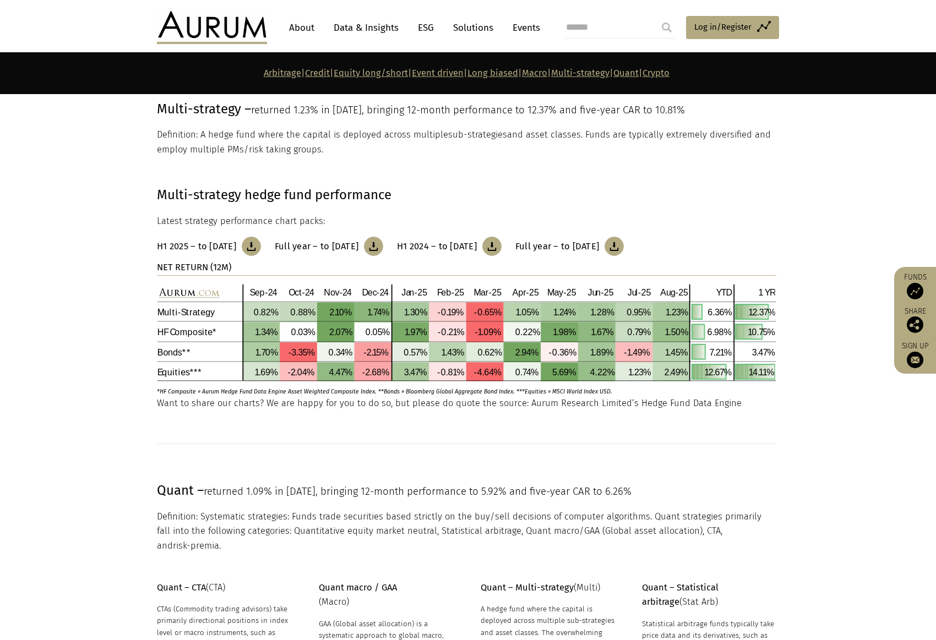
click at [260, 244] on img at bounding box center [251, 246] width 19 height 19
